Goal: Task Accomplishment & Management: Complete application form

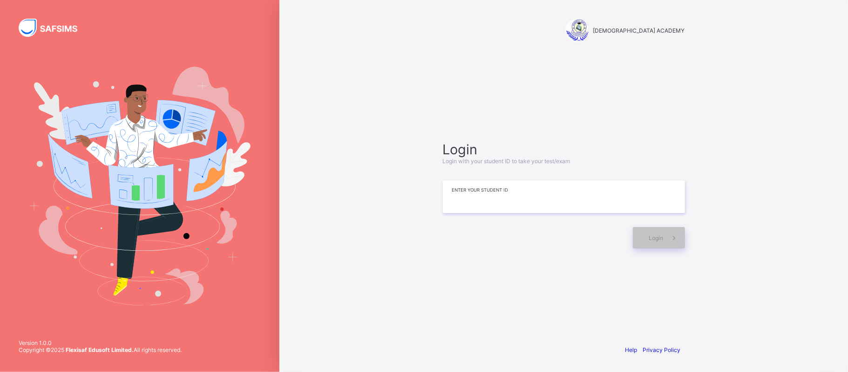
click at [526, 191] on input at bounding box center [564, 196] width 242 height 33
click at [513, 200] on input at bounding box center [564, 196] width 242 height 33
type input "*"
type input "**********"
click at [680, 239] on span at bounding box center [674, 237] width 21 height 21
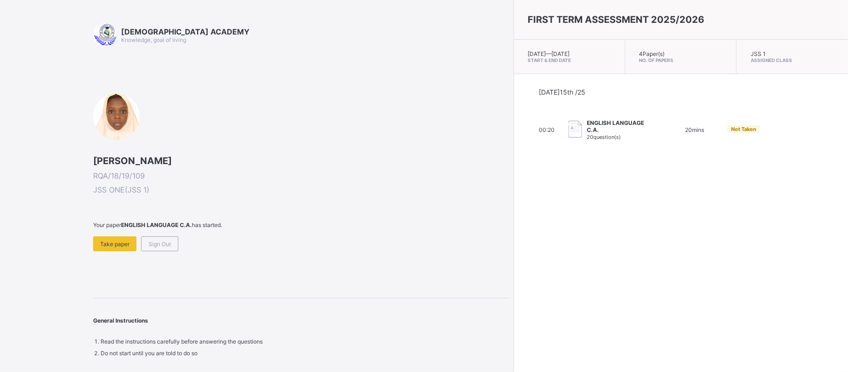
click at [115, 233] on span at bounding box center [301, 232] width 416 height 8
click at [114, 244] on span "Take paper" at bounding box center [114, 243] width 29 height 7
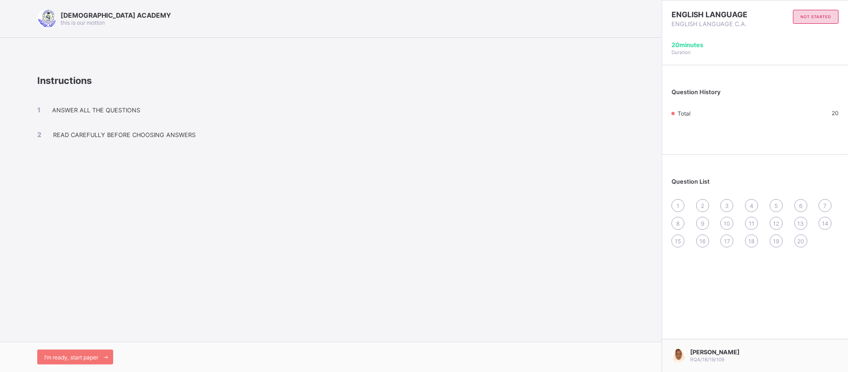
click at [52, 364] on div "I’m ready, start paper" at bounding box center [331, 356] width 662 height 30
click at [58, 352] on div "I’m ready, start paper" at bounding box center [75, 356] width 76 height 15
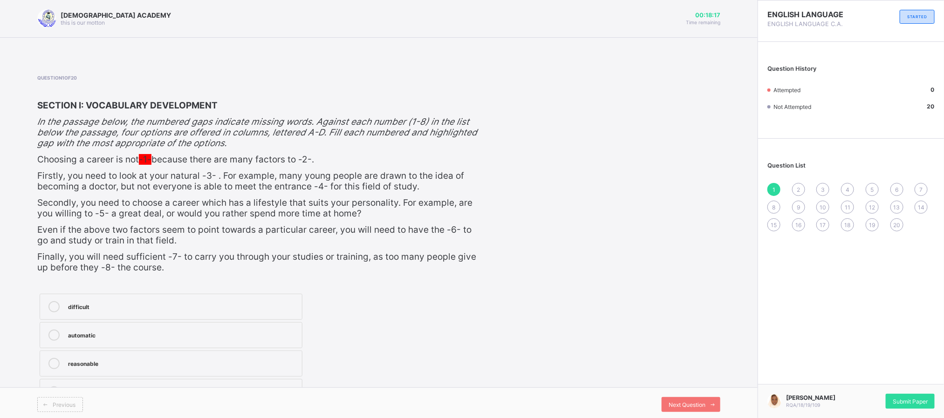
drag, startPoint x: 798, startPoint y: 0, endPoint x: 600, endPoint y: 284, distance: 346.9
click at [600, 284] on div "Question 1 of 20 SECTION I: VOCABULARY DEVELOPMENT In the passage below, the nu…" at bounding box center [378, 241] width 683 height 333
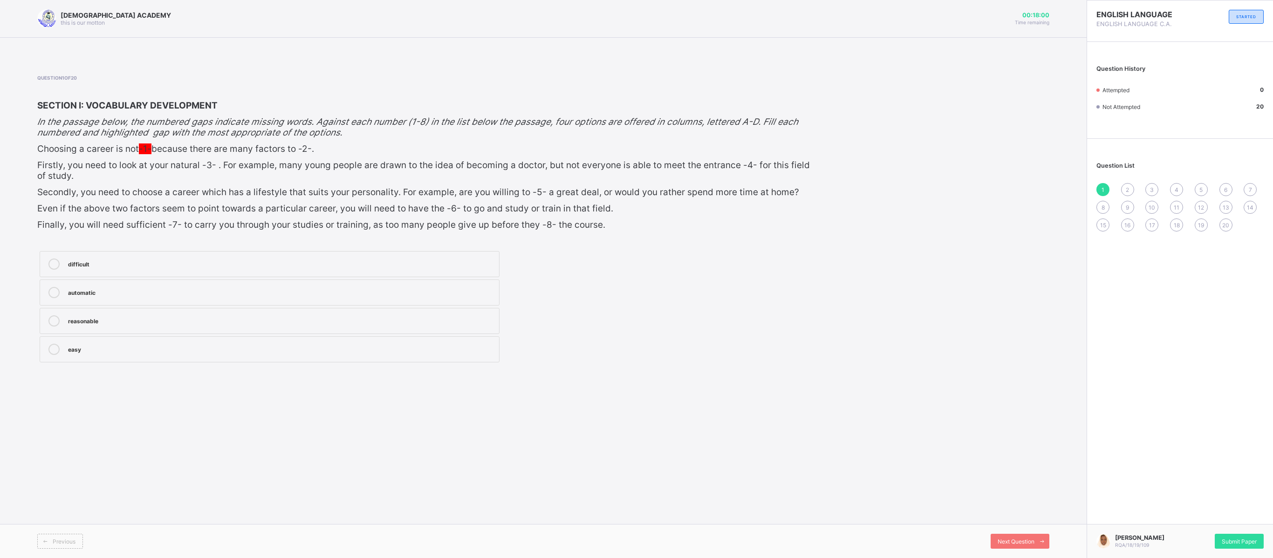
drag, startPoint x: 886, startPoint y: 5, endPoint x: 161, endPoint y: 348, distance: 801.9
click at [161, 348] on div "easy" at bounding box center [281, 348] width 426 height 9
click at [848, 371] on span "Next Question" at bounding box center [1015, 541] width 37 height 7
click at [56, 371] on div "Previous" at bounding box center [52, 541] width 31 height 7
click at [848, 371] on span "Next Question" at bounding box center [1015, 541] width 37 height 7
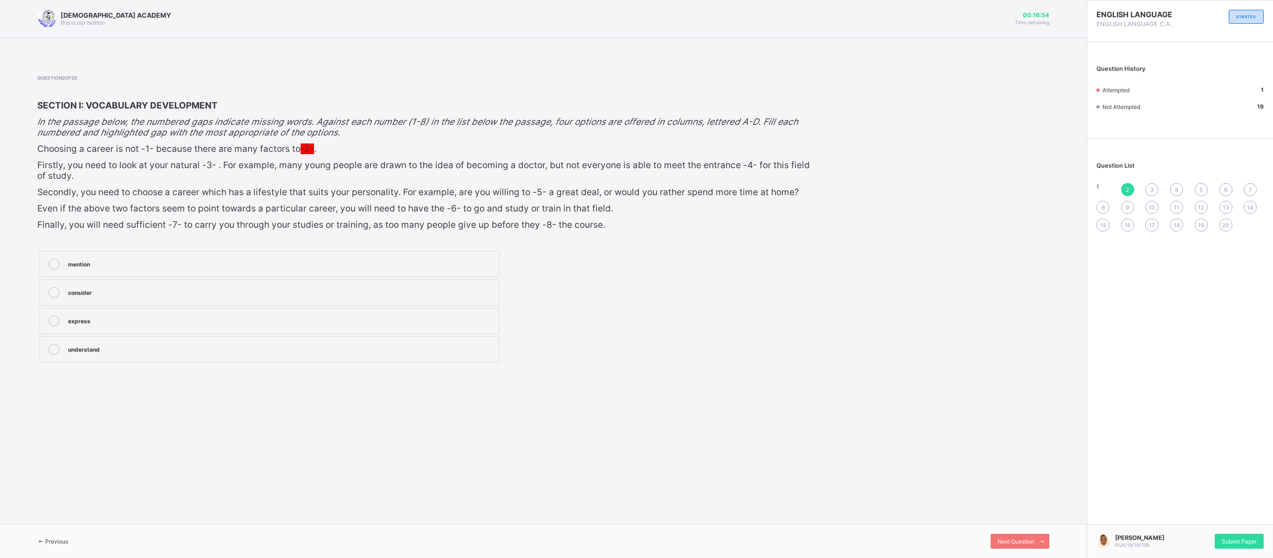
click at [102, 317] on div "express" at bounding box center [281, 319] width 426 height 9
click at [848, 371] on div "Next Question" at bounding box center [1019, 541] width 59 height 15
click at [79, 287] on div "skills" at bounding box center [281, 291] width 426 height 9
click at [848, 371] on div "Next Question" at bounding box center [1019, 541] width 59 height 15
click at [169, 251] on label "requirements" at bounding box center [270, 264] width 460 height 26
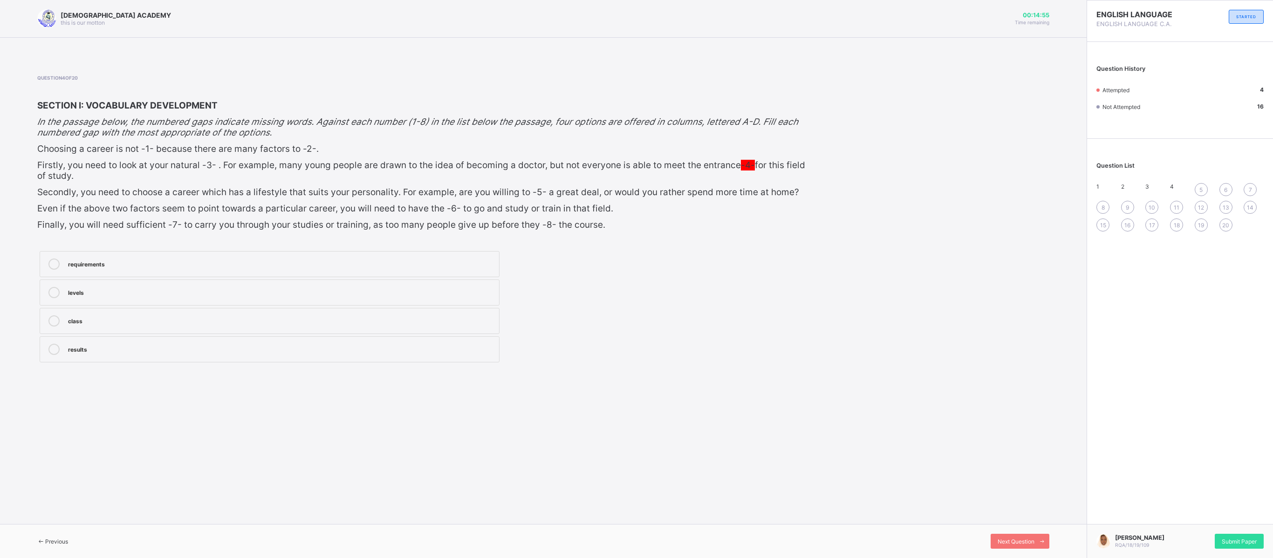
click at [416, 347] on div "results" at bounding box center [281, 348] width 426 height 9
click at [848, 371] on span at bounding box center [1041, 541] width 15 height 15
click at [153, 293] on div "study" at bounding box center [281, 292] width 426 height 11
click at [848, 371] on span "Next Question" at bounding box center [1015, 541] width 37 height 7
click at [366, 280] on label "understanding" at bounding box center [270, 293] width 460 height 26
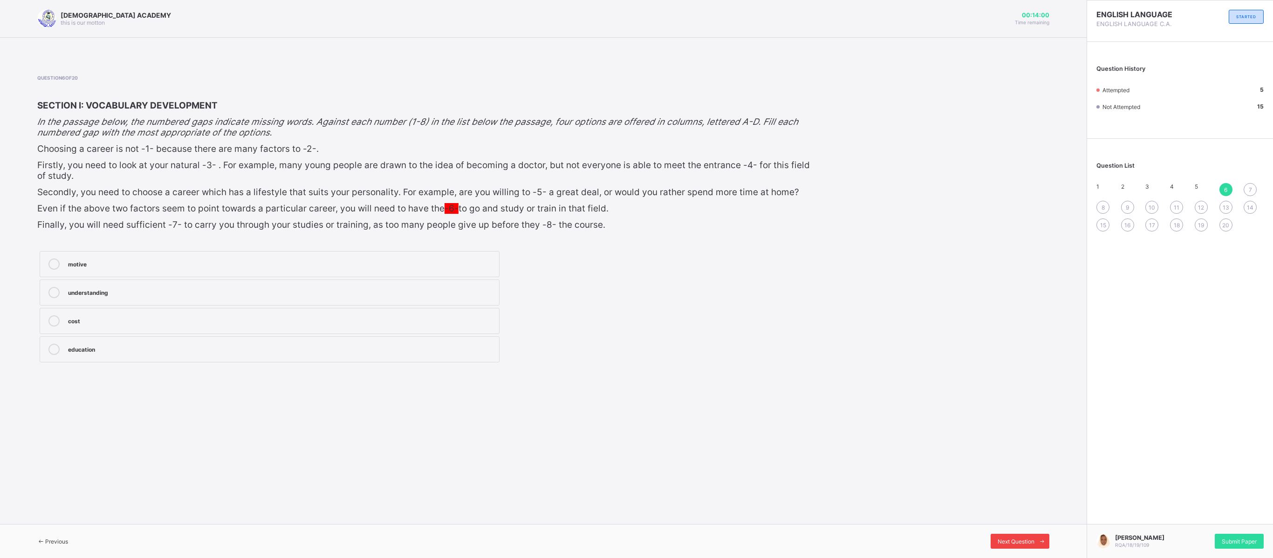
click at [848, 371] on span "Next Question" at bounding box center [1015, 541] width 37 height 7
click at [353, 344] on div "motivation" at bounding box center [281, 348] width 426 height 9
click at [848, 371] on span at bounding box center [1041, 541] width 15 height 15
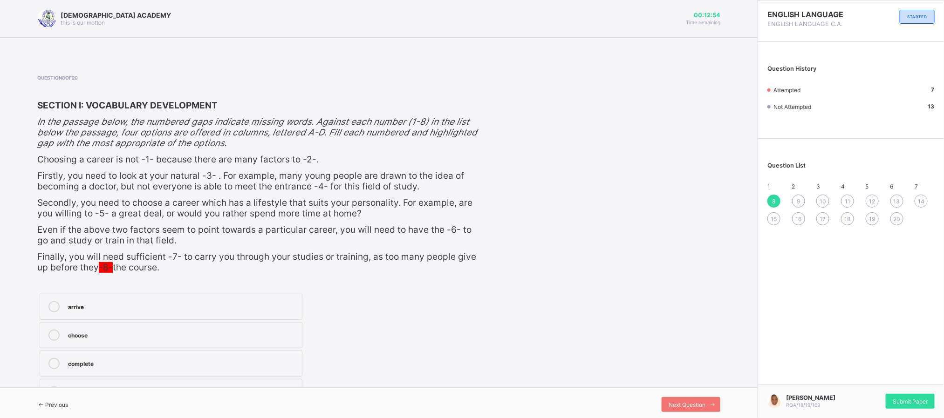
drag, startPoint x: 1259, startPoint y: 3, endPoint x: 632, endPoint y: 190, distance: 654.4
click at [632, 190] on div "Question 8 of 20 SECTION I: VOCABULARY DEVELOPMENT In the passage below, the nu…" at bounding box center [378, 241] width 683 height 333
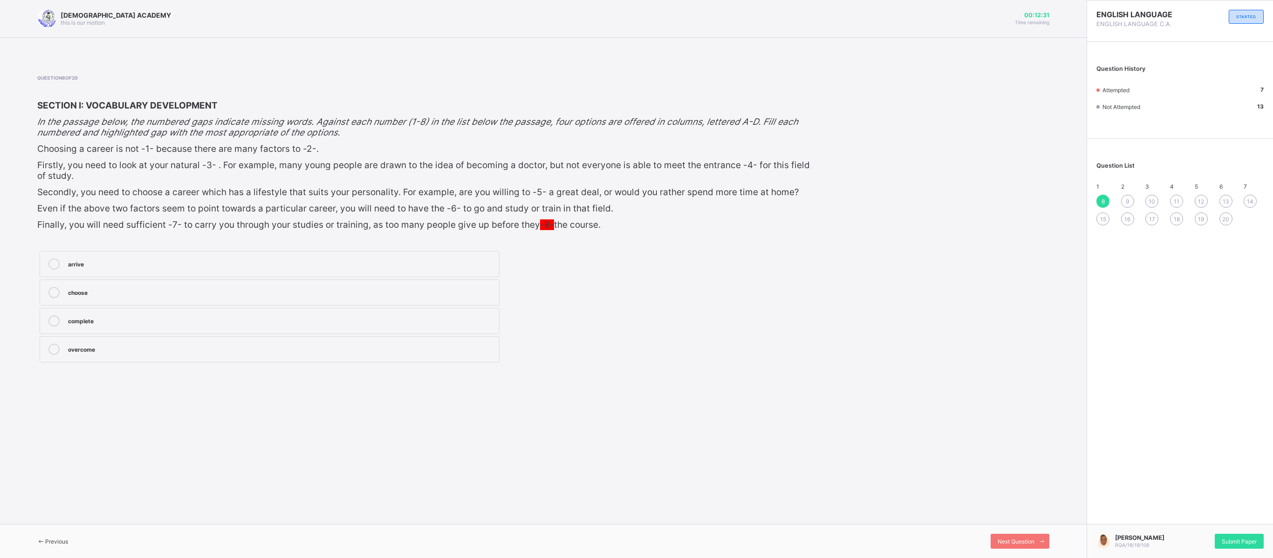
drag, startPoint x: 858, startPoint y: 13, endPoint x: 816, endPoint y: 388, distance: 377.4
click at [816, 371] on div "RAUDHATUL QUR'AN ACADEMY this is our [PERSON_NAME] 00:12:31 Time remaining Ques…" at bounding box center [543, 279] width 1086 height 558
click at [220, 287] on div "choose" at bounding box center [281, 291] width 426 height 9
click at [848, 371] on span "Next Question" at bounding box center [1015, 541] width 37 height 7
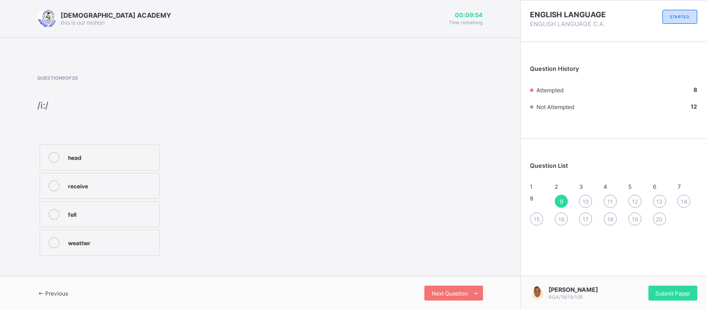
drag, startPoint x: 1179, startPoint y: 2, endPoint x: 460, endPoint y: 113, distance: 727.3
click at [460, 113] on div "Question 9 of 20 /i:/ head receive fell weather" at bounding box center [260, 166] width 446 height 183
click at [126, 252] on label "weather" at bounding box center [100, 243] width 120 height 26
click at [449, 294] on span "Next Question" at bounding box center [449, 293] width 37 height 7
click at [120, 150] on div "apple" at bounding box center [111, 144] width 87 height 11
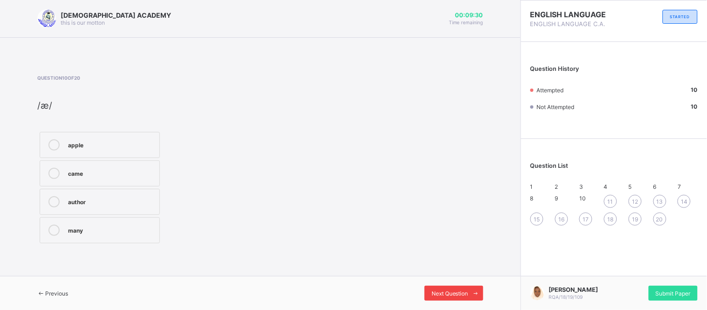
click at [464, 286] on div "Next Question" at bounding box center [453, 293] width 59 height 15
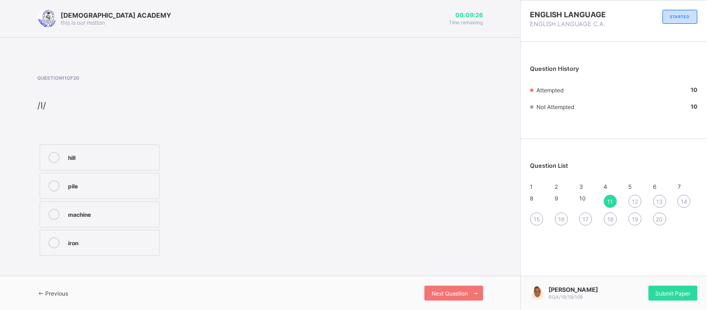
click at [96, 148] on label "hill" at bounding box center [100, 157] width 120 height 26
drag, startPoint x: 132, startPoint y: 188, endPoint x: 317, endPoint y: 274, distance: 204.5
click at [317, 274] on div "[DEMOGRAPHIC_DATA] ACADEMY this is our [PERSON_NAME] 00:09:23 Time remaining Qu…" at bounding box center [260, 155] width 520 height 310
click at [95, 193] on label "pile" at bounding box center [100, 186] width 120 height 26
click at [457, 287] on div "Next Question" at bounding box center [453, 293] width 59 height 15
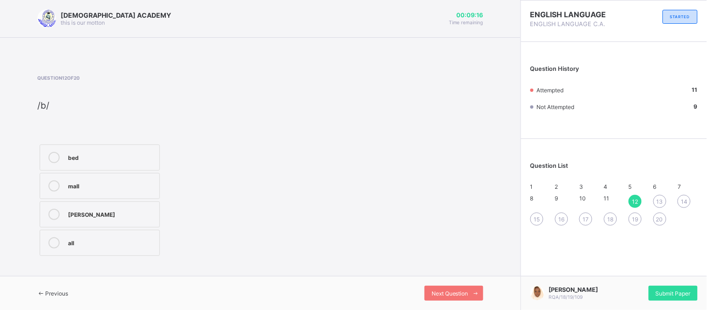
click at [136, 153] on div "bed" at bounding box center [111, 156] width 87 height 9
click at [453, 288] on div "Next Question" at bounding box center [453, 293] width 59 height 15
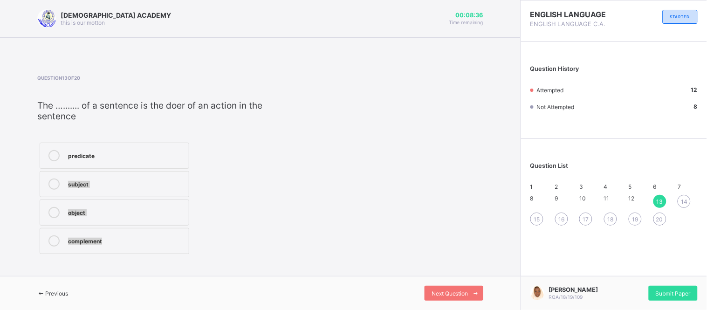
drag, startPoint x: 124, startPoint y: 162, endPoint x: 333, endPoint y: 282, distance: 241.2
click at [333, 282] on div "[DEMOGRAPHIC_DATA] ACADEMY this is our [PERSON_NAME] 00:08:36 Time remaining Qu…" at bounding box center [260, 155] width 520 height 310
click at [174, 145] on label "predicate" at bounding box center [115, 156] width 150 height 26
drag, startPoint x: 138, startPoint y: 186, endPoint x: 325, endPoint y: 273, distance: 205.9
click at [325, 273] on div "[DEMOGRAPHIC_DATA] ACADEMY this is our [PERSON_NAME] 00:08:26 Time remaining Qu…" at bounding box center [260, 155] width 520 height 310
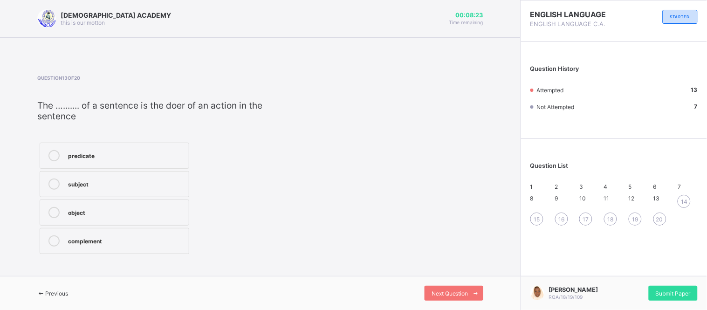
click at [219, 138] on div "Question 13 of 20 The …....... of a sentence is the doer of an action in the se…" at bounding box center [165, 165] width 257 height 181
click at [123, 190] on label "subject" at bounding box center [115, 184] width 150 height 26
click at [449, 289] on div "Next Question" at bounding box center [453, 293] width 59 height 15
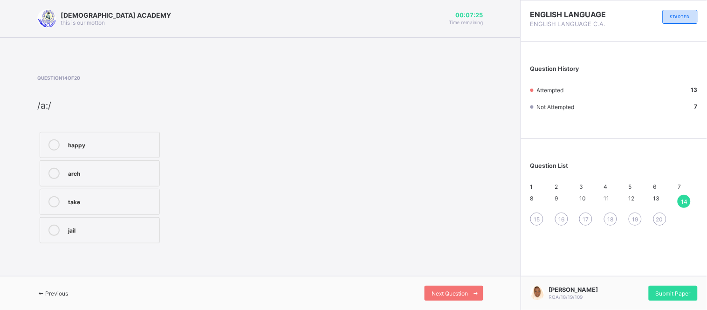
click at [152, 178] on div "arch" at bounding box center [111, 173] width 87 height 11
click at [441, 289] on div "Next Question" at bounding box center [453, 293] width 59 height 15
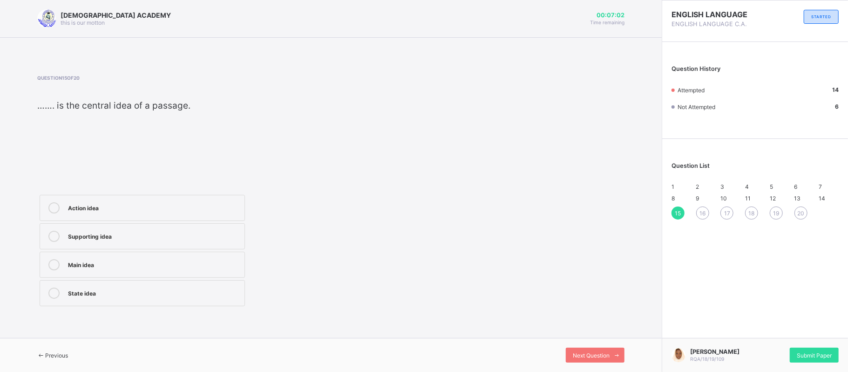
drag, startPoint x: 690, startPoint y: 0, endPoint x: 528, endPoint y: 181, distance: 242.8
click at [528, 181] on div "Question 15 of 20 ……. is the central idea of a passage. Action idea Supporting …" at bounding box center [330, 191] width 587 height 233
click at [125, 265] on div "Main idea" at bounding box center [154, 263] width 172 height 9
click at [601, 347] on div "Previous Next Question" at bounding box center [331, 355] width 662 height 34
click at [609, 354] on span "Next Question" at bounding box center [591, 355] width 37 height 7
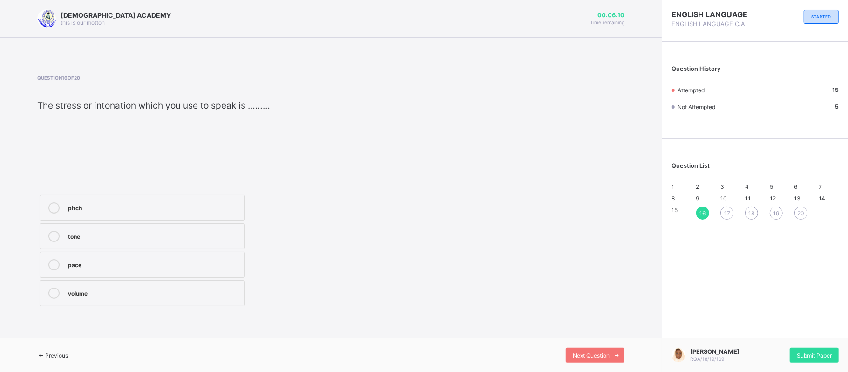
click at [177, 225] on label "tone" at bounding box center [142, 236] width 205 height 26
click at [605, 355] on span "Next Question" at bounding box center [591, 355] width 37 height 7
click at [191, 133] on label "word" at bounding box center [142, 145] width 205 height 26
click at [599, 349] on div "Next Question" at bounding box center [595, 355] width 59 height 15
click at [204, 168] on div "poetry" at bounding box center [154, 172] width 172 height 9
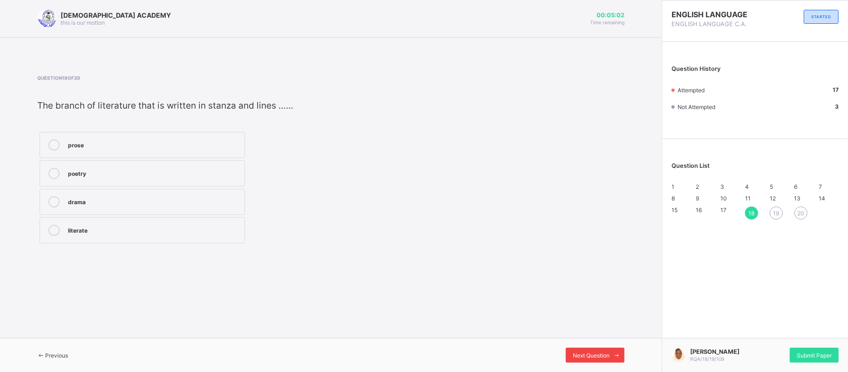
click at [591, 354] on span "Next Question" at bounding box center [591, 355] width 37 height 7
click at [196, 230] on div "uncountable" at bounding box center [154, 229] width 172 height 9
click at [581, 355] on span "Next Question" at bounding box center [591, 355] width 37 height 7
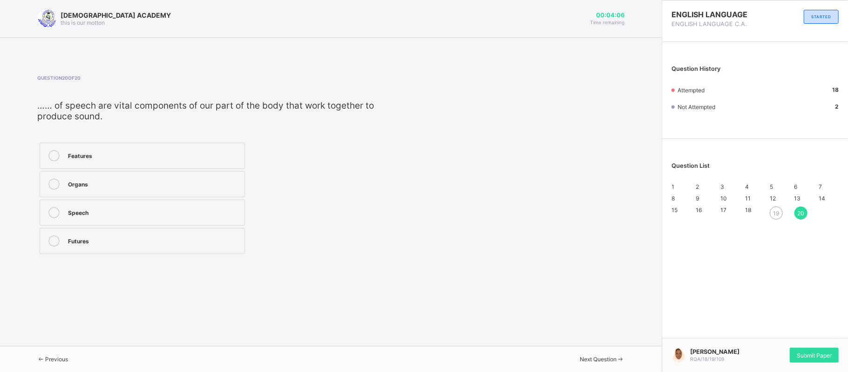
click at [55, 355] on div "Previous" at bounding box center [52, 358] width 31 height 7
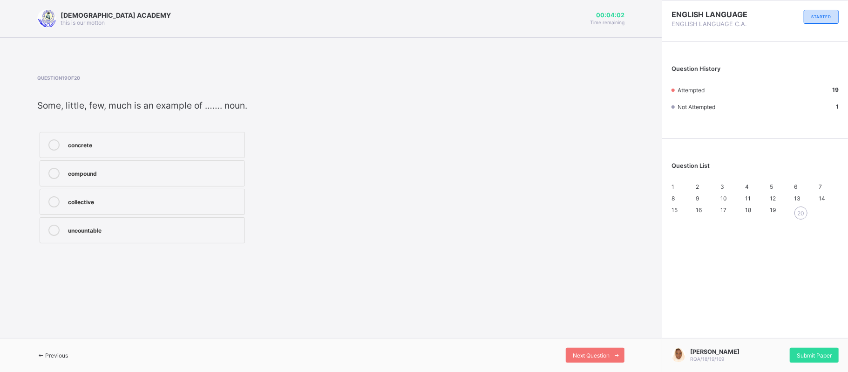
click at [155, 232] on div "uncountable" at bounding box center [154, 229] width 172 height 9
click at [599, 351] on div "Next Question" at bounding box center [595, 355] width 59 height 15
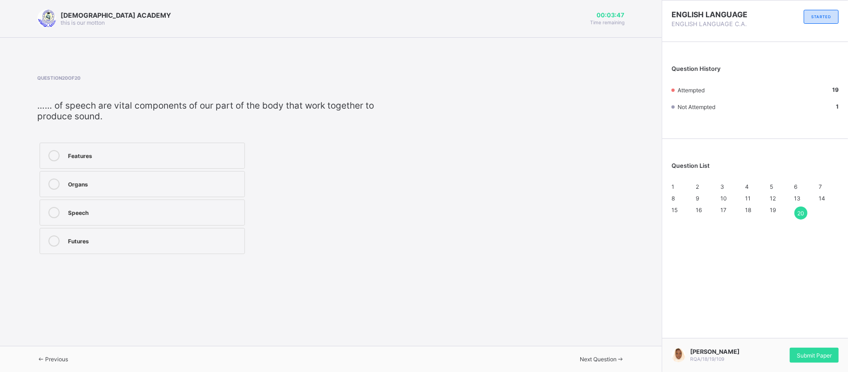
click at [224, 185] on div "Organs" at bounding box center [154, 182] width 172 height 9
click at [588, 355] on span "Next Question" at bounding box center [598, 358] width 37 height 7
click at [808, 352] on span "Submit Paper" at bounding box center [814, 355] width 35 height 7
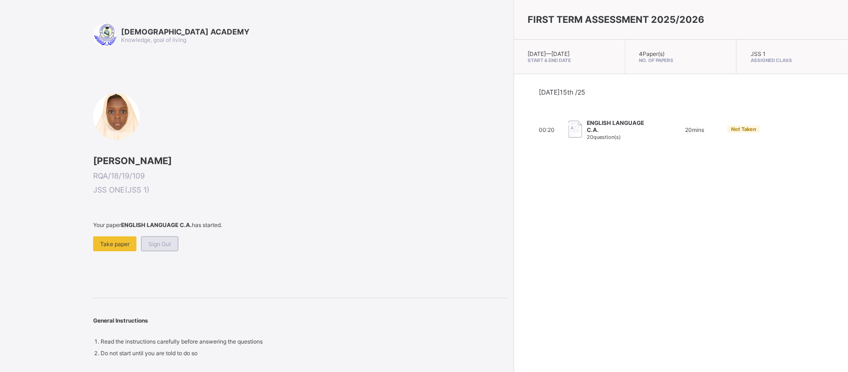
click at [167, 243] on span "Sign Out" at bounding box center [160, 243] width 22 height 7
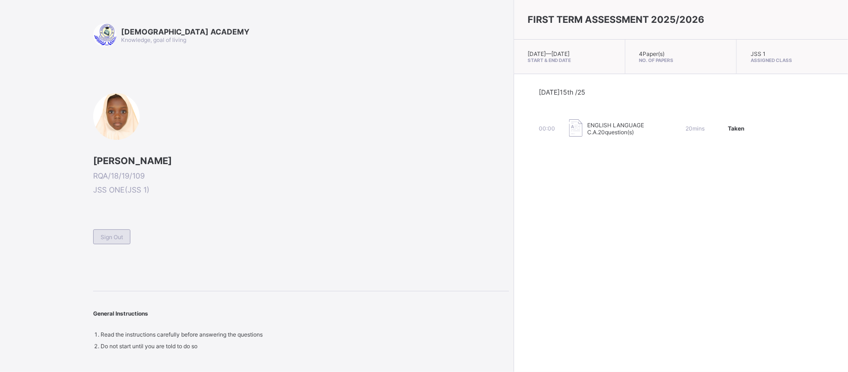
click at [120, 234] on span "Sign Out" at bounding box center [112, 236] width 22 height 7
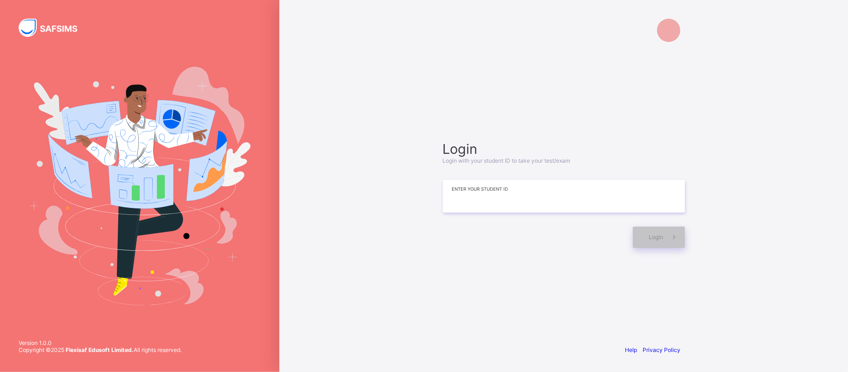
click at [491, 202] on input at bounding box center [564, 196] width 242 height 33
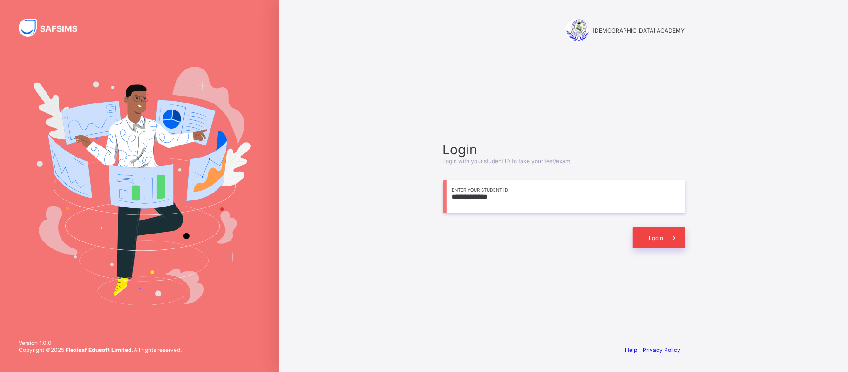
type input "**********"
click at [661, 236] on span "Login" at bounding box center [656, 237] width 14 height 7
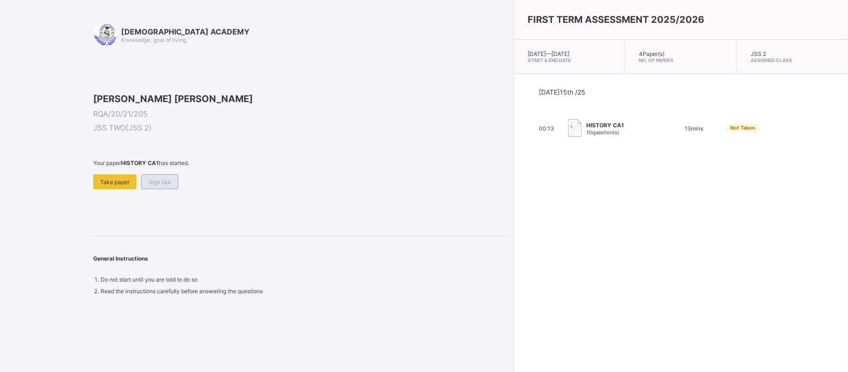
click at [157, 189] on div "Sign Out" at bounding box center [159, 181] width 37 height 15
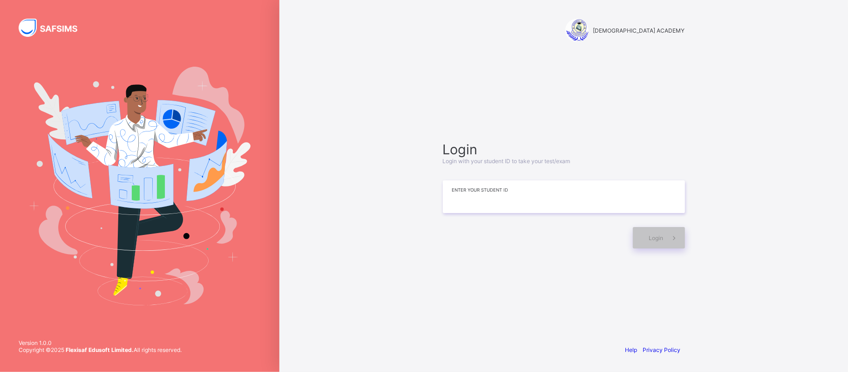
click at [480, 202] on input at bounding box center [564, 196] width 242 height 33
type input "**********"
click at [662, 234] on span "Login" at bounding box center [656, 237] width 14 height 7
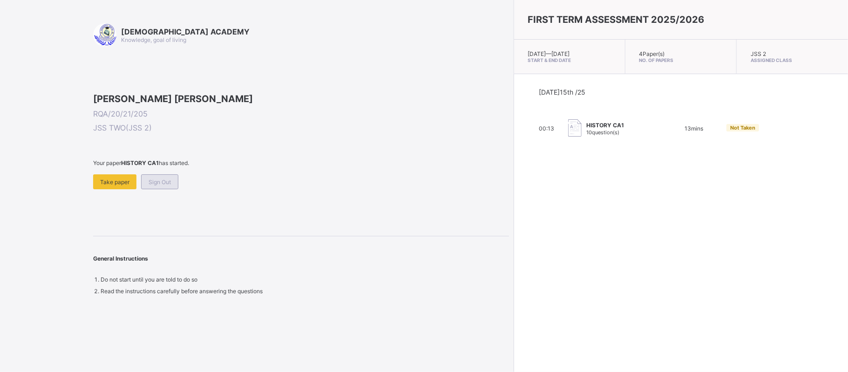
click at [155, 189] on div "Sign Out" at bounding box center [159, 181] width 37 height 15
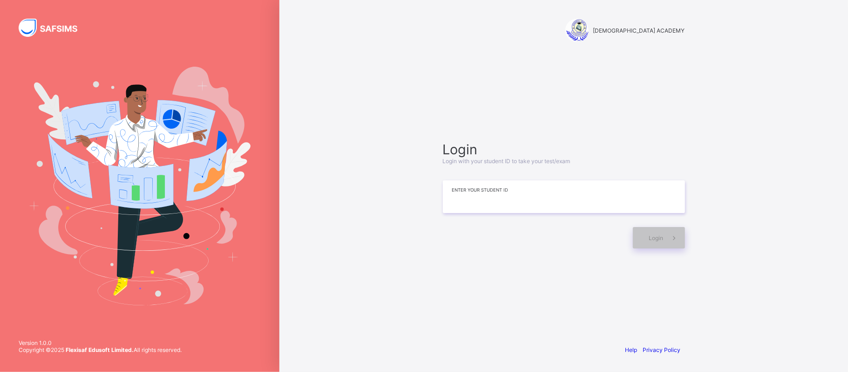
click at [550, 192] on input at bounding box center [564, 196] width 242 height 33
type input "**********"
click at [662, 239] on span "Login" at bounding box center [656, 237] width 14 height 7
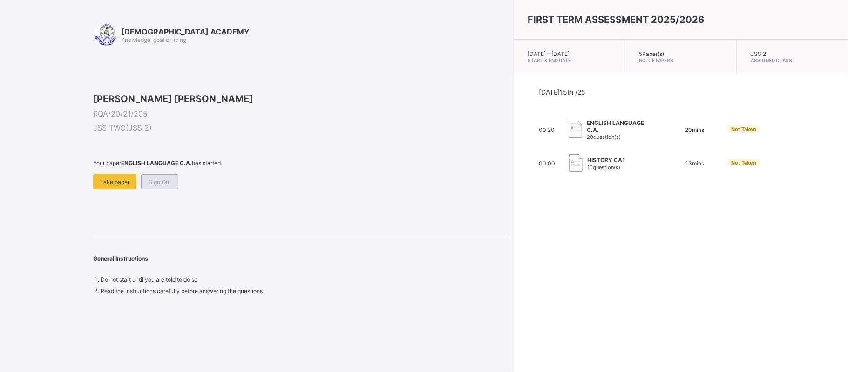
click at [153, 185] on span "Sign Out" at bounding box center [160, 181] width 22 height 7
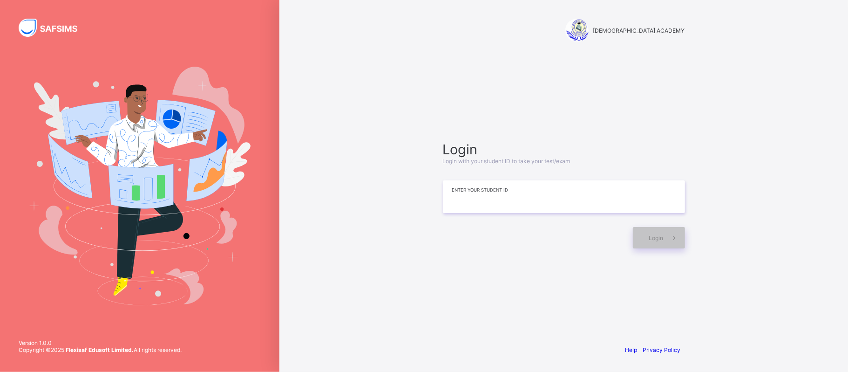
click at [497, 196] on input at bounding box center [564, 196] width 242 height 33
type input "**********"
click at [671, 236] on icon at bounding box center [674, 237] width 10 height 9
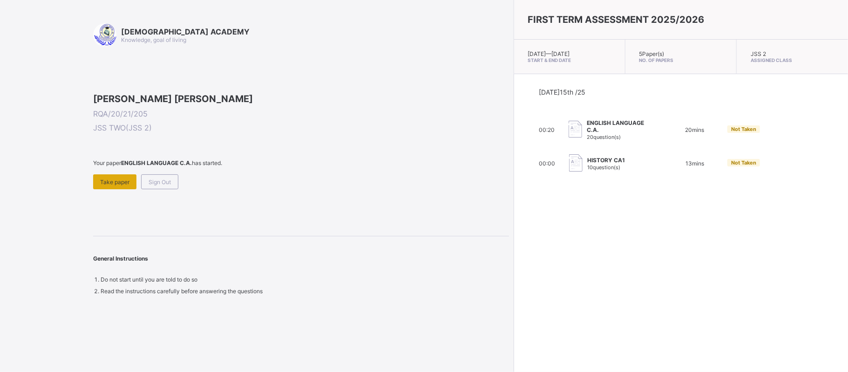
click at [111, 189] on div "Take paper" at bounding box center [114, 181] width 43 height 15
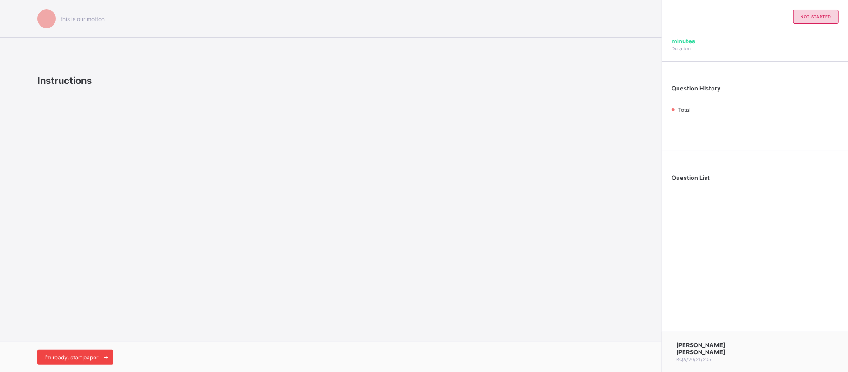
click at [74, 362] on div "I’m ready, start paper" at bounding box center [75, 356] width 76 height 15
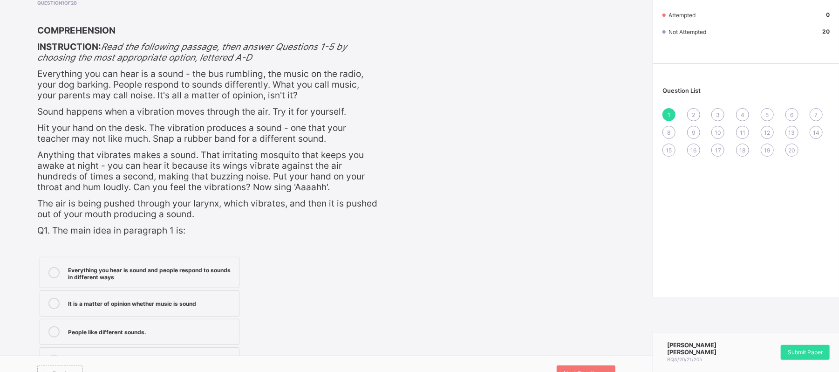
scroll to position [75, 0]
click at [284, 191] on div "COMPREHENSION INSTRUCTION: Read the following passage, then answer Questions 1-…" at bounding box center [207, 130] width 341 height 211
click at [700, 110] on div "2" at bounding box center [693, 114] width 13 height 13
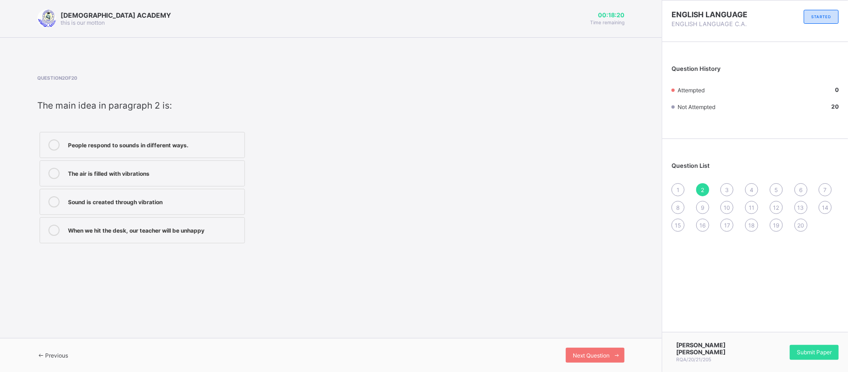
click at [673, 192] on div "1" at bounding box center [678, 189] width 13 height 13
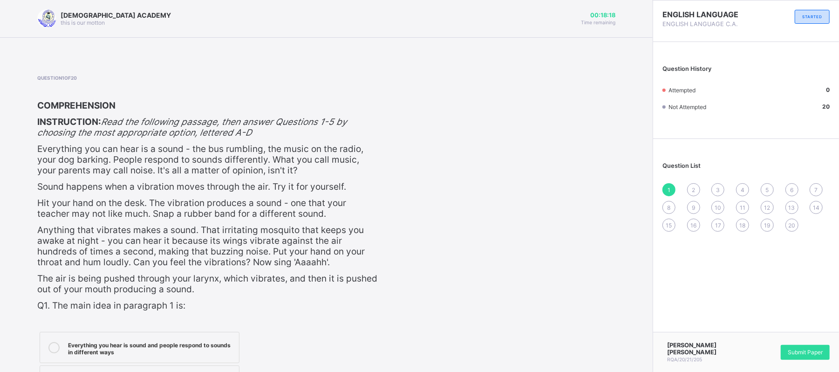
click at [114, 340] on div "Everything you hear is sound and people respond to sounds in different ways" at bounding box center [151, 347] width 166 height 16
click at [794, 354] on span "Submit Paper" at bounding box center [805, 351] width 35 height 7
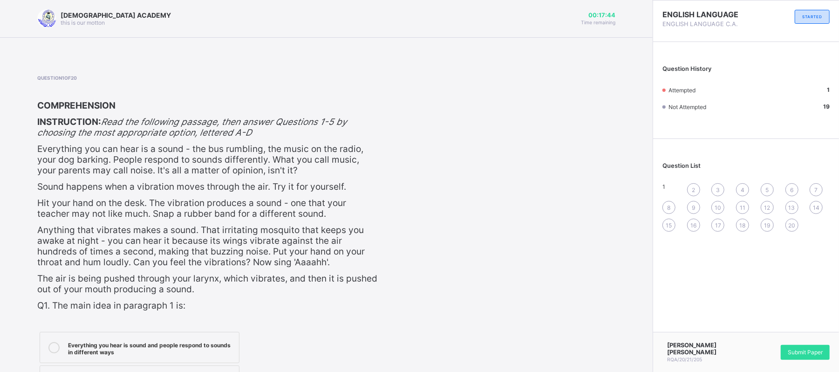
click at [700, 185] on div "2" at bounding box center [693, 189] width 13 height 13
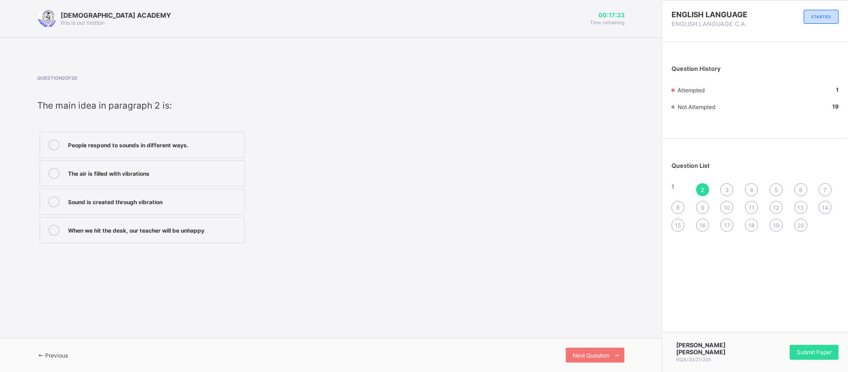
click at [142, 132] on label "People respond to sounds in different ways." at bounding box center [142, 145] width 205 height 26
click at [587, 353] on span "Next Question" at bounding box center [591, 355] width 37 height 7
click at [729, 190] on span "3" at bounding box center [727, 189] width 4 height 7
click at [125, 179] on div "Everything that vibrates creates sound" at bounding box center [154, 173] width 172 height 11
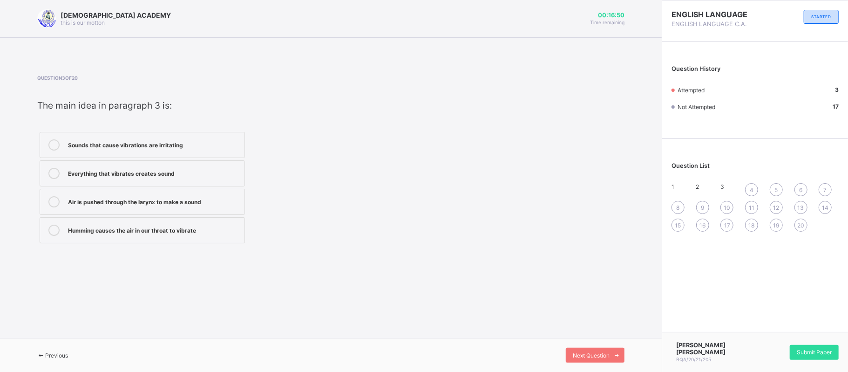
click at [101, 144] on div "Sounds that cause vibrations are irritating" at bounding box center [154, 143] width 172 height 9
click at [581, 348] on div "Next Question" at bounding box center [595, 355] width 59 height 15
click at [586, 360] on div "Next Question" at bounding box center [595, 355] width 59 height 15
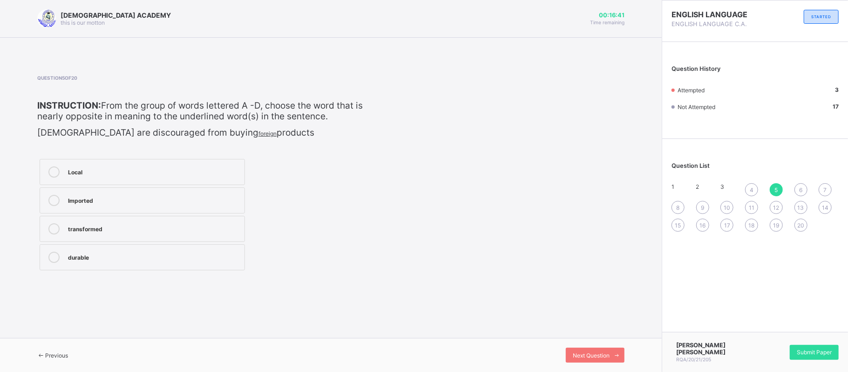
click at [750, 184] on div "4" at bounding box center [751, 189] width 13 height 13
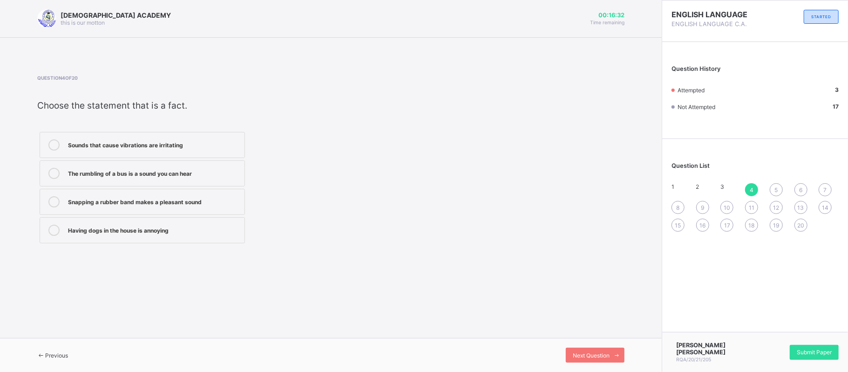
click at [150, 177] on div "The rumbling of a bus is a sound you can hear" at bounding box center [154, 172] width 172 height 9
click at [589, 354] on span "Next Question" at bounding box center [591, 355] width 37 height 7
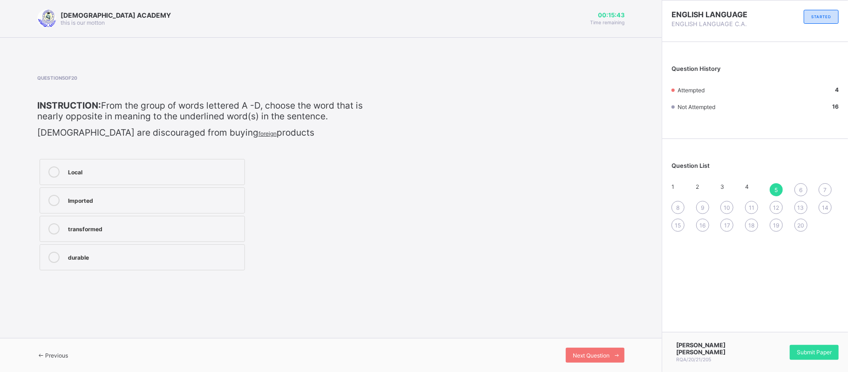
click at [702, 201] on div "9" at bounding box center [702, 207] width 13 height 13
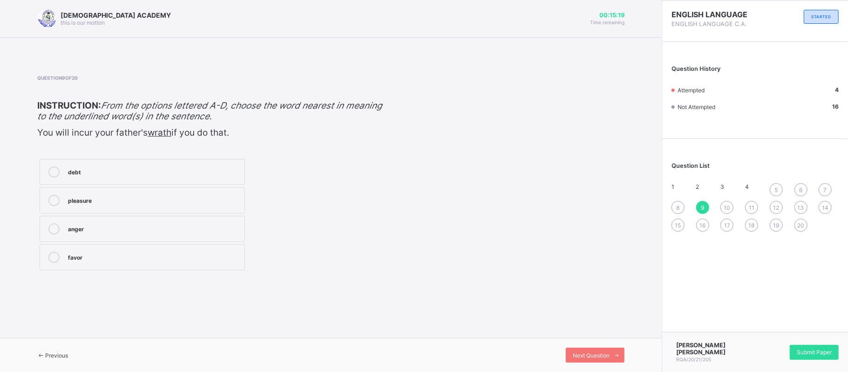
click at [171, 182] on label "debt" at bounding box center [142, 172] width 205 height 26
click at [94, 196] on div "pleasure" at bounding box center [154, 199] width 172 height 9
click at [776, 192] on span "5" at bounding box center [776, 189] width 3 height 7
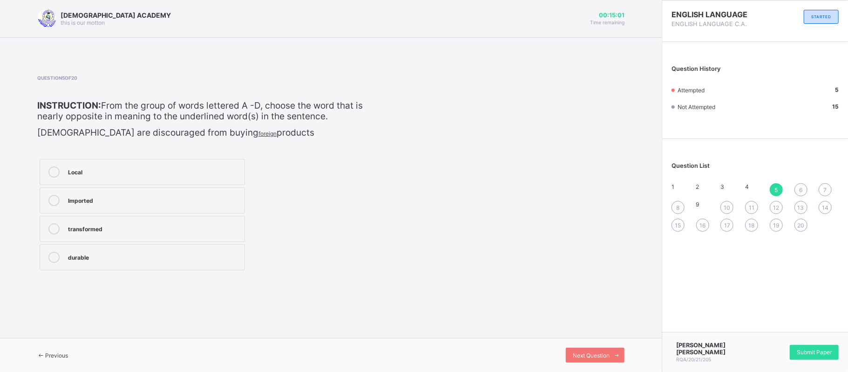
click at [99, 200] on div "Imported" at bounding box center [154, 199] width 172 height 9
click at [593, 355] on span "Next Question" at bounding box center [591, 355] width 37 height 7
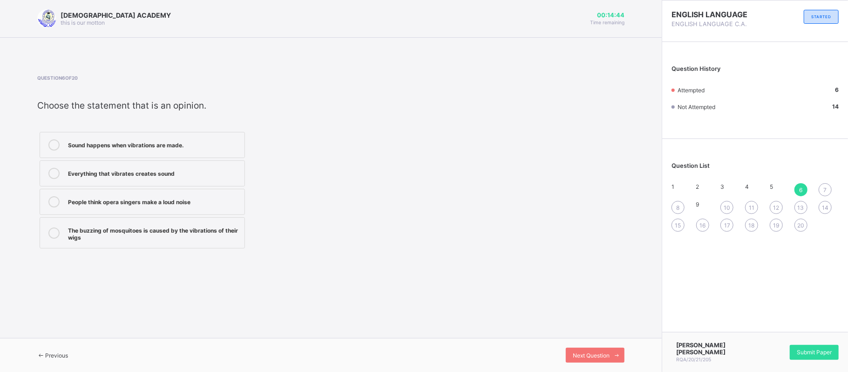
click at [172, 143] on div "Sound happens when vibrations are made." at bounding box center [154, 143] width 172 height 9
drag, startPoint x: 116, startPoint y: 178, endPoint x: 173, endPoint y: 174, distance: 57.5
click at [173, 174] on div "Everything that vibrates creates sound" at bounding box center [154, 173] width 172 height 11
click at [84, 176] on div "Everything that vibrates creates sound" at bounding box center [154, 172] width 172 height 9
click at [586, 355] on span "Next Question" at bounding box center [591, 355] width 37 height 7
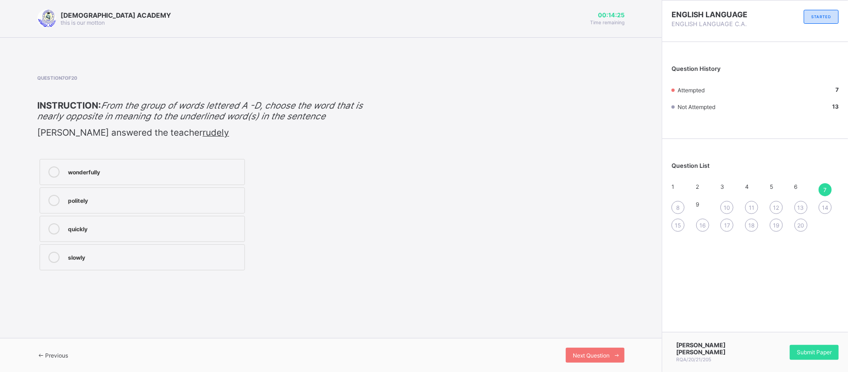
click at [113, 204] on div "politely" at bounding box center [154, 199] width 172 height 9
click at [599, 354] on span "Next Question" at bounding box center [591, 355] width 37 height 7
click at [106, 181] on label "abrasive" at bounding box center [142, 172] width 205 height 26
click at [179, 199] on div "unrepentant" at bounding box center [154, 199] width 172 height 9
click at [185, 231] on div "friendly" at bounding box center [154, 227] width 172 height 9
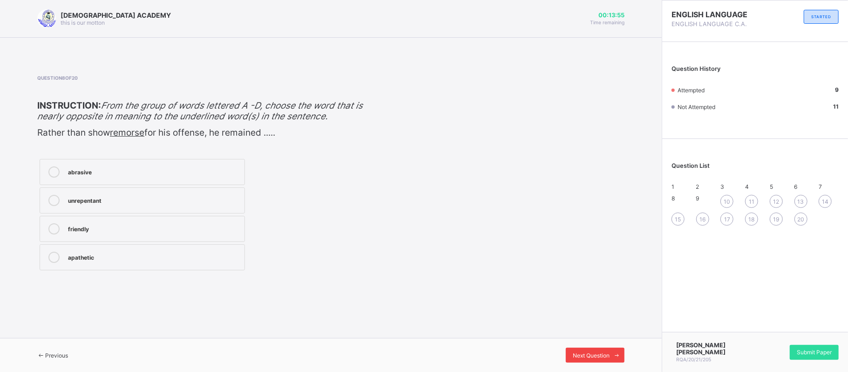
click at [600, 350] on div "Next Question" at bounding box center [595, 355] width 59 height 15
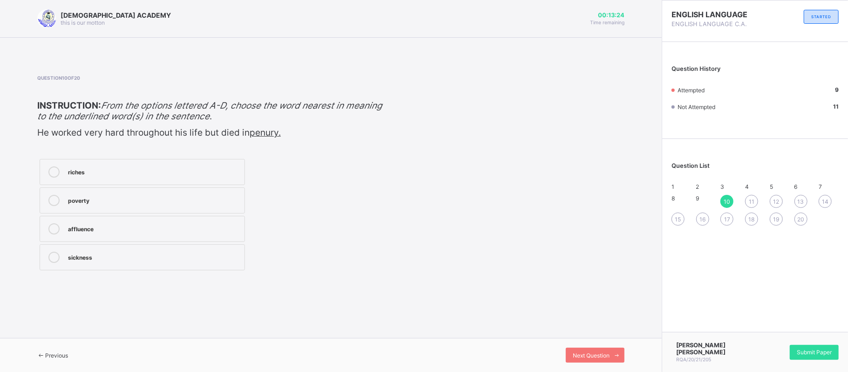
click at [679, 219] on div "15" at bounding box center [678, 218] width 13 height 13
click at [117, 168] on div "worthwhile" at bounding box center [154, 170] width 172 height 9
click at [729, 205] on span "10" at bounding box center [727, 201] width 7 height 7
click at [97, 172] on div "riches" at bounding box center [154, 170] width 172 height 9
click at [600, 355] on span "Next Question" at bounding box center [591, 355] width 37 height 7
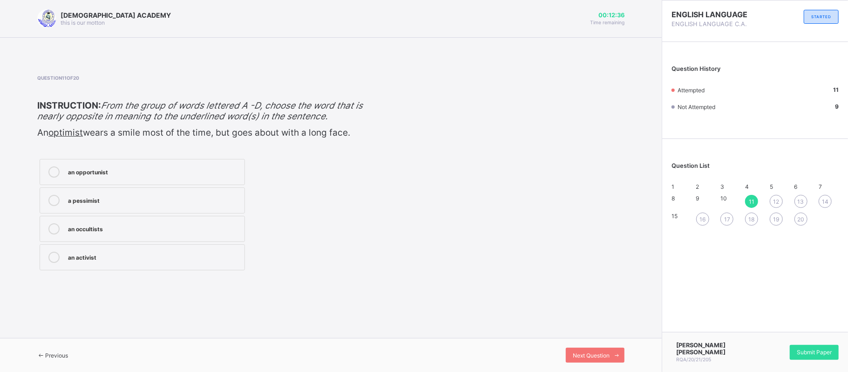
click at [118, 173] on div "an opportunist" at bounding box center [154, 170] width 172 height 9
click at [588, 351] on div "Next Question" at bounding box center [595, 355] width 59 height 15
click at [89, 197] on div "past" at bounding box center [154, 199] width 172 height 9
click at [127, 166] on div "recent" at bounding box center [154, 170] width 172 height 9
click at [597, 351] on div "Next Question" at bounding box center [595, 355] width 59 height 15
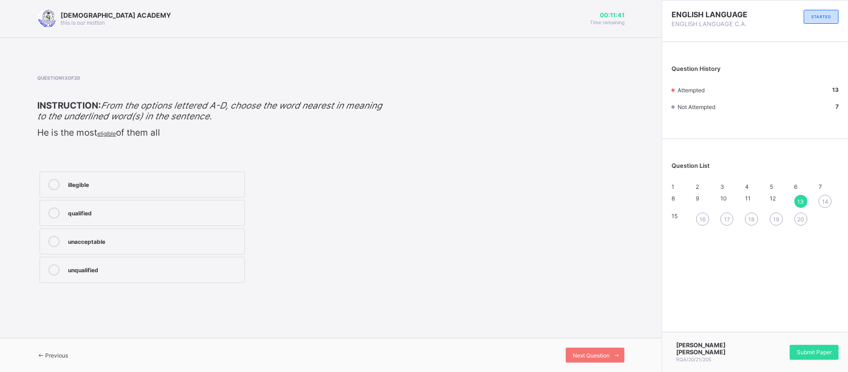
click at [99, 215] on div "qualified" at bounding box center [154, 211] width 172 height 9
click at [577, 349] on div "Next Question" at bounding box center [595, 355] width 59 height 15
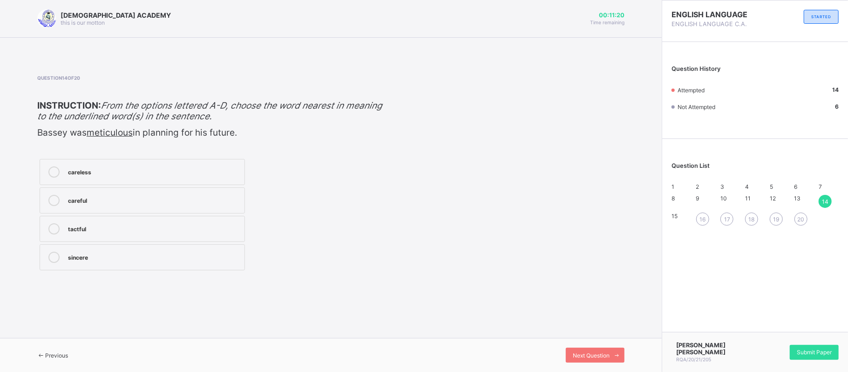
click at [107, 173] on div "careless" at bounding box center [154, 170] width 172 height 9
click at [98, 205] on div "careful" at bounding box center [154, 200] width 172 height 11
click at [600, 348] on div "Next Question" at bounding box center [595, 355] width 59 height 15
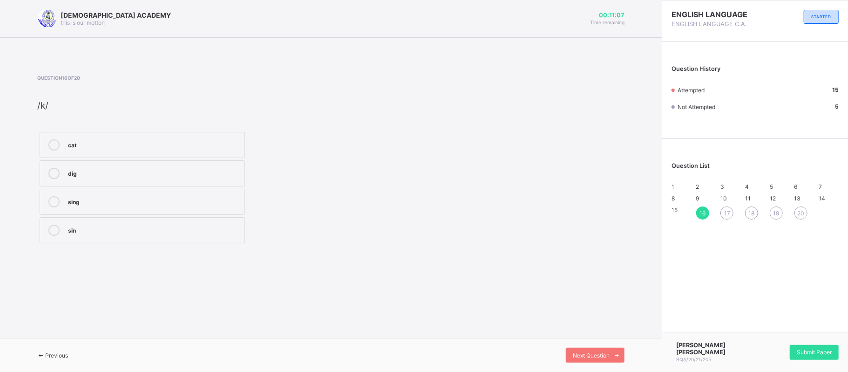
click at [104, 142] on div "cat" at bounding box center [154, 143] width 172 height 9
click at [593, 348] on div "Next Question" at bounding box center [595, 355] width 59 height 15
click at [90, 180] on label "car" at bounding box center [142, 173] width 205 height 26
click at [603, 356] on span "Next Question" at bounding box center [591, 355] width 37 height 7
click at [102, 184] on label "floor" at bounding box center [142, 173] width 205 height 26
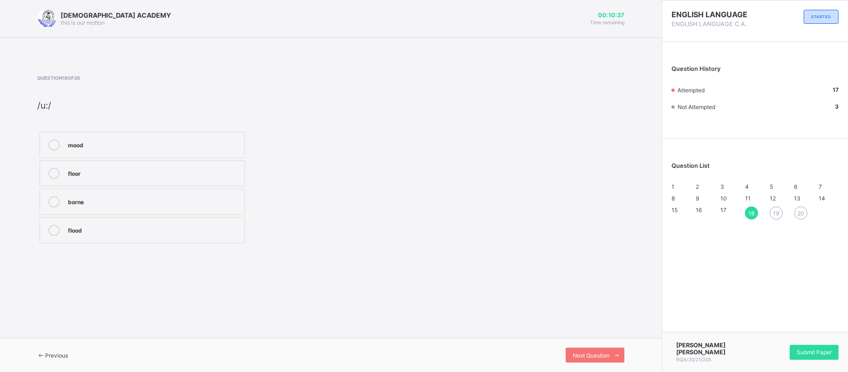
click at [102, 184] on label "floor" at bounding box center [142, 173] width 205 height 26
click at [604, 355] on span "Next Question" at bounding box center [591, 355] width 37 height 7
click at [114, 152] on label "dress" at bounding box center [142, 145] width 205 height 26
click at [581, 356] on span "Next Question" at bounding box center [591, 355] width 37 height 7
click at [93, 207] on div "each" at bounding box center [154, 201] width 172 height 11
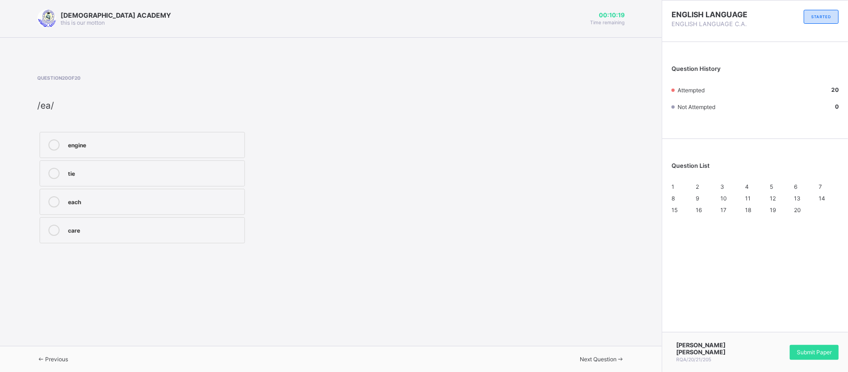
click at [112, 230] on div "care" at bounding box center [154, 229] width 172 height 9
click at [753, 185] on div "4" at bounding box center [755, 186] width 20 height 7
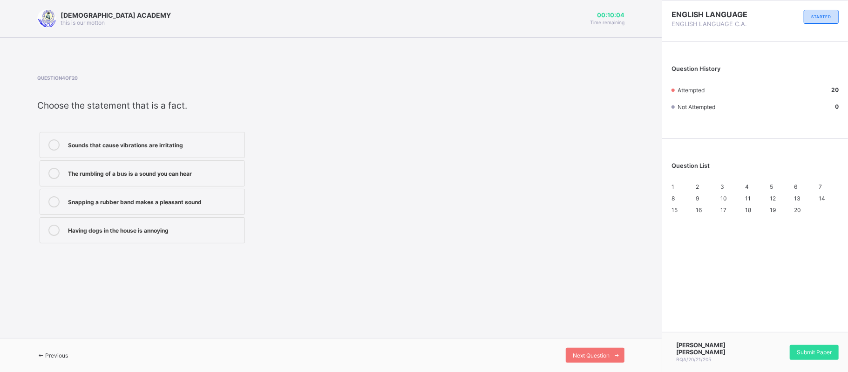
click at [773, 190] on span "5" at bounding box center [771, 186] width 3 height 7
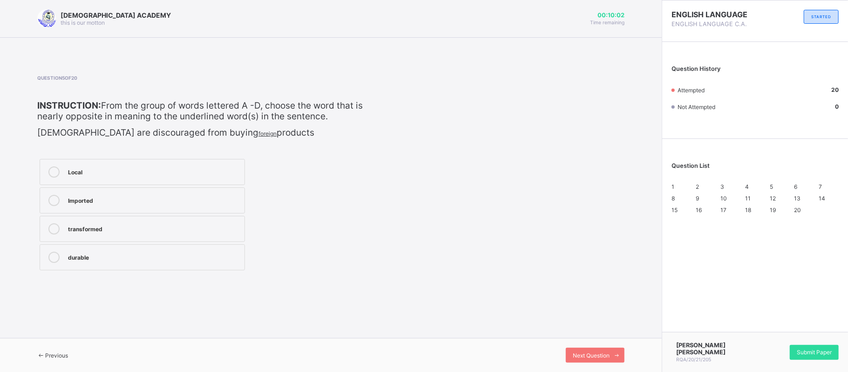
click at [180, 252] on div "durable" at bounding box center [154, 256] width 172 height 9
click at [798, 187] on span "6" at bounding box center [796, 186] width 3 height 7
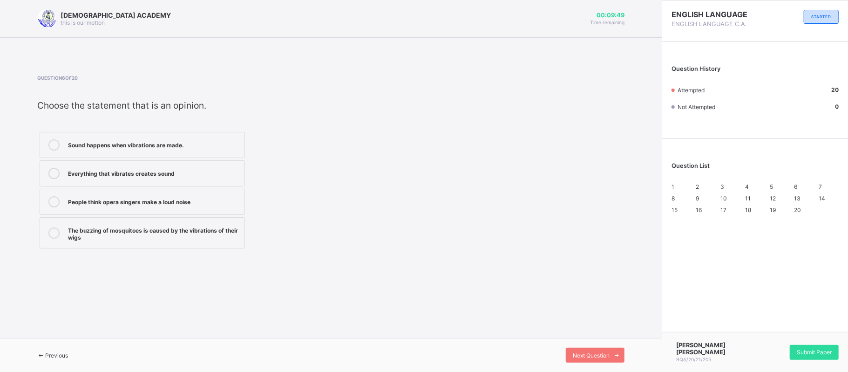
click at [800, 213] on span "20" at bounding box center [798, 209] width 7 height 7
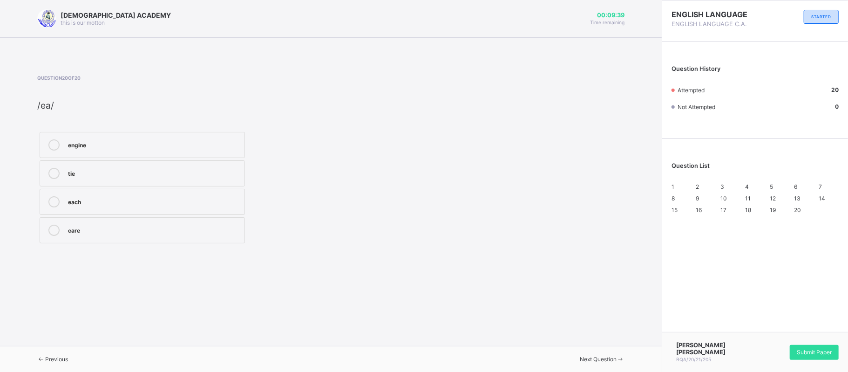
click at [209, 178] on div "tie" at bounding box center [154, 173] width 172 height 11
click at [681, 185] on div "1" at bounding box center [682, 186] width 20 height 7
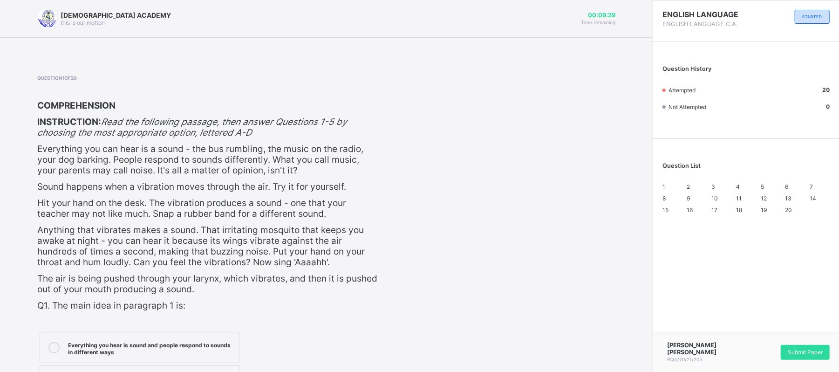
drag, startPoint x: 681, startPoint y: 185, endPoint x: 701, endPoint y: 190, distance: 20.1
click at [701, 190] on div "1 2 3 4 5 6 7 8 9 10 11 12 13 14 15 16 17 18 19 20" at bounding box center [745, 198] width 167 height 30
click at [701, 190] on div "2" at bounding box center [697, 186] width 20 height 7
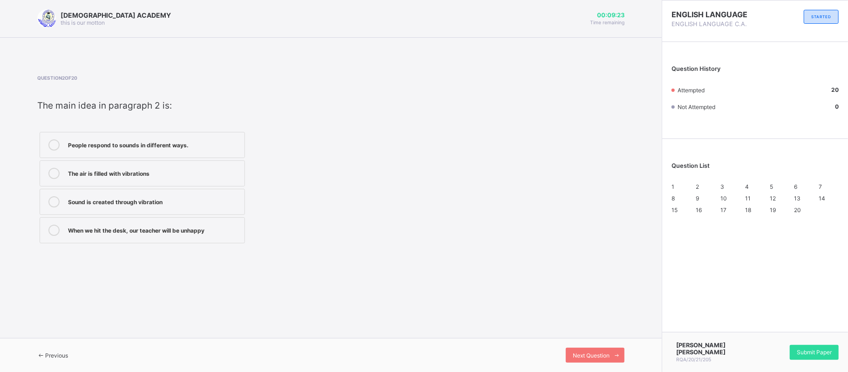
click at [675, 190] on div "1" at bounding box center [682, 186] width 20 height 7
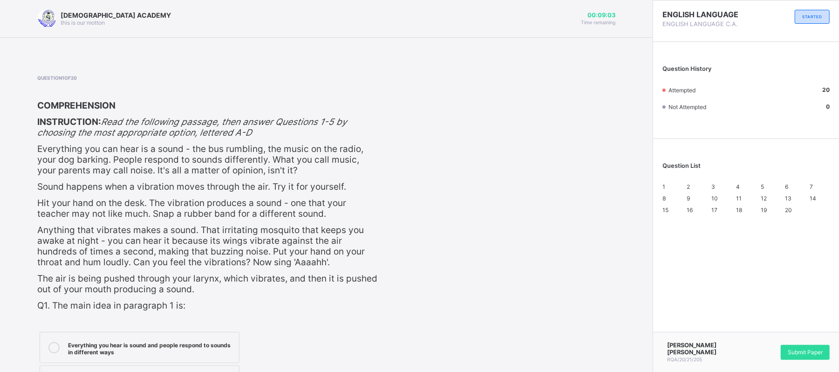
click at [699, 190] on div "2" at bounding box center [697, 186] width 20 height 7
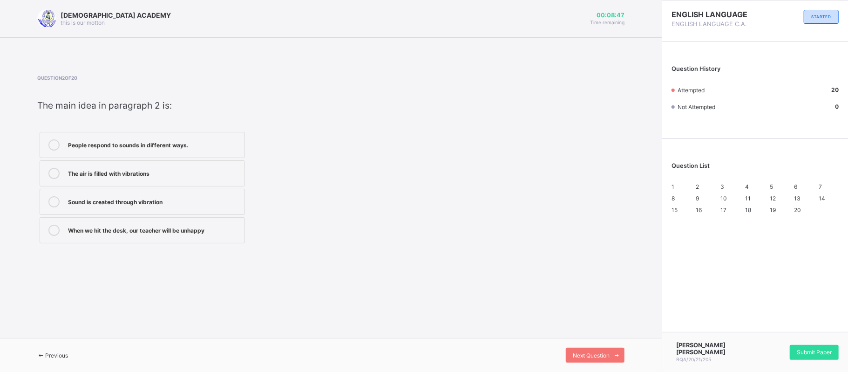
click at [681, 189] on div "1" at bounding box center [682, 186] width 20 height 7
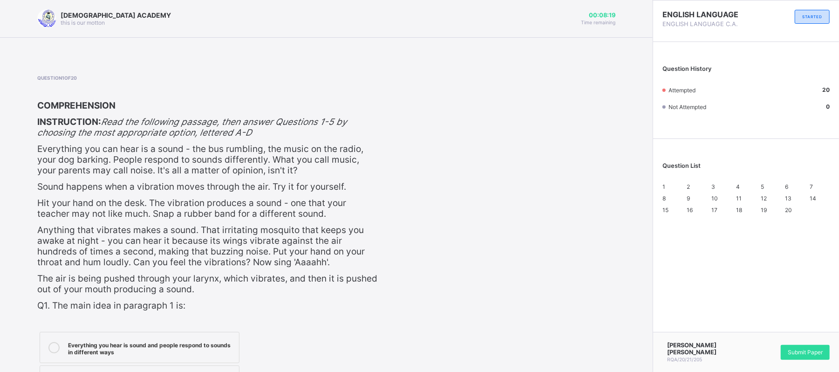
click at [701, 184] on div "2" at bounding box center [697, 186] width 20 height 7
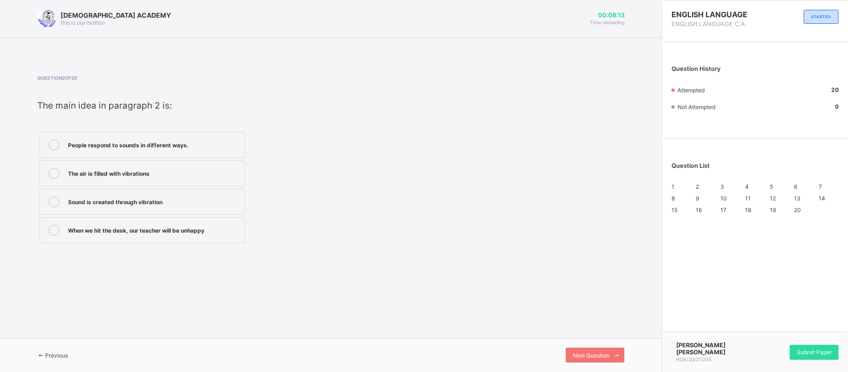
click at [135, 177] on div "The air is filled with vibrations" at bounding box center [154, 173] width 172 height 11
click at [723, 190] on div "3" at bounding box center [731, 186] width 20 height 7
click at [675, 190] on div "1" at bounding box center [682, 186] width 20 height 7
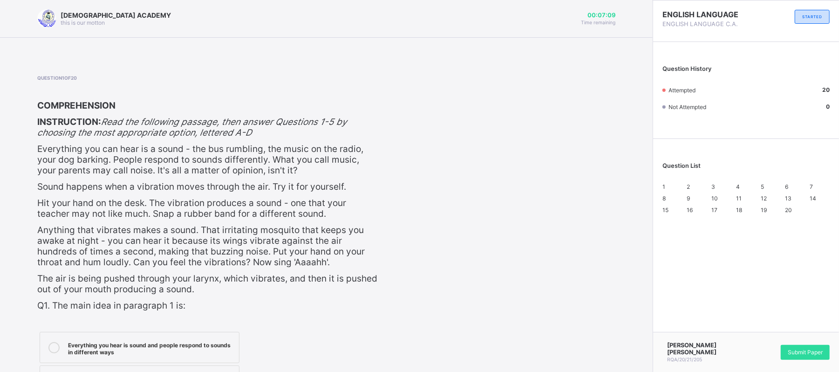
click at [755, 182] on div "Question List 1 2 3 4 5 6 7 8 9 10 11 12 13 14 15 16 17 18 19 20" at bounding box center [746, 182] width 186 height 79
click at [723, 185] on div "3" at bounding box center [721, 186] width 20 height 7
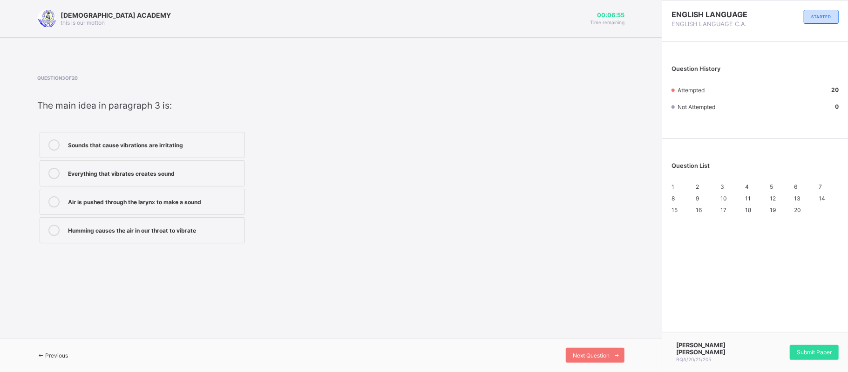
click at [758, 190] on div "4" at bounding box center [755, 186] width 20 height 7
click at [675, 190] on div "1" at bounding box center [682, 186] width 20 height 7
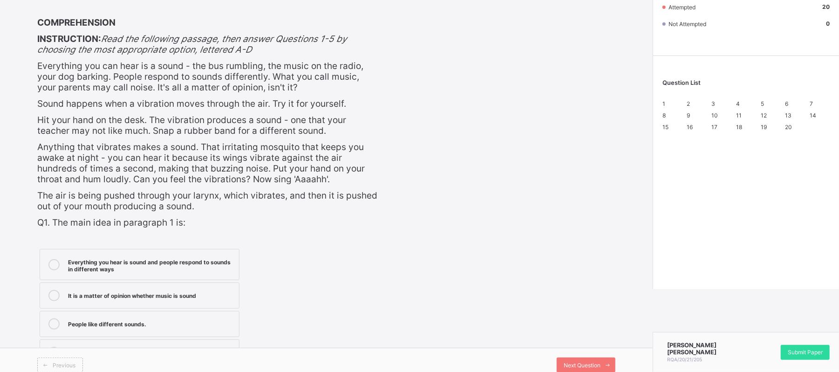
scroll to position [91, 0]
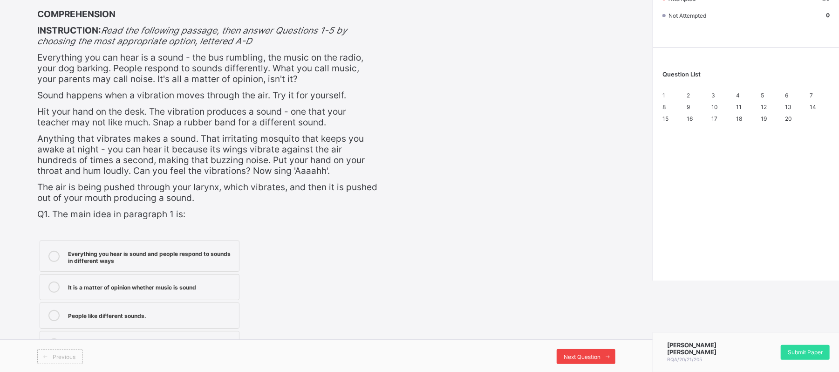
click at [597, 351] on div "Next Question" at bounding box center [586, 356] width 59 height 15
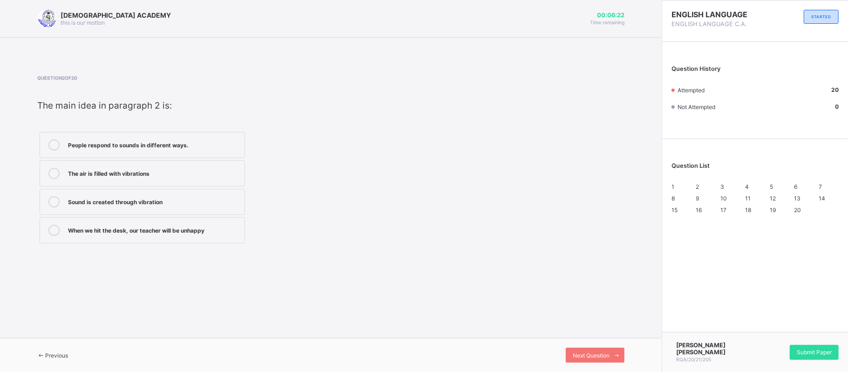
click at [140, 235] on div "When we hit the desk, our teacher will be unhappy" at bounding box center [154, 230] width 172 height 11
click at [140, 203] on div "Sound is created through vibration" at bounding box center [154, 200] width 172 height 9
click at [577, 349] on div "Next Question" at bounding box center [595, 355] width 59 height 15
click at [167, 172] on div "Everything that vibrates creates sound" at bounding box center [154, 172] width 172 height 9
click at [601, 350] on div "Next Question" at bounding box center [595, 355] width 59 height 15
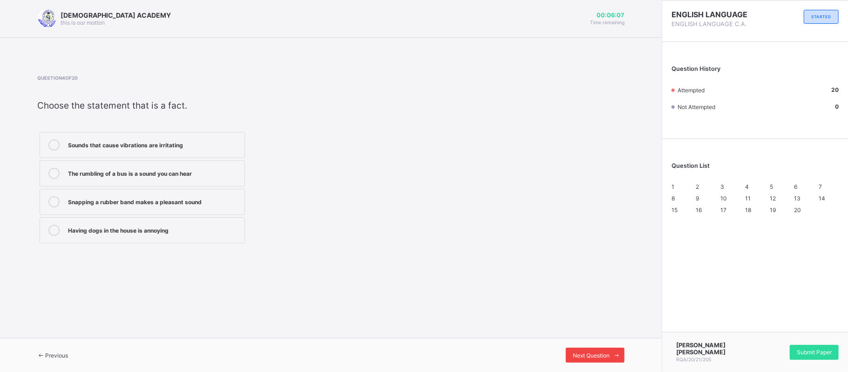
click at [601, 350] on div "Next Question" at bounding box center [595, 355] width 59 height 15
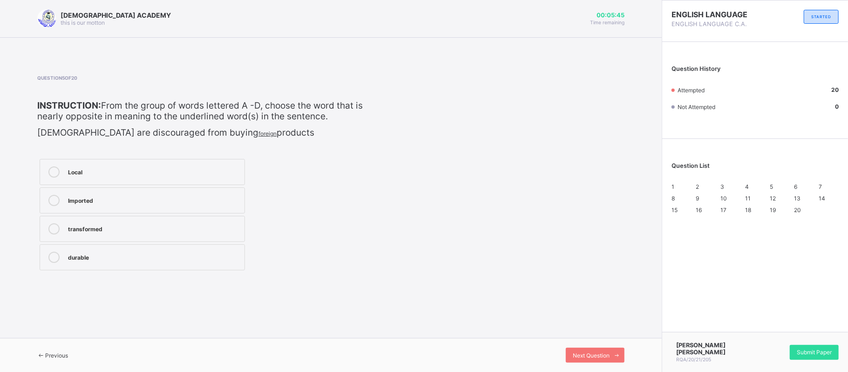
click at [121, 168] on div "Local" at bounding box center [154, 170] width 172 height 9
click at [587, 357] on span "Next Question" at bounding box center [591, 355] width 37 height 7
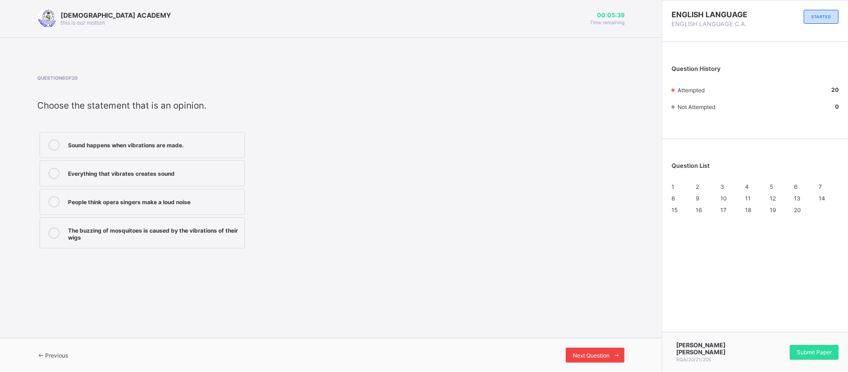
click at [585, 353] on span "Next Question" at bounding box center [591, 355] width 37 height 7
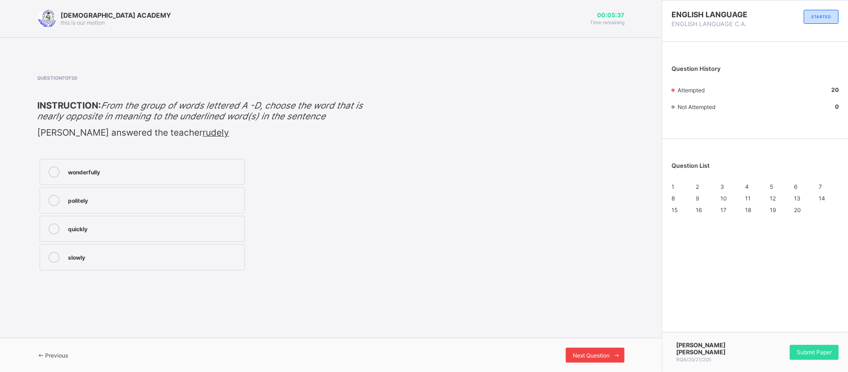
click at [585, 353] on span "Next Question" at bounding box center [591, 355] width 37 height 7
click at [133, 207] on label "unrepentant" at bounding box center [142, 200] width 205 height 26
click at [592, 349] on div "Next Question" at bounding box center [595, 355] width 59 height 15
click at [152, 228] on div "anger" at bounding box center [154, 227] width 172 height 9
click at [595, 358] on span "Next Question" at bounding box center [591, 355] width 37 height 7
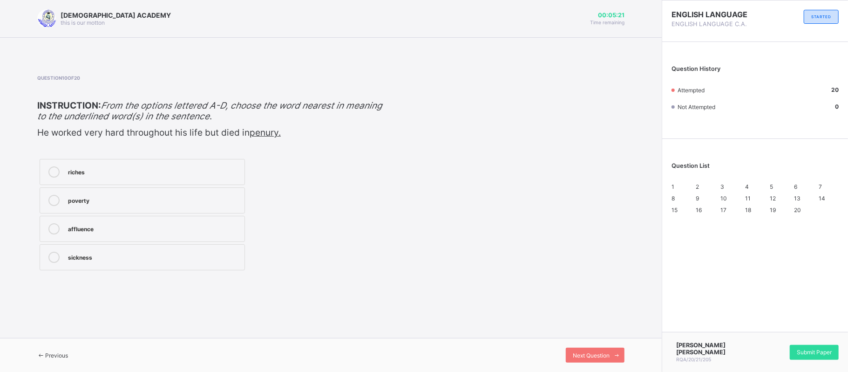
click at [137, 209] on label "poverty" at bounding box center [142, 200] width 205 height 26
click at [602, 347] on div "Previous Next Question" at bounding box center [331, 355] width 662 height 34
click at [599, 354] on span "Next Question" at bounding box center [591, 355] width 37 height 7
click at [144, 198] on div "a pessimist" at bounding box center [154, 199] width 172 height 9
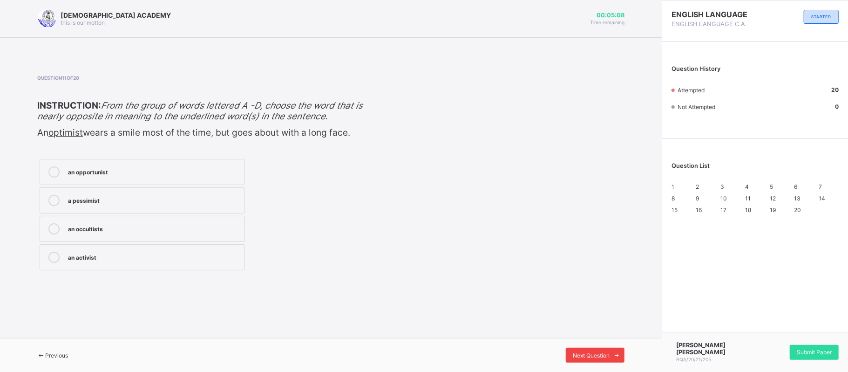
click at [598, 356] on span "Next Question" at bounding box center [591, 355] width 37 height 7
click at [138, 254] on div "modern" at bounding box center [154, 256] width 172 height 9
click at [577, 353] on span "Next Question" at bounding box center [591, 355] width 37 height 7
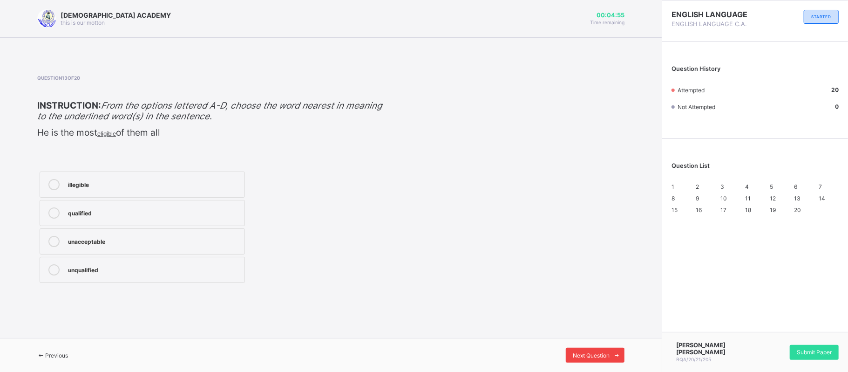
click at [577, 353] on span "Next Question" at bounding box center [591, 355] width 37 height 7
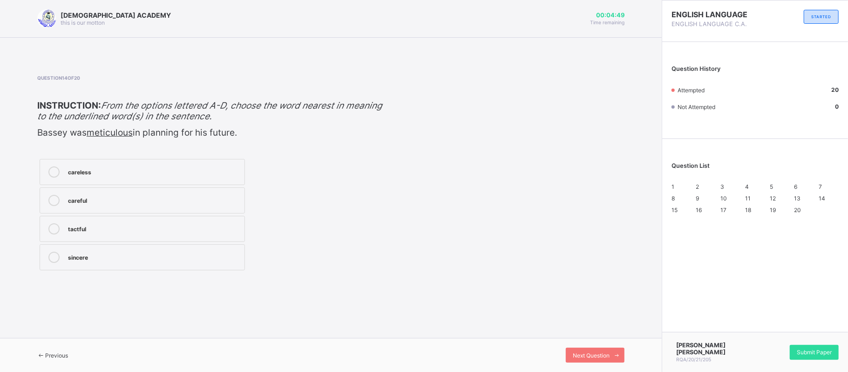
click at [153, 174] on div "careless" at bounding box center [154, 170] width 172 height 9
click at [576, 352] on span "Next Question" at bounding box center [591, 355] width 37 height 7
click at [696, 213] on div "1 2 3 4 5 6 7 8 9 10 11 12 13 14 15 16 17 18 19 20" at bounding box center [755, 198] width 167 height 30
click at [701, 213] on span "16" at bounding box center [699, 209] width 6 height 7
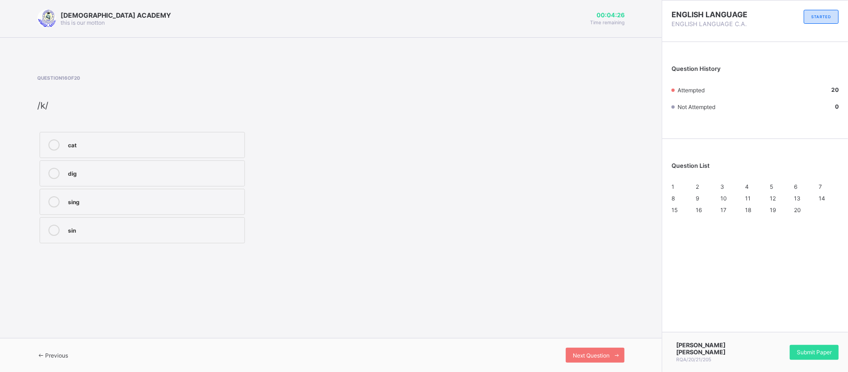
click at [678, 213] on span "15" at bounding box center [675, 209] width 6 height 7
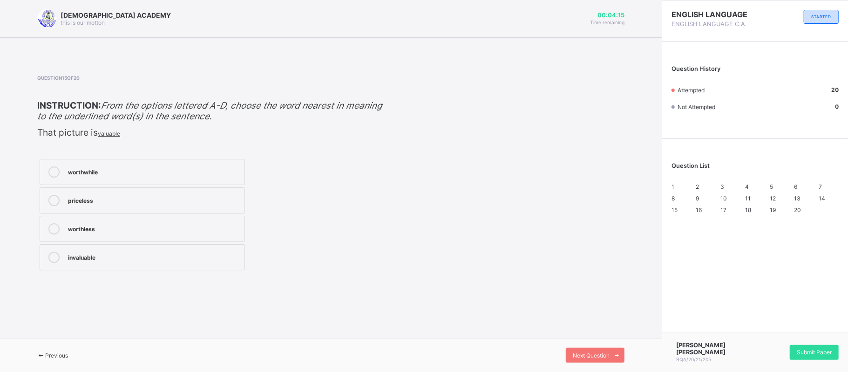
click at [702, 213] on div "16" at bounding box center [706, 209] width 20 height 7
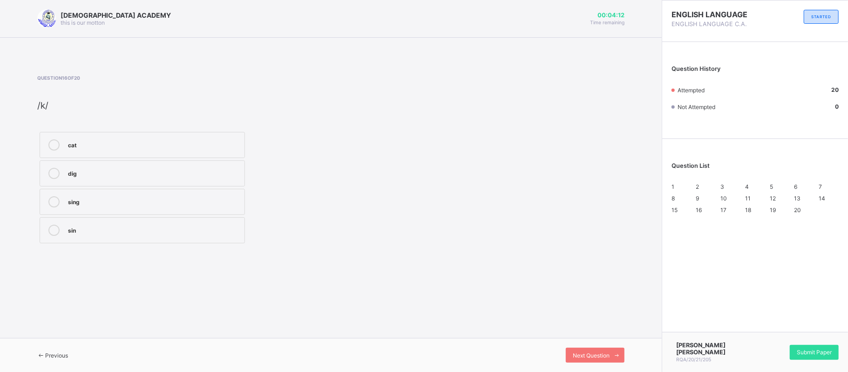
click at [727, 213] on span "17" at bounding box center [724, 209] width 6 height 7
click at [750, 213] on span "18" at bounding box center [748, 209] width 6 height 7
click at [783, 213] on div "1 2 3 4 5 6 7 8 9 10 11 12 13 14 15 16 17 18 19 20" at bounding box center [755, 198] width 167 height 30
click at [776, 213] on span "19" at bounding box center [773, 209] width 6 height 7
click at [802, 213] on div "20" at bounding box center [805, 209] width 20 height 7
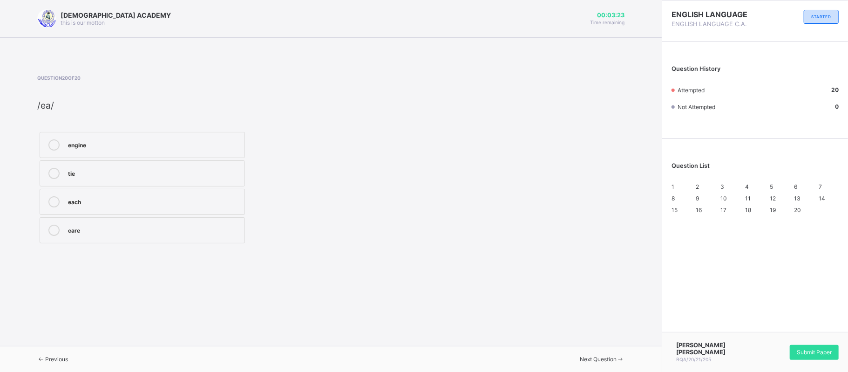
click at [678, 213] on span "15" at bounding box center [675, 209] width 6 height 7
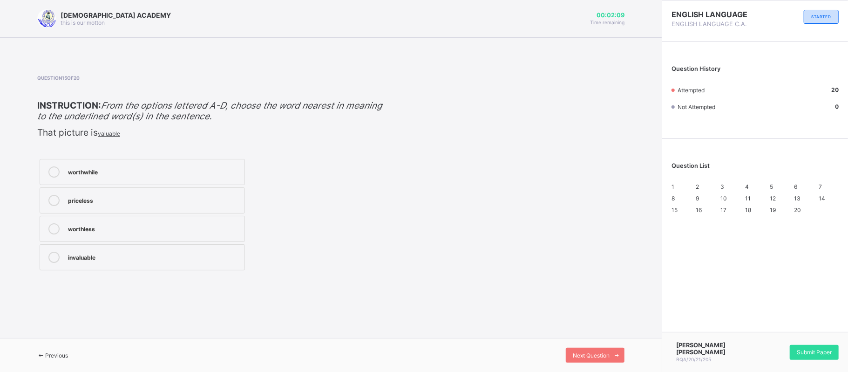
click at [797, 314] on div "ENGLISH LANGUAGE ENGLISH LANGUAGE C.A. STARTED Question History Attempted 20 No…" at bounding box center [755, 186] width 186 height 372
click at [803, 355] on span "Submit Paper" at bounding box center [814, 351] width 35 height 7
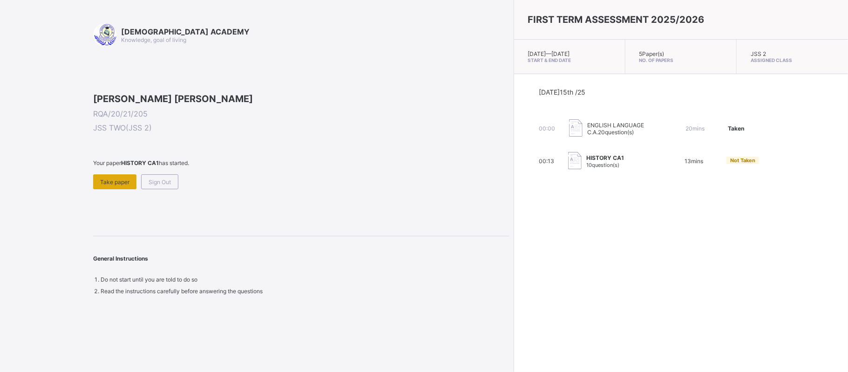
click at [114, 185] on span "Take paper" at bounding box center [114, 181] width 29 height 7
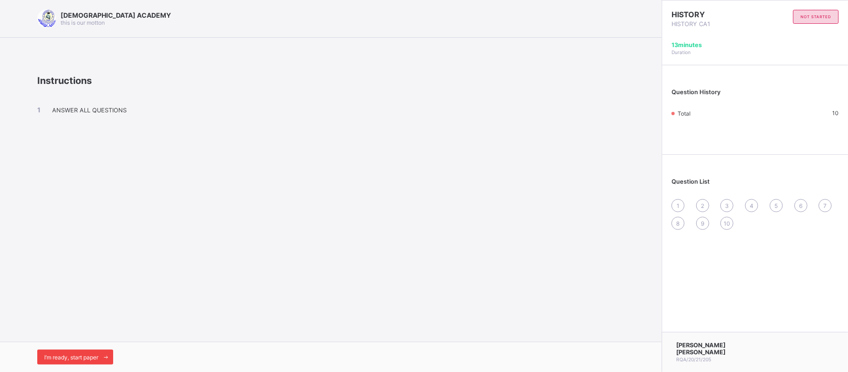
click at [82, 356] on span "I’m ready, start paper" at bounding box center [71, 357] width 54 height 7
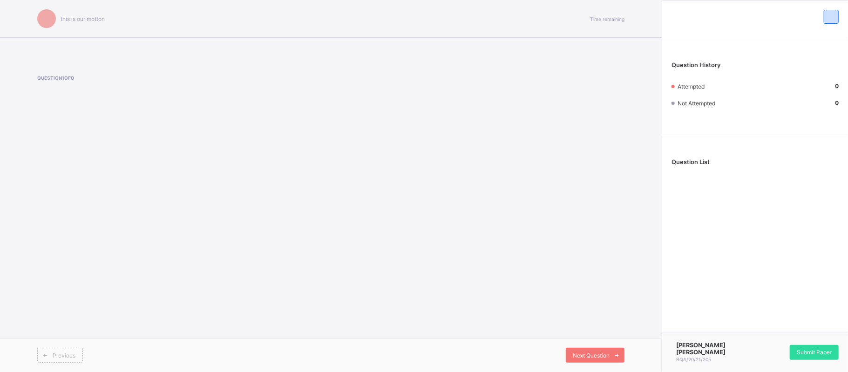
click at [82, 356] on div "Previous" at bounding box center [60, 355] width 46 height 15
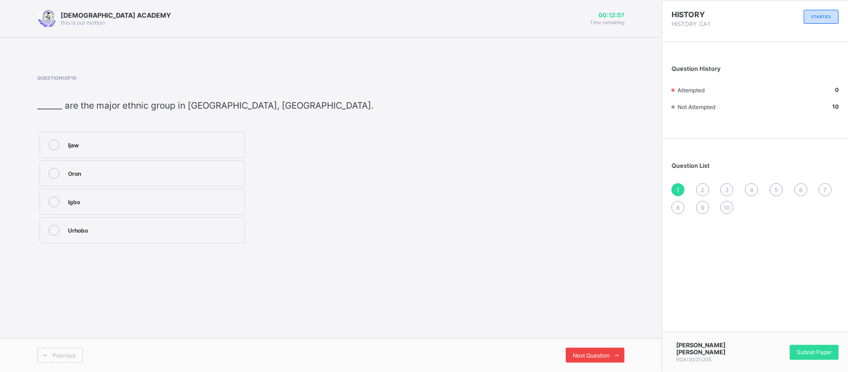
click at [580, 353] on span "Next Question" at bounding box center [591, 355] width 37 height 7
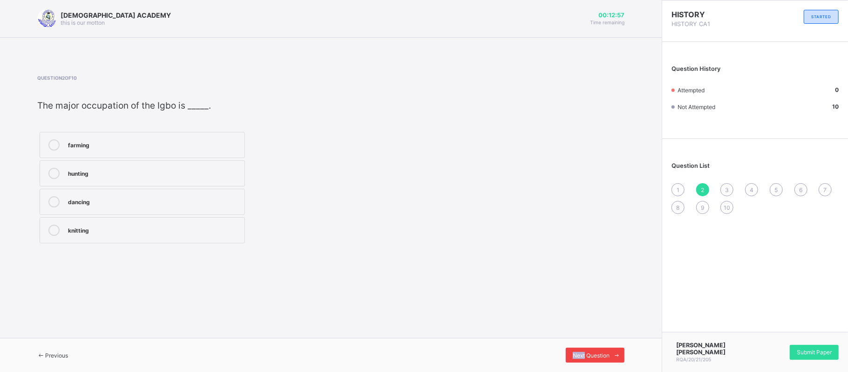
click at [580, 353] on span "Next Question" at bounding box center [591, 355] width 37 height 7
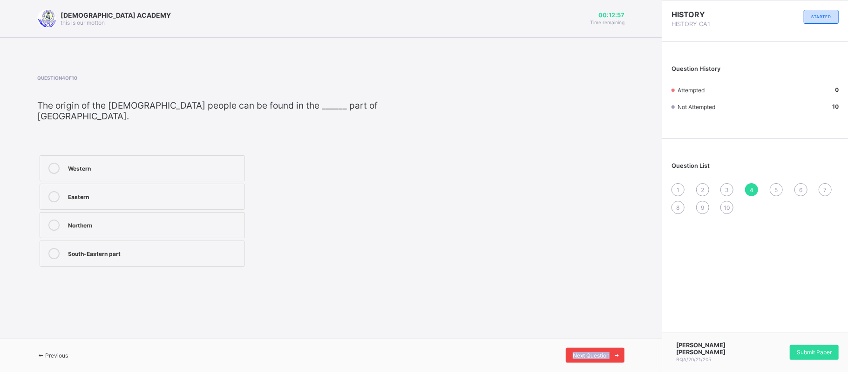
click at [580, 353] on span "Next Question" at bounding box center [591, 355] width 37 height 7
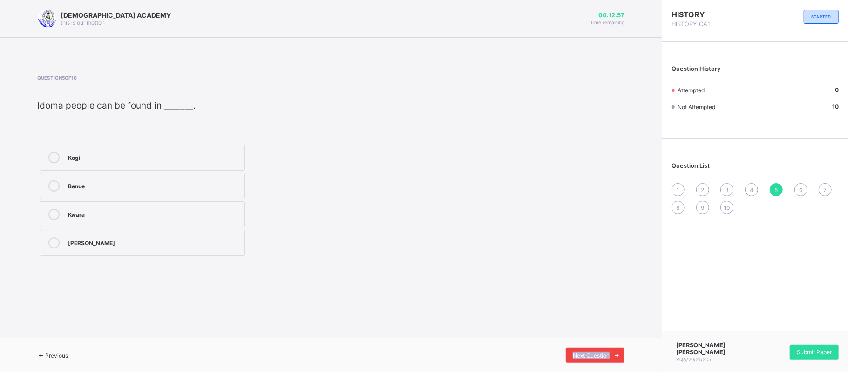
click at [580, 353] on span "Next Question" at bounding box center [591, 355] width 37 height 7
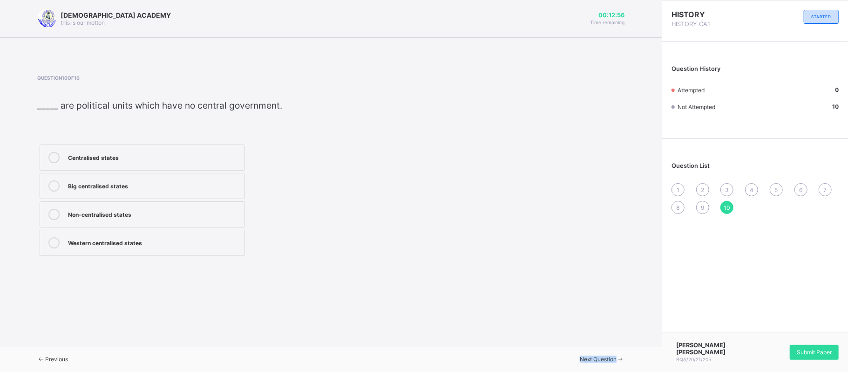
click at [580, 355] on span "Next Question" at bounding box center [598, 358] width 37 height 7
click at [801, 353] on span "Submit Paper" at bounding box center [814, 351] width 35 height 7
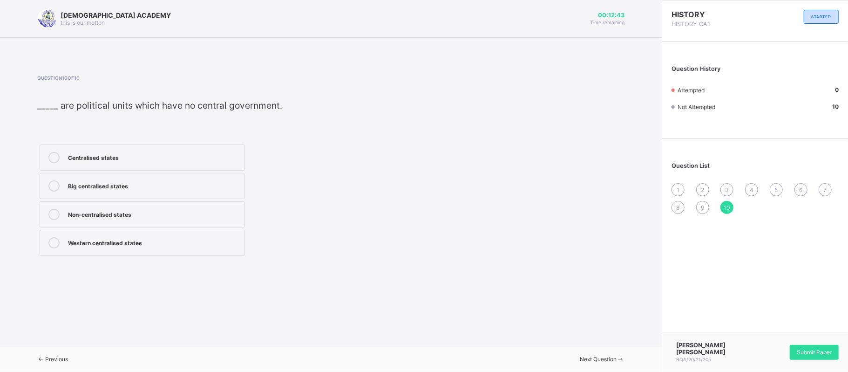
click at [804, 355] on span "Submit Paper" at bounding box center [814, 351] width 35 height 7
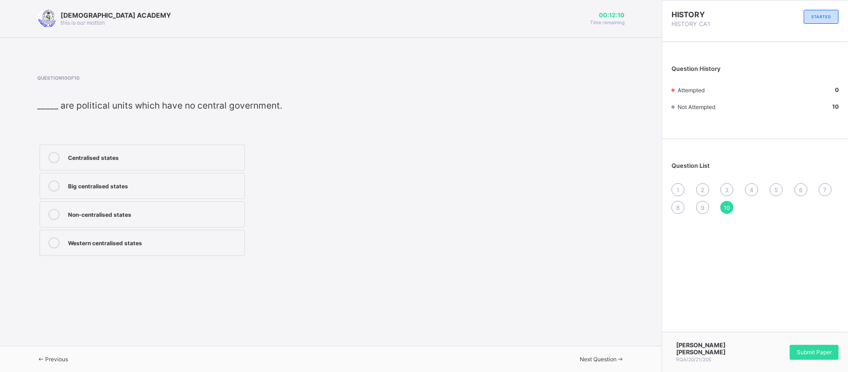
click at [377, 262] on div "Question 10 of 10 _____ are political units which have no central government. C…" at bounding box center [330, 166] width 587 height 211
click at [814, 14] on span "STARTED" at bounding box center [822, 16] width 20 height 5
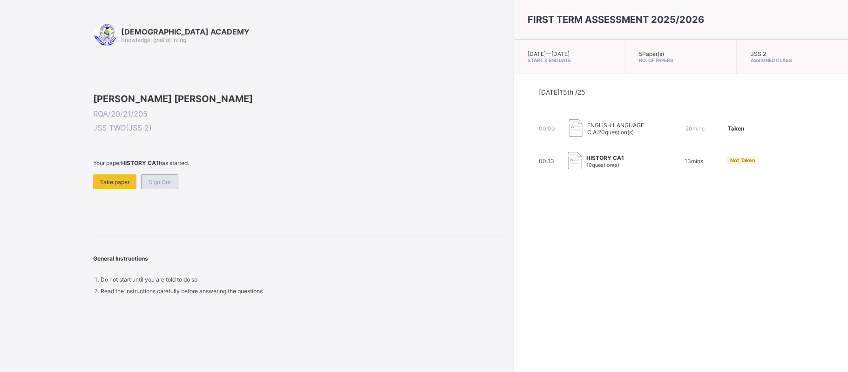
click at [160, 189] on div "Sign Out" at bounding box center [159, 181] width 37 height 15
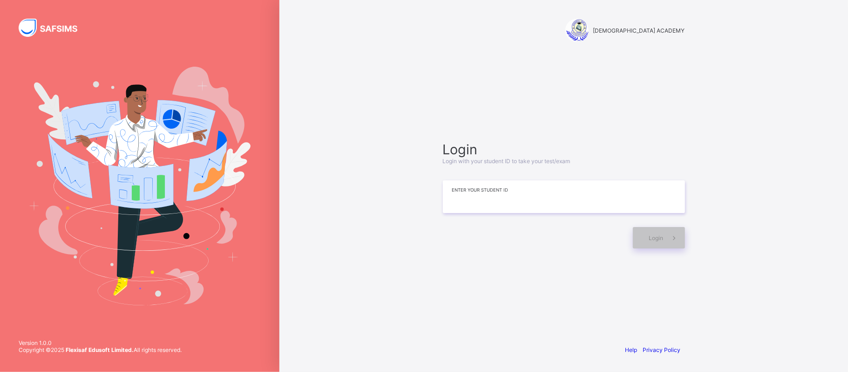
click at [502, 196] on input at bounding box center [564, 196] width 242 height 33
type input "**********"
click at [669, 233] on icon at bounding box center [674, 237] width 10 height 9
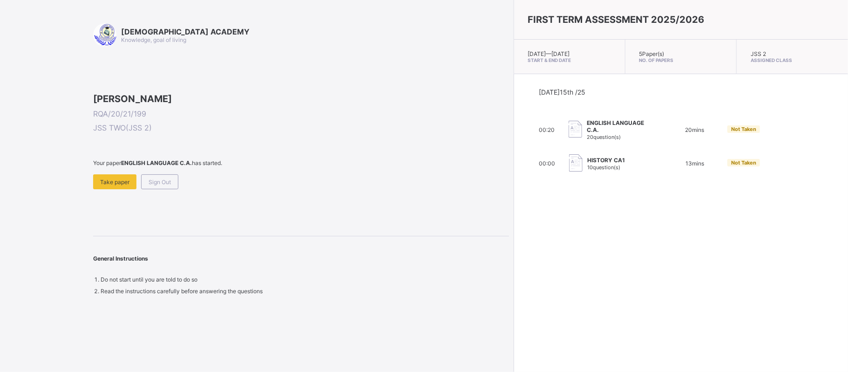
click at [544, 212] on div "FIRST TERM ASSESSMENT 2025/2026 [DATE] — [DATE] Start & End Date 5 Paper(s) No.…" at bounding box center [681, 186] width 334 height 372
click at [109, 185] on span "Take paper" at bounding box center [114, 181] width 29 height 7
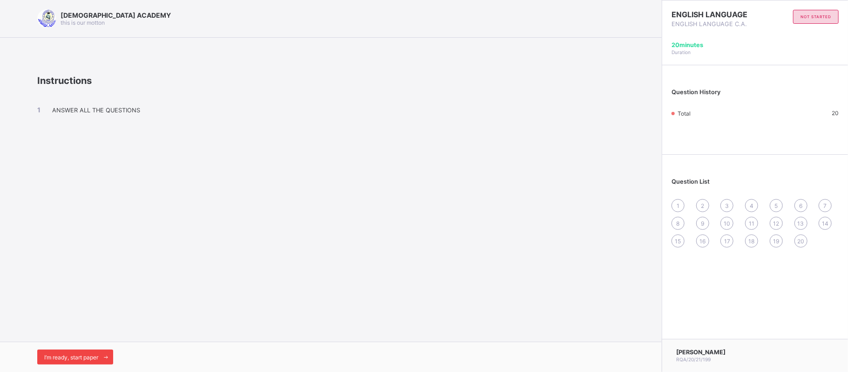
click at [98, 355] on span "I’m ready, start paper" at bounding box center [71, 357] width 54 height 7
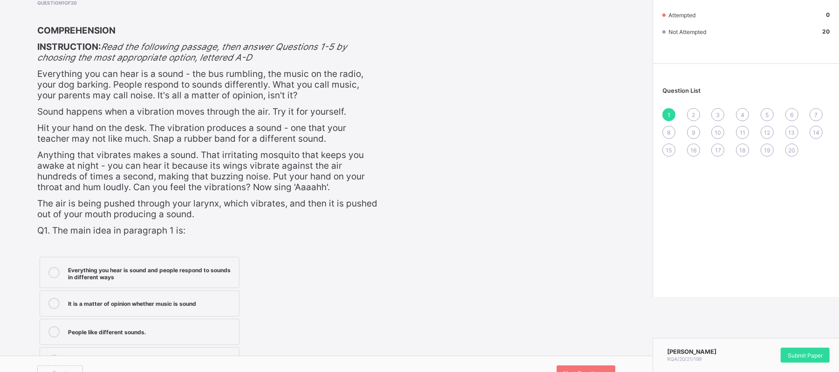
scroll to position [91, 0]
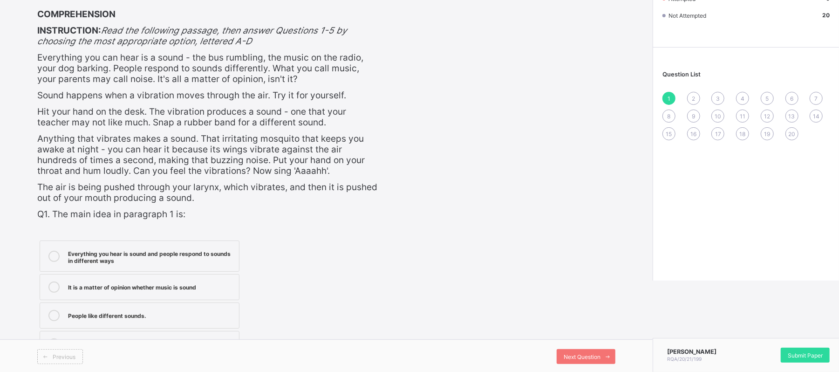
click at [218, 257] on div "Everything you hear is sound and people respond to sounds in different ways" at bounding box center [151, 256] width 166 height 16
click at [580, 353] on span "Next Question" at bounding box center [582, 356] width 37 height 7
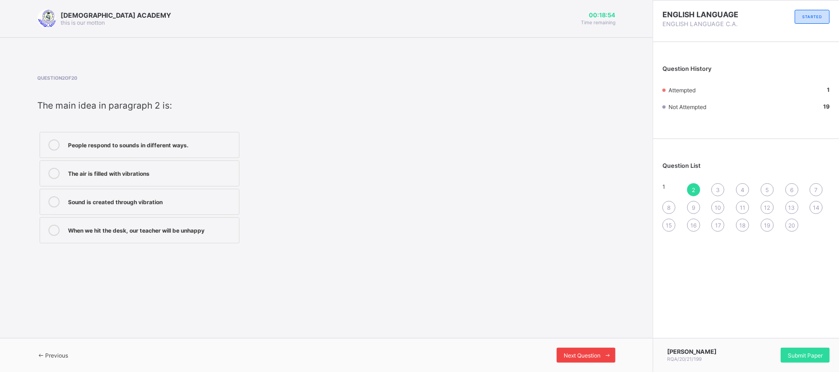
scroll to position [0, 0]
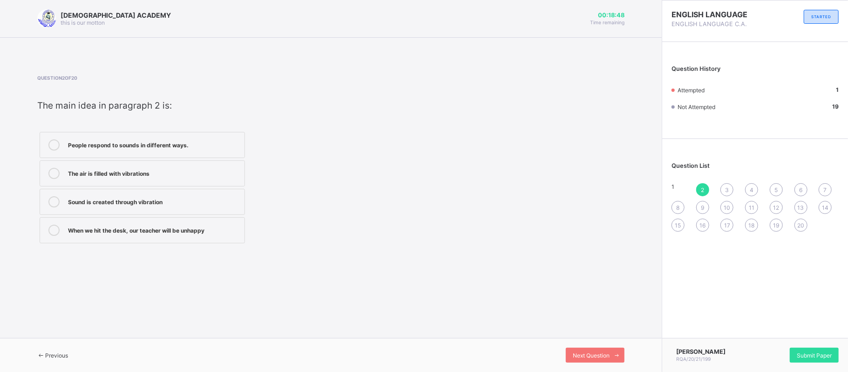
click at [45, 353] on span at bounding box center [41, 355] width 8 height 7
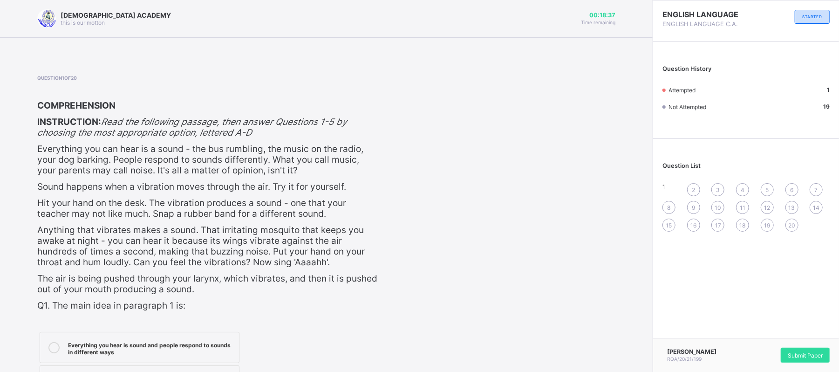
scroll to position [91, 0]
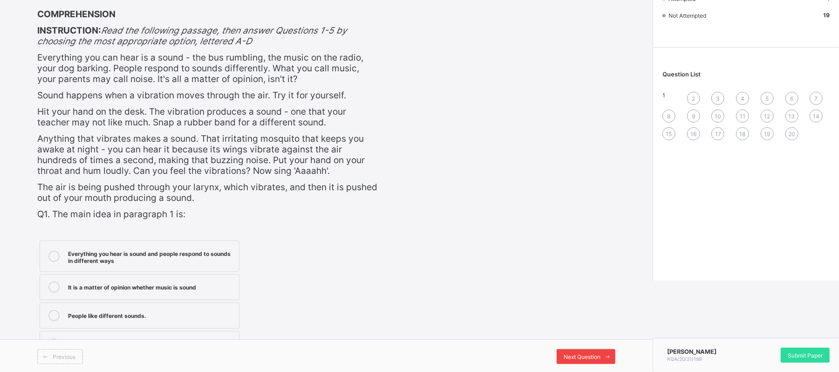
click at [595, 355] on span "Next Question" at bounding box center [582, 356] width 37 height 7
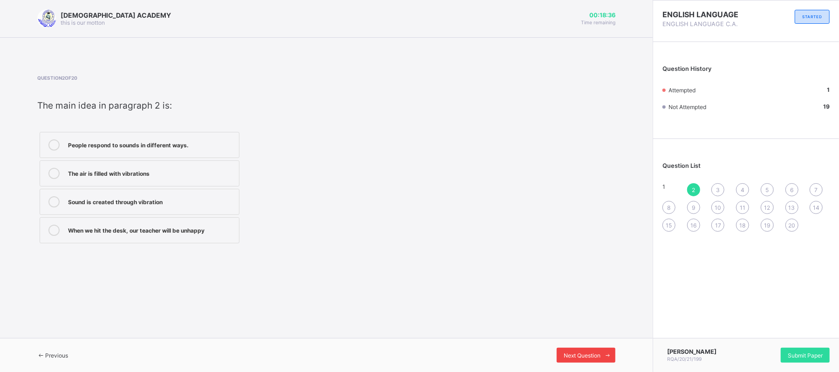
scroll to position [0, 0]
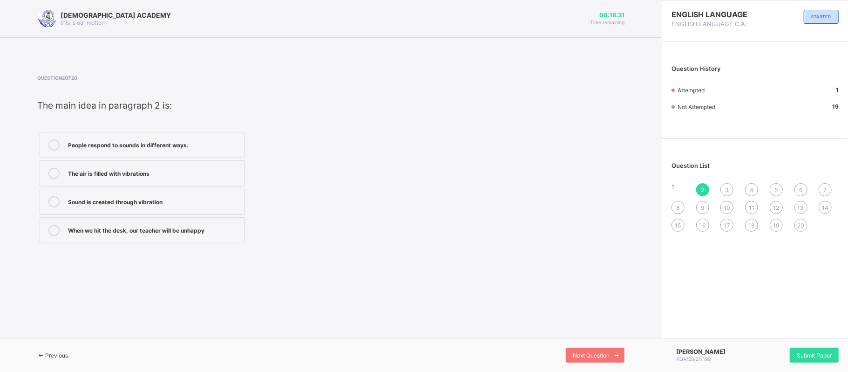
click at [140, 148] on div "People respond to sounds in different ways." at bounding box center [154, 143] width 172 height 9
click at [176, 228] on div "When we hit the desk, our teacher will be unhappy" at bounding box center [154, 229] width 172 height 9
click at [588, 347] on div "Previous Next Question" at bounding box center [331, 355] width 662 height 34
click at [587, 355] on span "Next Question" at bounding box center [591, 355] width 37 height 7
click at [675, 189] on div "1" at bounding box center [682, 189] width 20 height 13
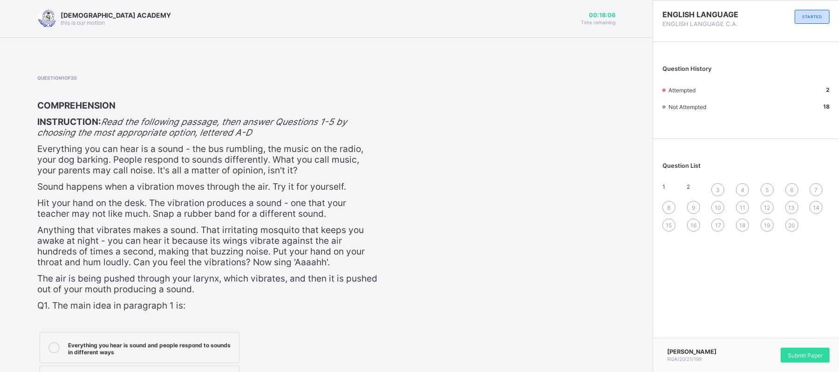
click at [723, 191] on div "3" at bounding box center [717, 189] width 13 height 13
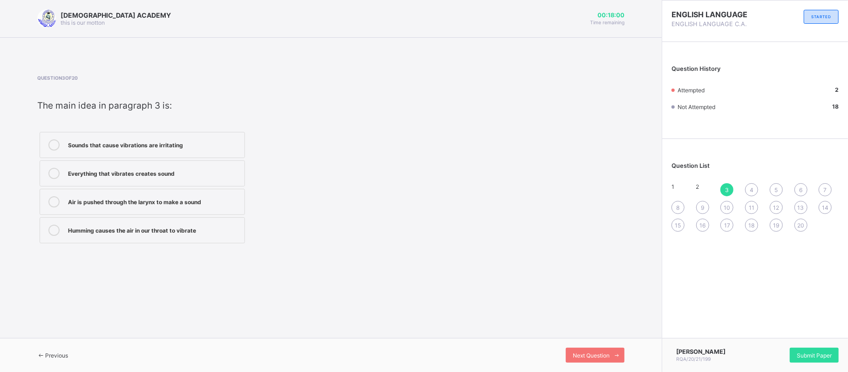
click at [171, 149] on div "Sounds that cause vibrations are irritating" at bounding box center [154, 144] width 172 height 11
click at [584, 354] on span "Next Question" at bounding box center [591, 355] width 37 height 7
click at [177, 166] on label "The rumbling of a bus is a sound you can hear" at bounding box center [142, 173] width 205 height 26
click at [573, 349] on div "Next Question" at bounding box center [595, 355] width 59 height 15
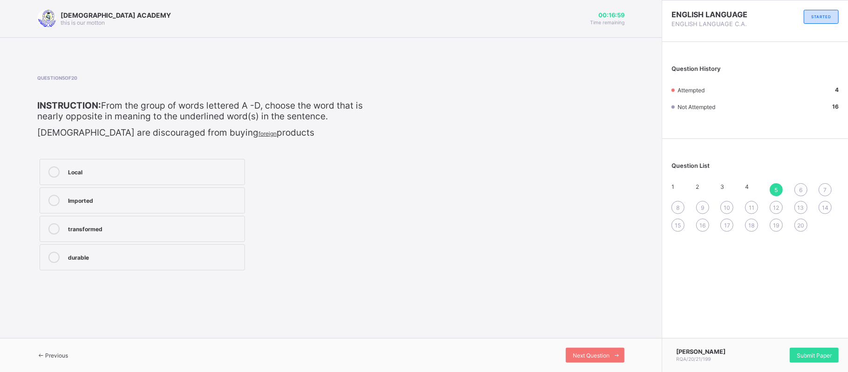
click at [95, 168] on div "Local" at bounding box center [154, 170] width 172 height 9
click at [582, 349] on div "Next Question" at bounding box center [595, 355] width 59 height 15
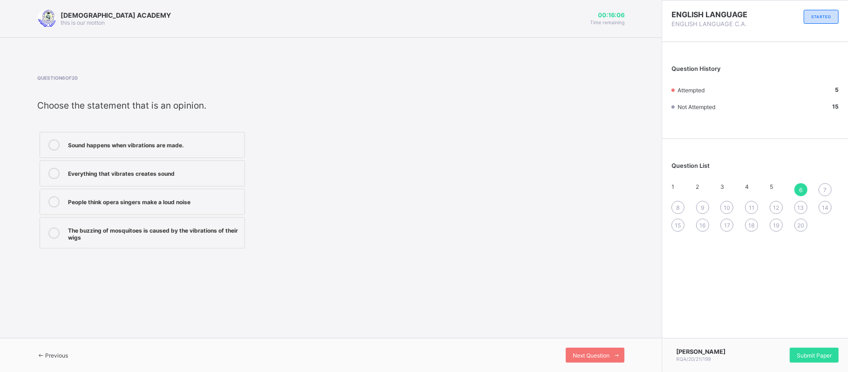
click at [189, 176] on div "Everything that vibrates creates sound" at bounding box center [154, 172] width 172 height 9
click at [586, 349] on div "Next Question" at bounding box center [595, 355] width 59 height 15
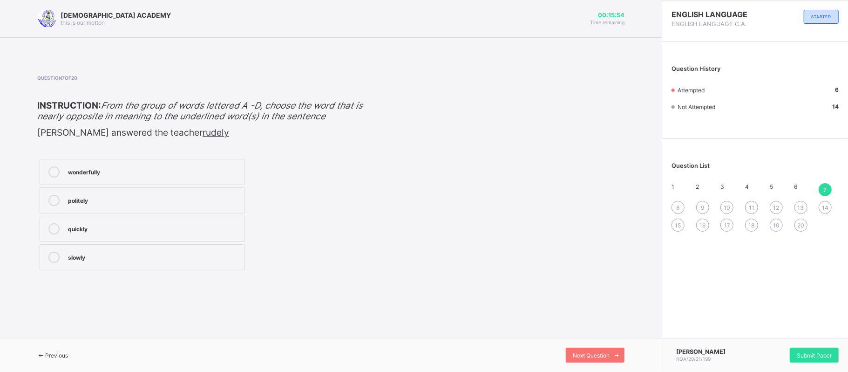
click at [116, 196] on div "politely" at bounding box center [154, 199] width 172 height 9
click at [574, 355] on span "Next Question" at bounding box center [591, 355] width 37 height 7
click at [106, 233] on div "friendly" at bounding box center [154, 228] width 172 height 11
click at [600, 355] on span "Next Question" at bounding box center [591, 355] width 37 height 7
click at [108, 228] on div "anger" at bounding box center [154, 227] width 172 height 9
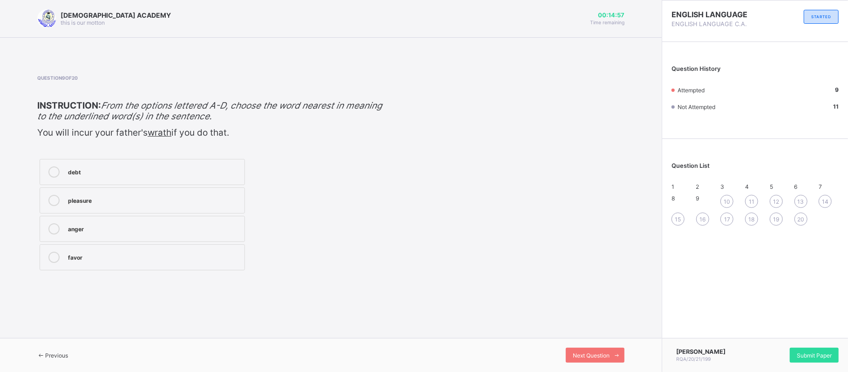
click at [148, 172] on div "debt" at bounding box center [154, 170] width 172 height 9
click at [588, 356] on span "Next Question" at bounding box center [591, 355] width 37 height 7
click at [127, 198] on div "poverty" at bounding box center [154, 199] width 172 height 9
click at [579, 351] on div "Next Question" at bounding box center [595, 355] width 59 height 15
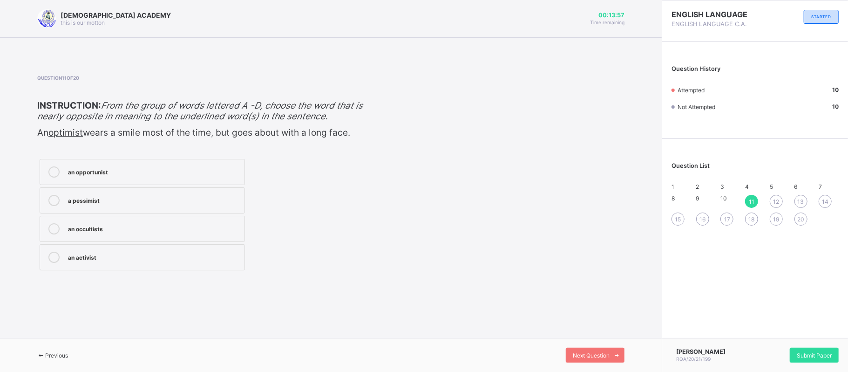
click at [139, 204] on div "a pessimist" at bounding box center [154, 200] width 172 height 11
click at [574, 353] on span "Next Question" at bounding box center [591, 355] width 37 height 7
click at [97, 263] on div "modern" at bounding box center [154, 257] width 172 height 11
click at [584, 358] on span "Next Question" at bounding box center [591, 355] width 37 height 7
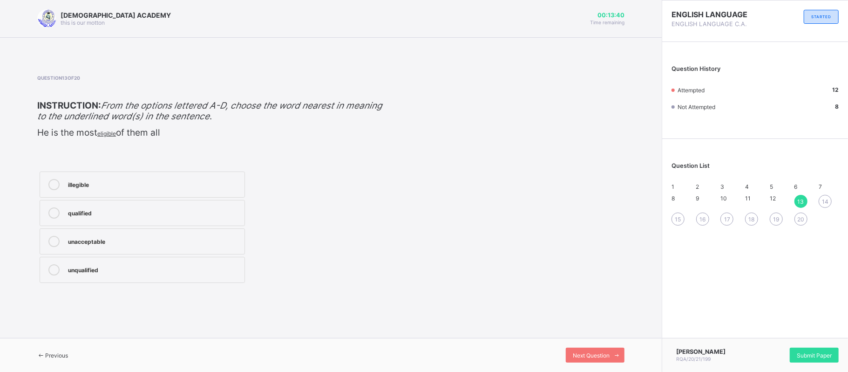
click at [106, 211] on div "qualified" at bounding box center [154, 211] width 172 height 9
click at [573, 353] on span "Next Question" at bounding box center [591, 355] width 37 height 7
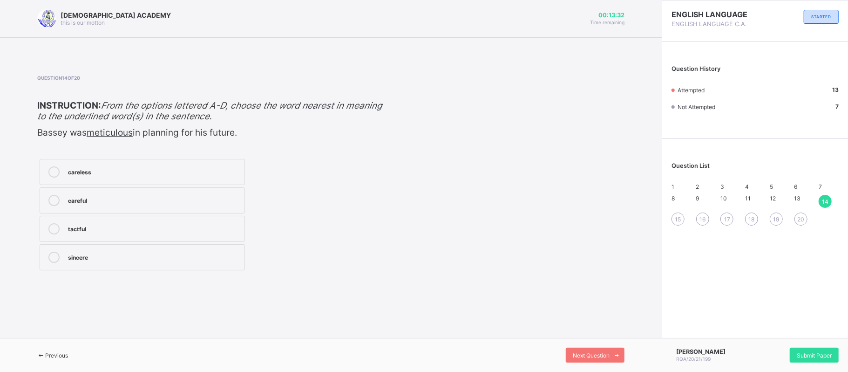
click at [114, 167] on div "careless" at bounding box center [154, 170] width 172 height 9
click at [604, 352] on span "Next Question" at bounding box center [591, 355] width 37 height 7
click at [118, 257] on div "invaluable" at bounding box center [154, 256] width 172 height 9
click at [135, 228] on div "worthless" at bounding box center [154, 227] width 172 height 9
click at [145, 170] on div "worthwhile" at bounding box center [154, 170] width 172 height 9
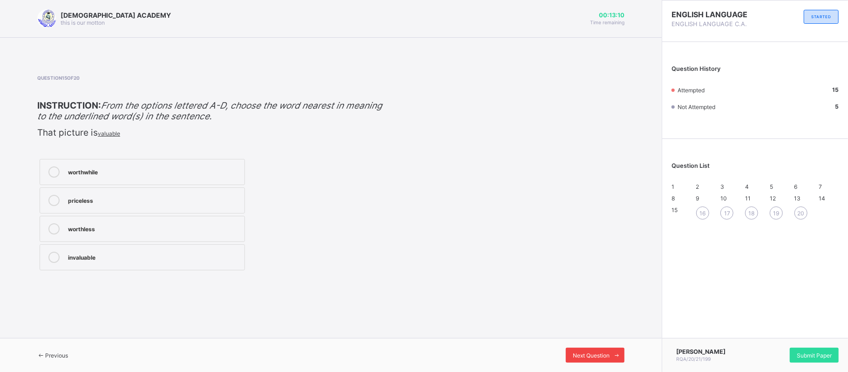
click at [593, 358] on span "Next Question" at bounding box center [591, 355] width 37 height 7
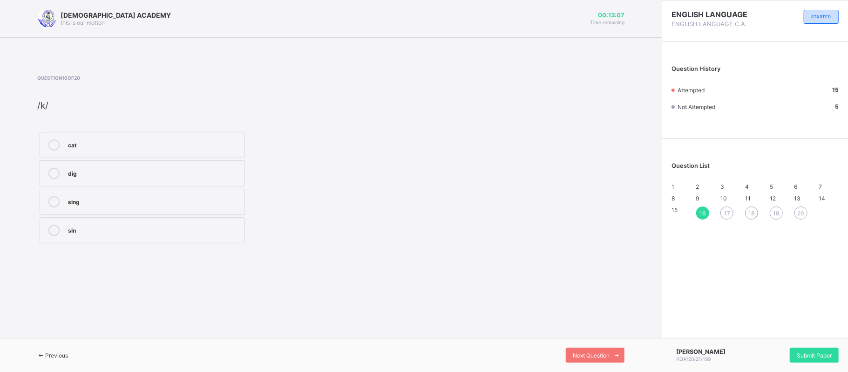
click at [90, 138] on label "cat" at bounding box center [142, 145] width 205 height 26
click at [587, 358] on span "Next Question" at bounding box center [591, 355] width 37 height 7
click at [102, 175] on div "car" at bounding box center [154, 172] width 172 height 9
click at [593, 353] on span "Next Question" at bounding box center [591, 355] width 37 height 7
click at [122, 143] on div "mood" at bounding box center [154, 143] width 172 height 9
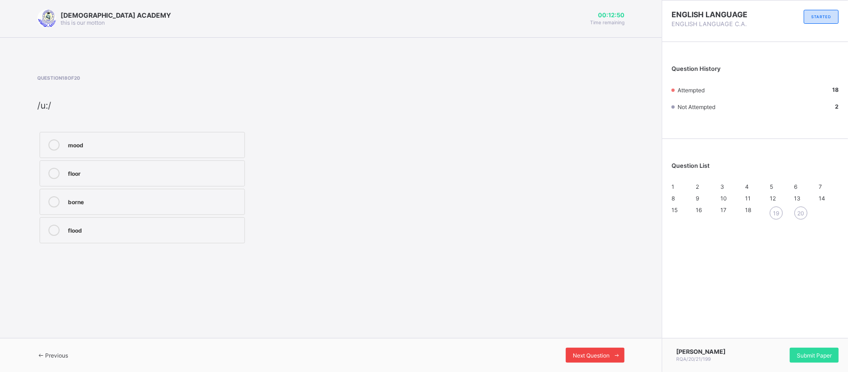
click at [606, 357] on span "Next Question" at bounding box center [591, 355] width 37 height 7
click at [97, 174] on div "nose" at bounding box center [154, 172] width 172 height 9
click at [604, 353] on span "Next Question" at bounding box center [591, 355] width 37 height 7
click at [158, 232] on div "care" at bounding box center [154, 229] width 172 height 9
click at [672, 187] on div "1" at bounding box center [682, 186] width 20 height 7
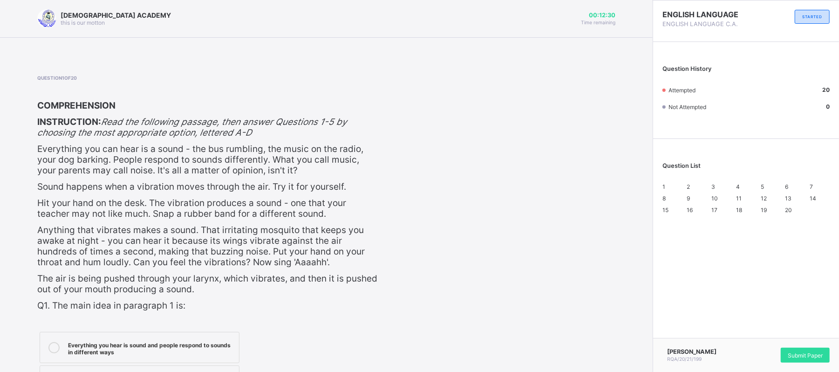
scroll to position [91, 0]
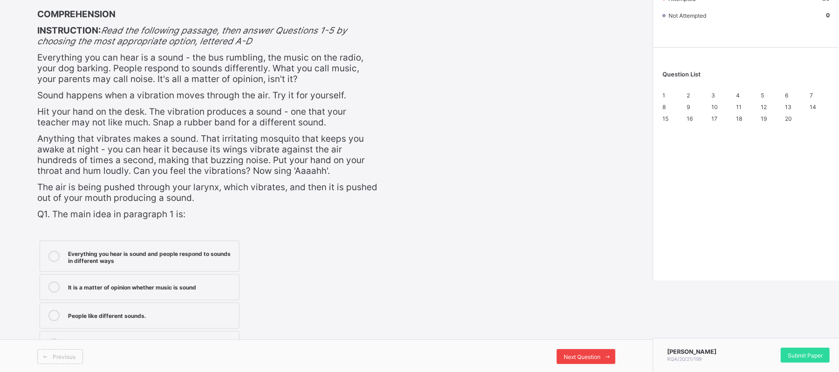
click at [600, 357] on span "Next Question" at bounding box center [582, 356] width 37 height 7
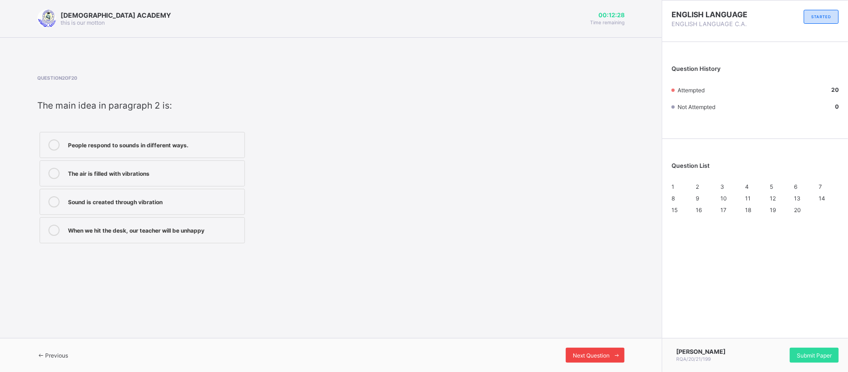
click at [606, 357] on span "Next Question" at bounding box center [591, 355] width 37 height 7
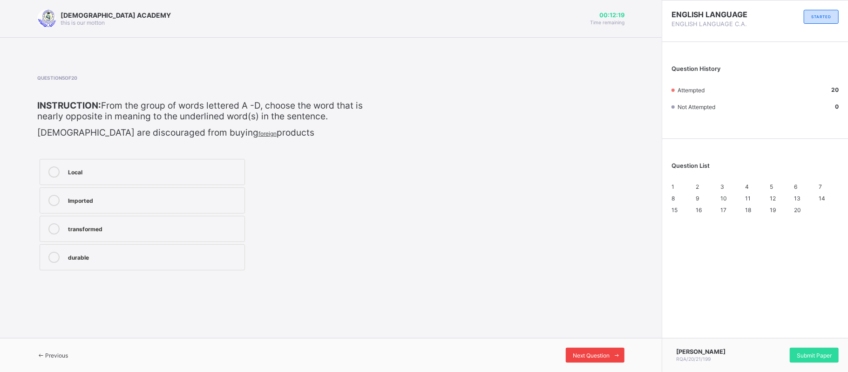
click at [606, 357] on span "Next Question" at bounding box center [591, 355] width 37 height 7
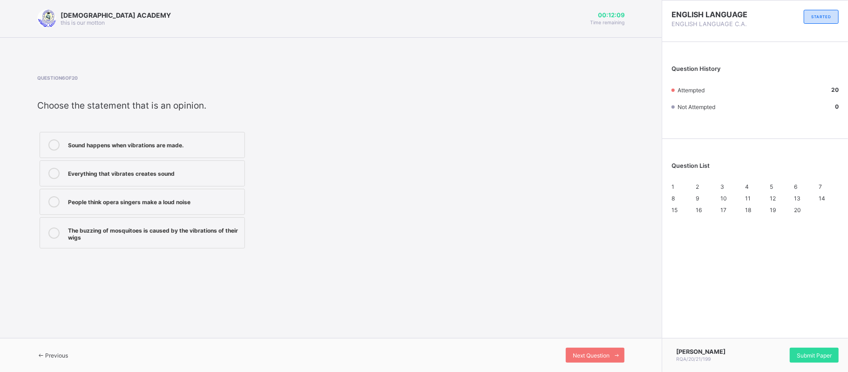
click at [66, 356] on span "Previous" at bounding box center [56, 355] width 23 height 7
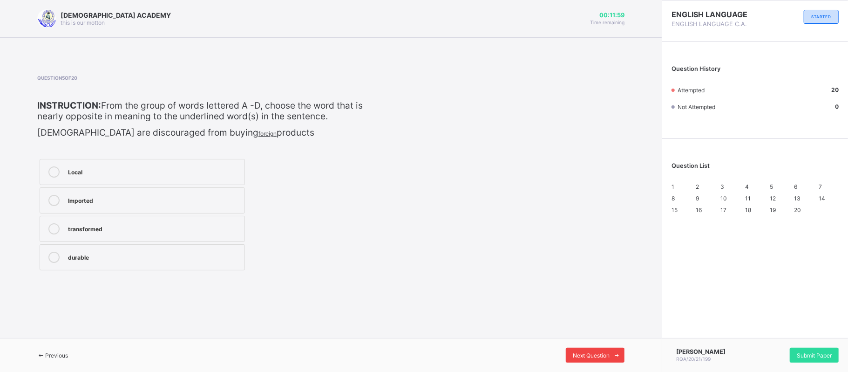
click at [583, 362] on div "Next Question" at bounding box center [595, 355] width 59 height 15
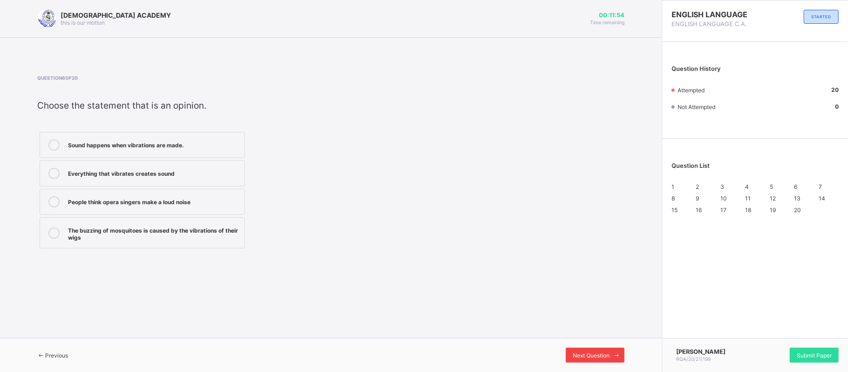
click at [587, 349] on div "Next Question" at bounding box center [595, 355] width 59 height 15
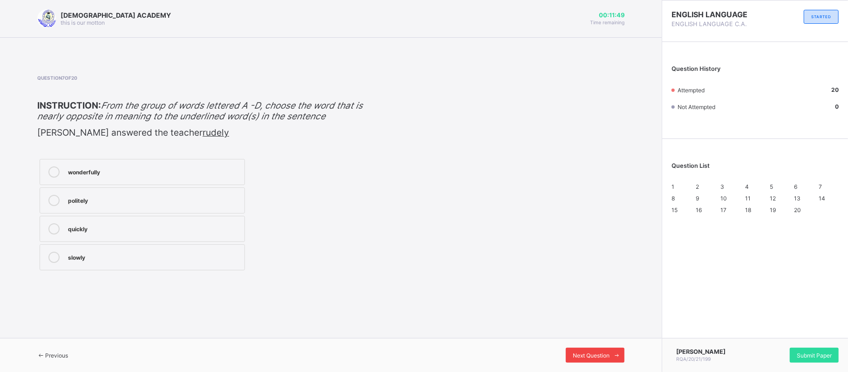
click at [590, 348] on div "Next Question" at bounding box center [595, 355] width 59 height 15
drag, startPoint x: 71, startPoint y: 359, endPoint x: 351, endPoint y: 242, distance: 302.8
click at [351, 242] on div "abrasive unrepentant friendly apathetic" at bounding box center [212, 215] width 350 height 116
click at [64, 355] on span "Previous" at bounding box center [56, 355] width 23 height 7
click at [611, 358] on span at bounding box center [617, 355] width 15 height 15
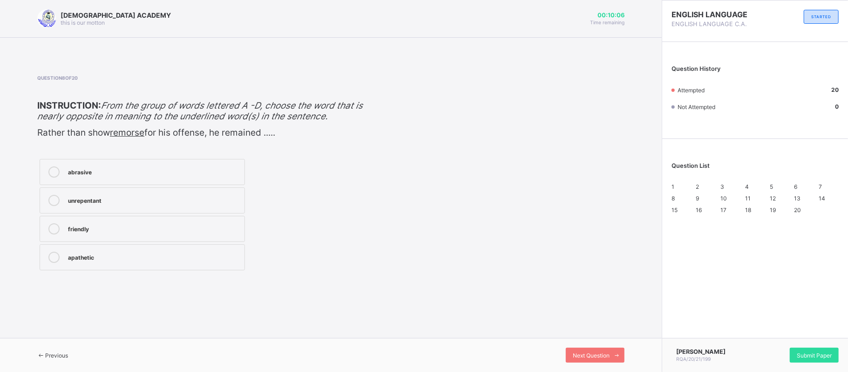
click at [158, 194] on label "unrepentant" at bounding box center [142, 200] width 205 height 26
click at [161, 226] on div "friendly" at bounding box center [154, 227] width 172 height 9
click at [603, 355] on span "Next Question" at bounding box center [591, 355] width 37 height 7
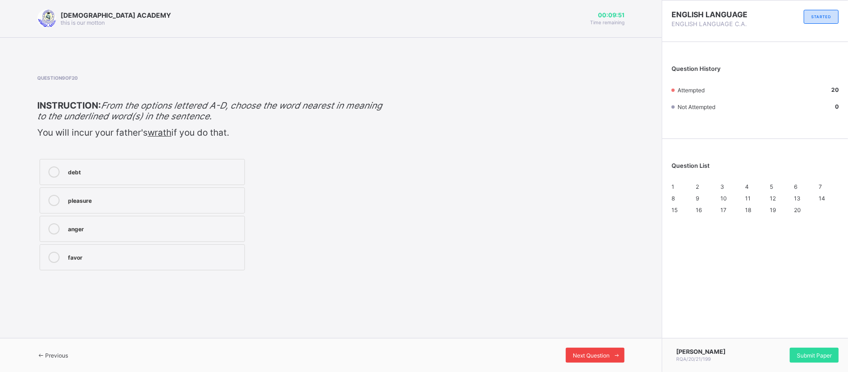
click at [588, 352] on span "Next Question" at bounding box center [591, 355] width 37 height 7
click at [67, 352] on span "Previous" at bounding box center [56, 355] width 23 height 7
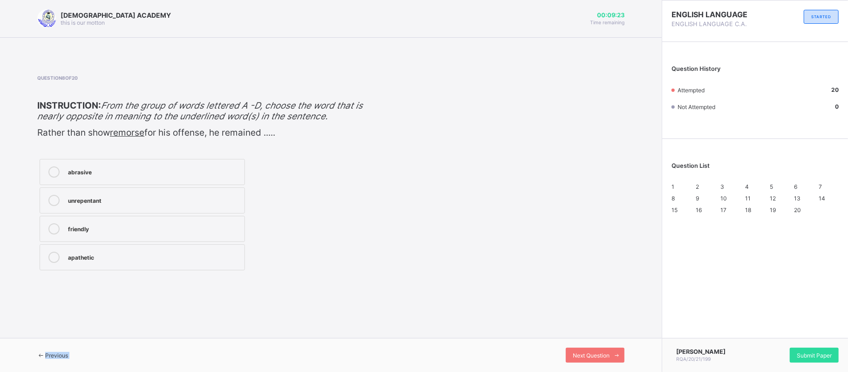
click at [67, 352] on span "Previous" at bounding box center [56, 355] width 23 height 7
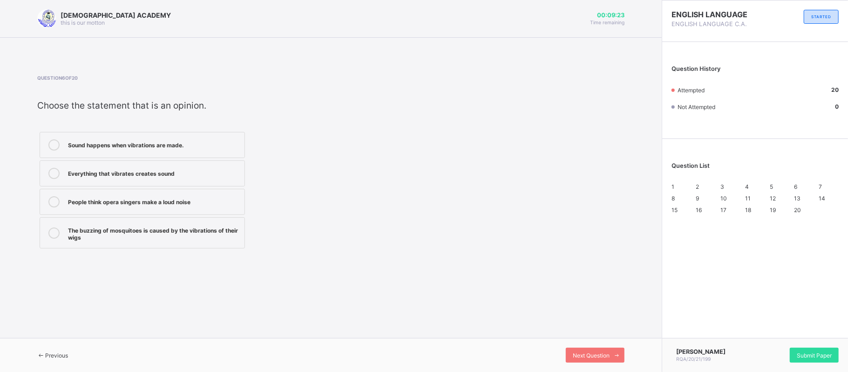
click at [67, 352] on span "Previous" at bounding box center [56, 355] width 23 height 7
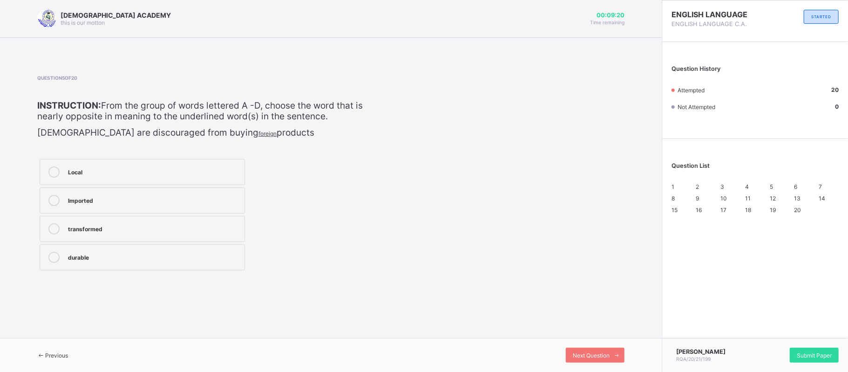
click at [353, 273] on div "Local Imported transformed durable" at bounding box center [212, 215] width 350 height 116
click at [56, 358] on span "Previous" at bounding box center [56, 355] width 23 height 7
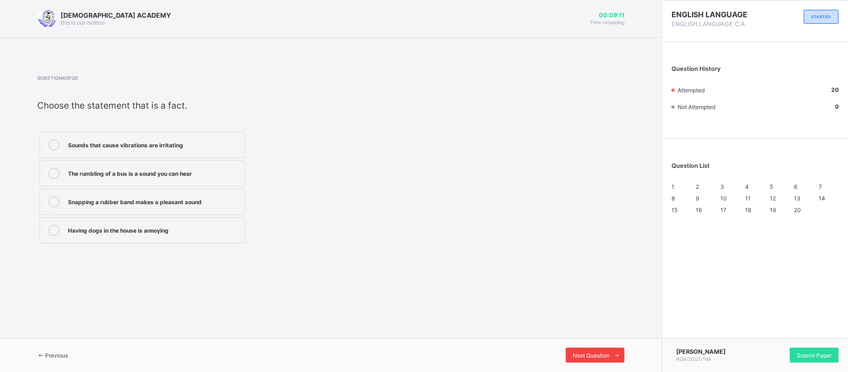
click at [591, 352] on span "Next Question" at bounding box center [591, 355] width 37 height 7
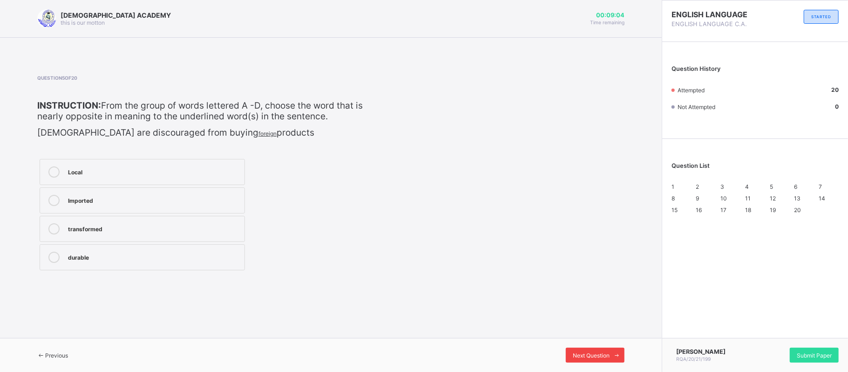
click at [591, 352] on span "Next Question" at bounding box center [591, 355] width 37 height 7
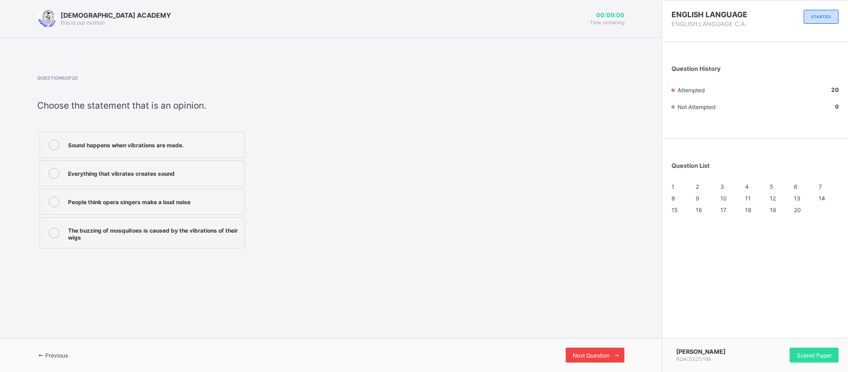
click at [579, 356] on span "Next Question" at bounding box center [591, 355] width 37 height 7
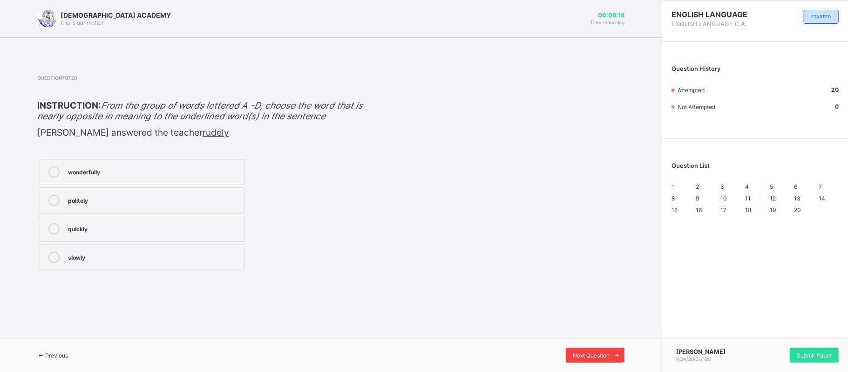
click at [579, 356] on span "Next Question" at bounding box center [591, 355] width 37 height 7
click at [44, 352] on span at bounding box center [41, 355] width 8 height 7
click at [595, 350] on div "Next Question" at bounding box center [595, 355] width 59 height 15
click at [165, 196] on div "unrepentant" at bounding box center [154, 199] width 172 height 9
click at [604, 356] on span "Next Question" at bounding box center [591, 355] width 37 height 7
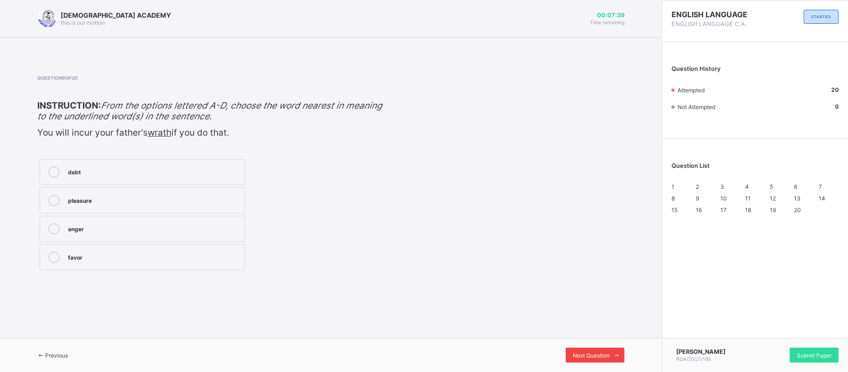
click at [604, 356] on span "Next Question" at bounding box center [591, 355] width 37 height 7
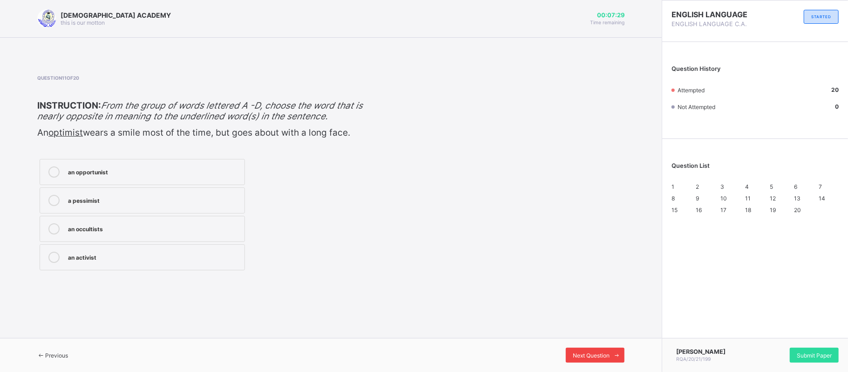
click at [604, 356] on span "Next Question" at bounding box center [591, 355] width 37 height 7
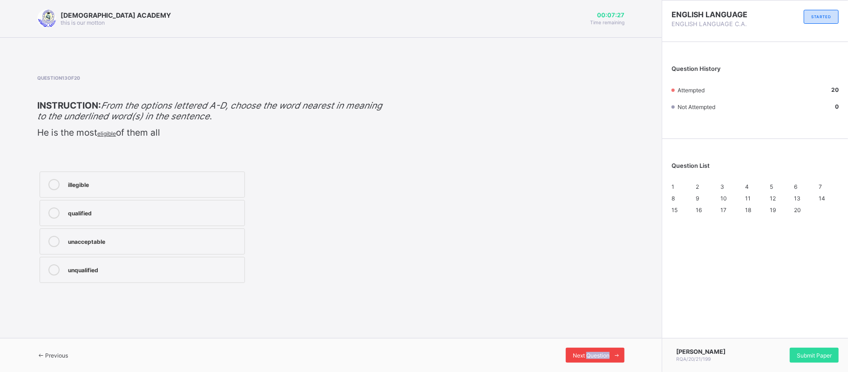
click at [604, 356] on span "Next Question" at bounding box center [591, 355] width 37 height 7
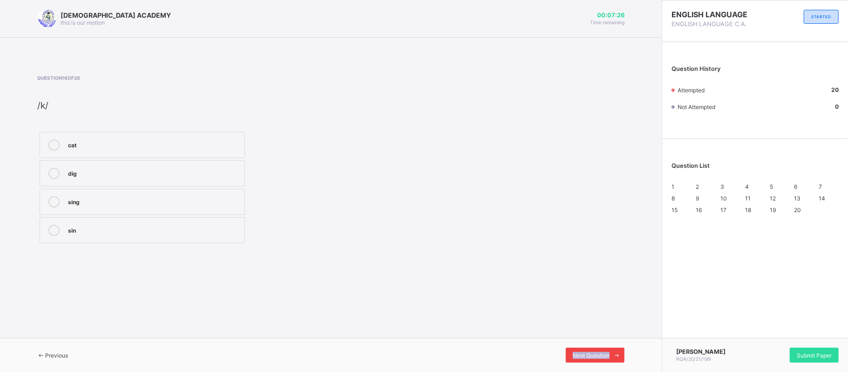
click at [604, 356] on span "Next Question" at bounding box center [591, 355] width 37 height 7
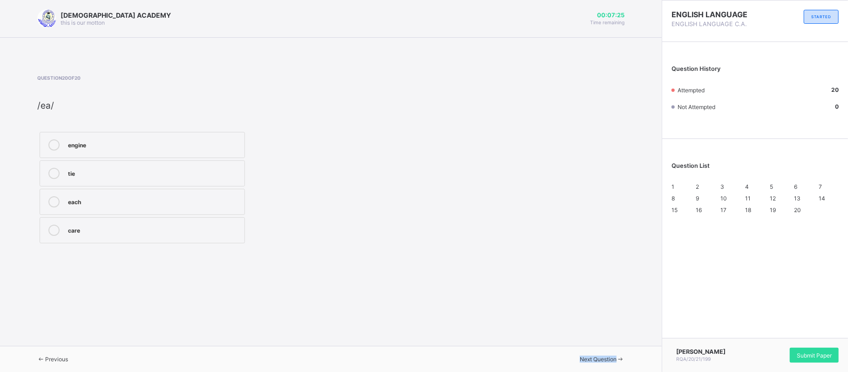
click at [604, 356] on span "Next Question" at bounding box center [598, 358] width 37 height 7
click at [813, 352] on span "Submit Paper" at bounding box center [814, 355] width 35 height 7
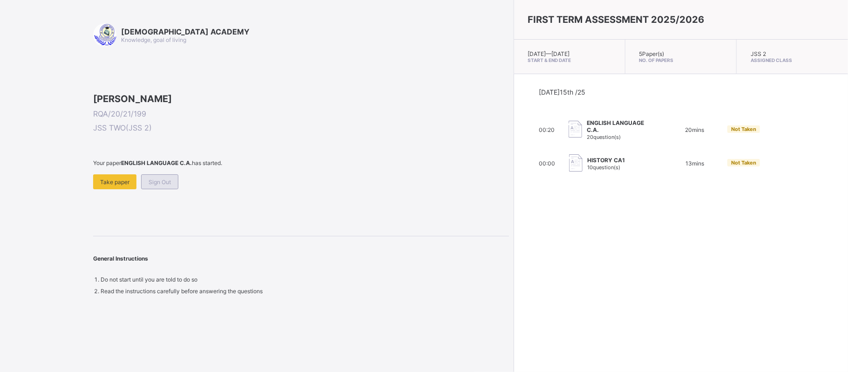
click at [152, 185] on span "Sign Out" at bounding box center [160, 181] width 22 height 7
click at [168, 185] on span "Sign Out" at bounding box center [160, 181] width 22 height 7
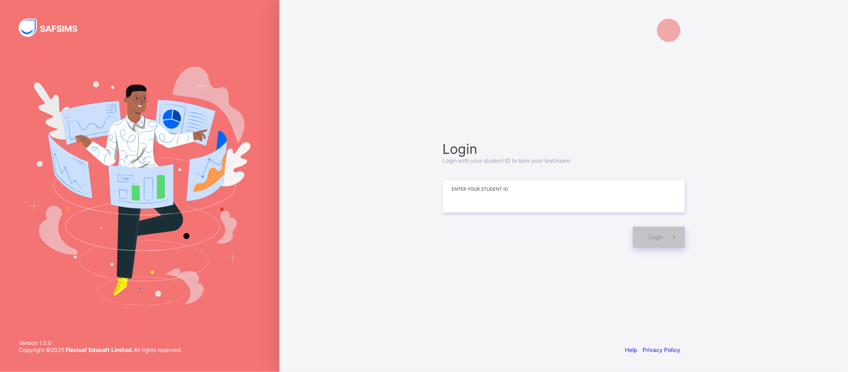
click at [523, 201] on input at bounding box center [564, 196] width 242 height 33
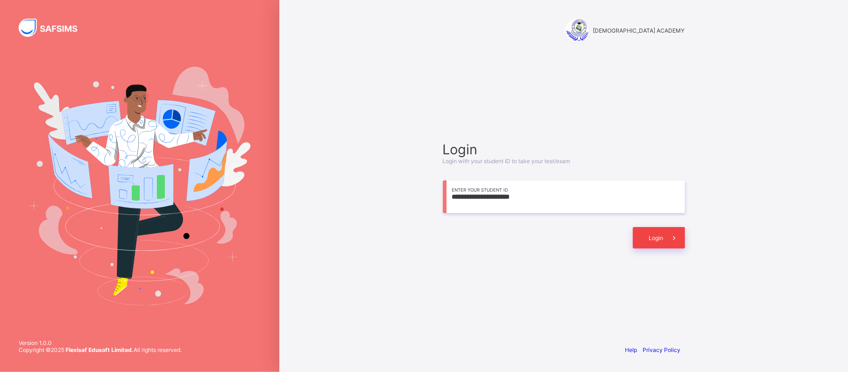
type input "**********"
click at [636, 237] on div "Login" at bounding box center [659, 237] width 52 height 21
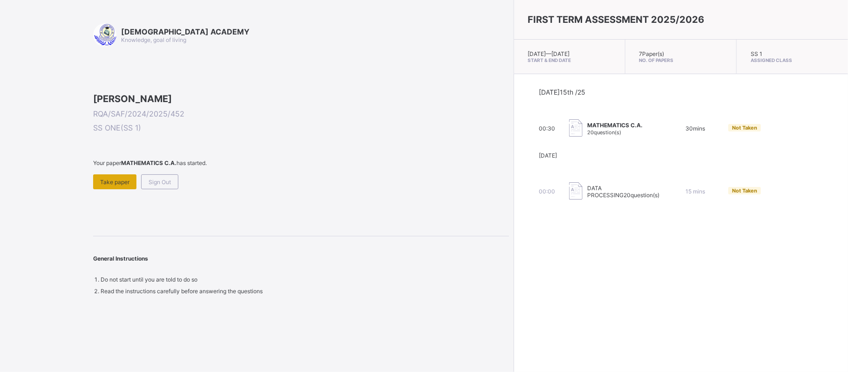
click at [116, 185] on span "Take paper" at bounding box center [114, 181] width 29 height 7
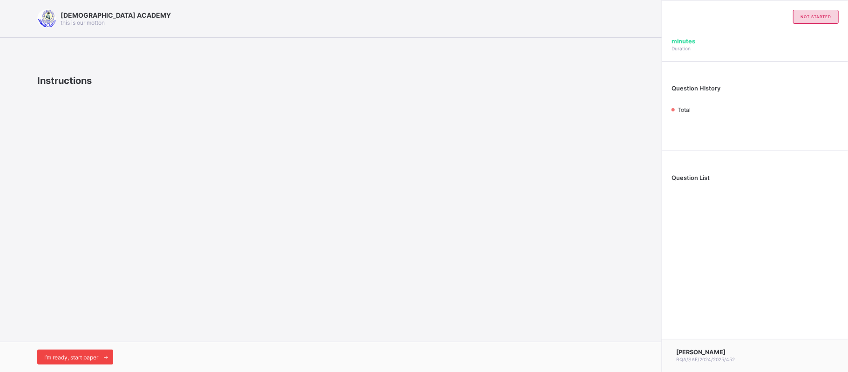
click at [73, 356] on span "I’m ready, start paper" at bounding box center [71, 357] width 54 height 7
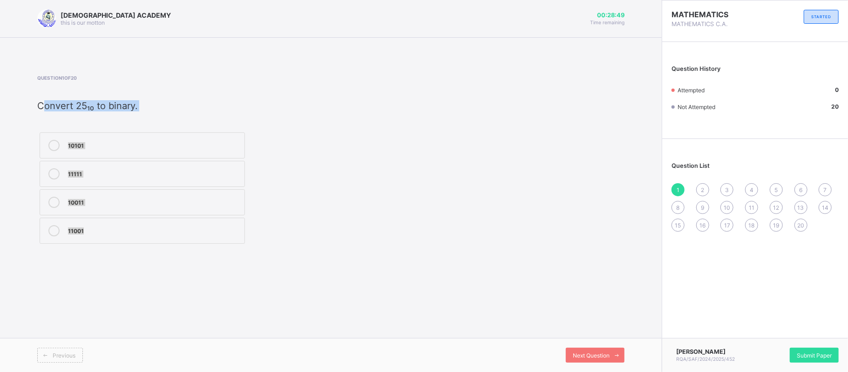
copy div "Convert 25₁₀ to binary. ​ 10101 11111 10011 11001"
drag, startPoint x: 39, startPoint y: 103, endPoint x: 111, endPoint y: 255, distance: 168.4
click at [111, 255] on div "Question 1 of 20 ​ Convert 25₁₀ to binary. ​ 10101 11111 10011 11001" at bounding box center [330, 160] width 587 height 199
click at [727, 189] on span "3" at bounding box center [727, 189] width 4 height 7
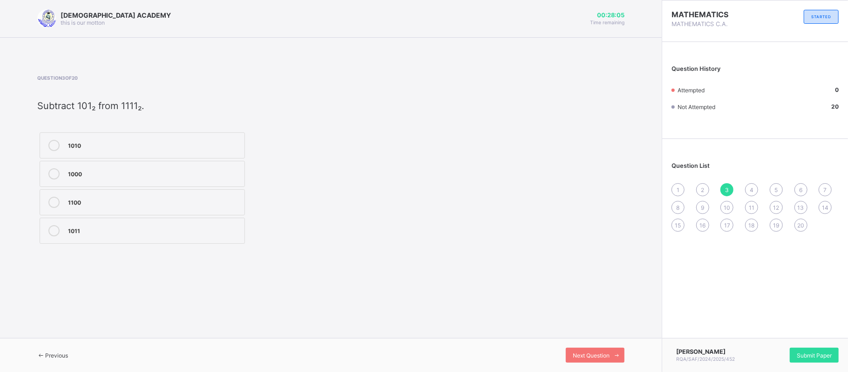
click at [209, 207] on div "1100" at bounding box center [154, 202] width 172 height 11
click at [756, 184] on div "4" at bounding box center [751, 189] width 13 height 13
click at [679, 185] on div "1" at bounding box center [678, 189] width 13 height 13
click at [131, 231] on div "11001" at bounding box center [154, 229] width 172 height 9
click at [701, 184] on div "2" at bounding box center [702, 189] width 13 height 13
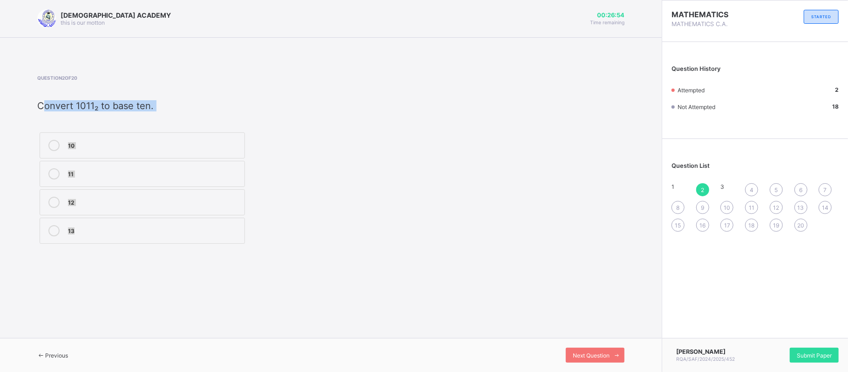
copy div "Convert 1011₂ to base ten. 10 11 12 13"
drag, startPoint x: 39, startPoint y: 105, endPoint x: 180, endPoint y: 238, distance: 193.1
click at [180, 238] on div "Question 2 of 20 Convert 1011₂ to base ten. 10 11 12 13" at bounding box center [212, 160] width 350 height 171
click at [357, 130] on div "10 11 12 13" at bounding box center [212, 188] width 350 height 116
click at [226, 174] on div "11" at bounding box center [154, 172] width 172 height 9
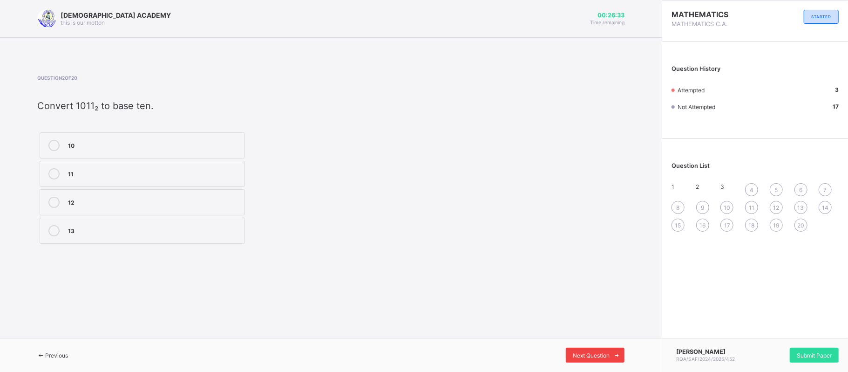
click at [616, 355] on icon at bounding box center [617, 355] width 7 height 6
click at [39, 104] on div "RAUDHATUL QUR'AN ACADEMY this is our [PERSON_NAME] 00:26:28 Time remaining Ques…" at bounding box center [331, 186] width 662 height 372
copy div "Subtract 101₂ from 1111₂. 1010 1000 1100 1011"
drag, startPoint x: 39, startPoint y: 104, endPoint x: 169, endPoint y: 246, distance: 192.3
click at [169, 246] on div "Question 3 of 20 Subtract 101₂ from 1111₂. 1010 1000 1100 1011" at bounding box center [212, 160] width 350 height 171
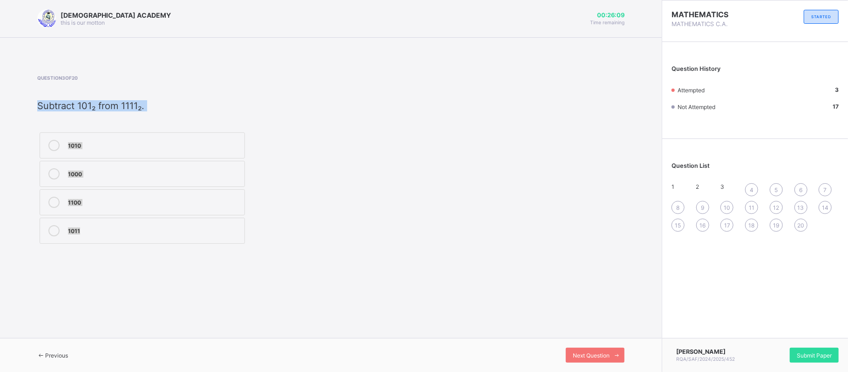
click at [324, 172] on div "1010 1000 1100 1011" at bounding box center [212, 188] width 350 height 116
click at [243, 146] on label "1010" at bounding box center [142, 145] width 205 height 26
click at [755, 191] on div "4" at bounding box center [751, 189] width 13 height 13
copy div "Multiply 101₂ by 10₂. 1010 1110 1001 1011"
drag, startPoint x: 38, startPoint y: 105, endPoint x: 174, endPoint y: 248, distance: 197.4
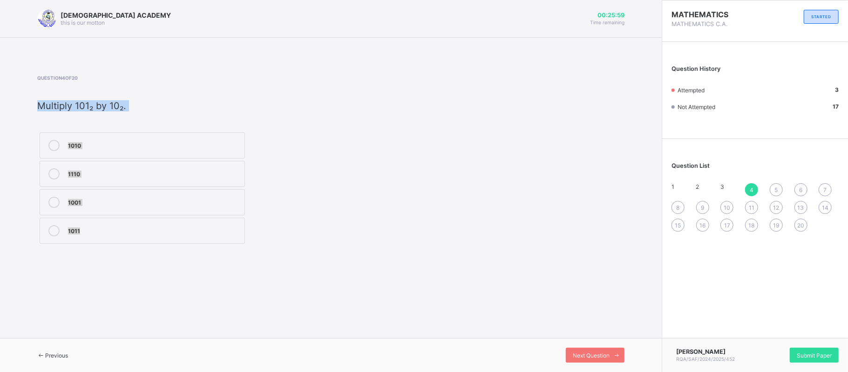
click at [174, 246] on div "Question 4 of 20 Multiply 101₂ by 10₂. 1010 1110 1001 1011" at bounding box center [212, 160] width 350 height 171
click at [310, 122] on div "Question 4 of 20 Multiply 101₂ by 10₂. 1010 1110 1001 1011" at bounding box center [212, 160] width 350 height 171
click at [237, 143] on div "1010" at bounding box center [154, 144] width 172 height 9
click at [617, 351] on span at bounding box center [617, 355] width 15 height 15
copy div "Simplify: 3² × 3⁴. 3⁸ 3⁶ 3¹² 3²"
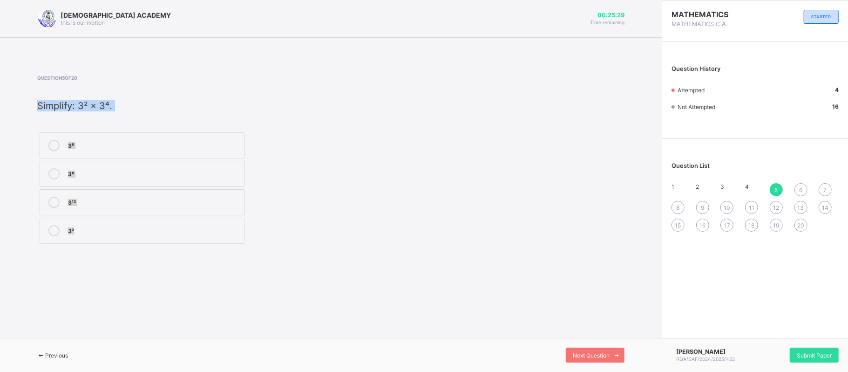
drag, startPoint x: 39, startPoint y: 107, endPoint x: 155, endPoint y: 235, distance: 172.9
click at [155, 235] on div "Question 5 of 20 ​ Simplify: 3² × 3⁴. 3⁸ 3⁶ 3¹² 3²" at bounding box center [212, 160] width 350 height 171
click at [289, 161] on div "3⁸ 3⁶ 3¹² 3²" at bounding box center [212, 188] width 350 height 116
click at [599, 355] on span "Next Question" at bounding box center [591, 355] width 37 height 7
copy div "Simplify: 2⁵ ÷ 2³. 2² 2⁸ 2¹⁵ 2¹"
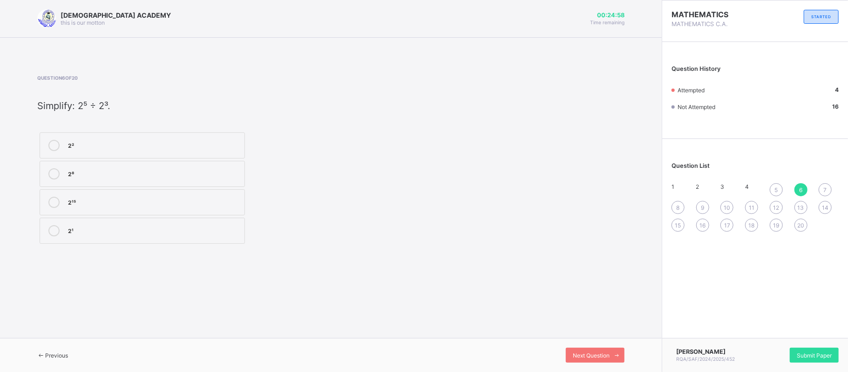
drag, startPoint x: 40, startPoint y: 107, endPoint x: 170, endPoint y: 248, distance: 191.9
click at [170, 248] on div "Question 6 of 20 Simplify: 2⁵ ÷ 2³. 2² 2⁸ 2¹⁵ 2¹" at bounding box center [330, 160] width 587 height 199
click at [347, 157] on div "2² 2⁸ 2¹⁵ 2¹" at bounding box center [212, 188] width 350 height 116
click at [218, 146] on div "2²" at bounding box center [154, 144] width 172 height 9
click at [68, 352] on div "Previous" at bounding box center [52, 355] width 31 height 7
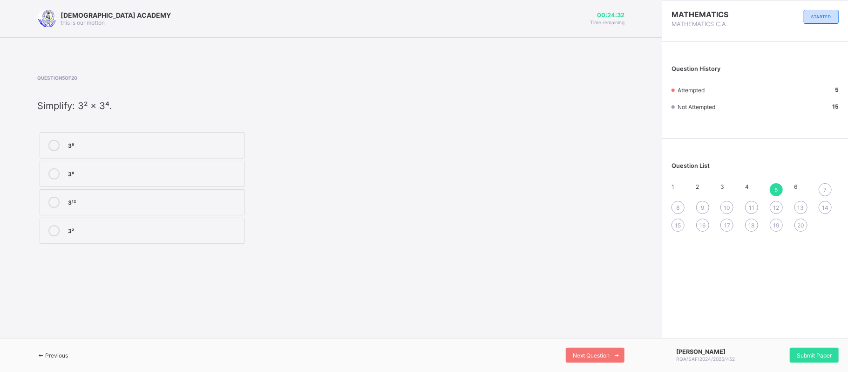
drag, startPoint x: 53, startPoint y: 103, endPoint x: 198, endPoint y: 102, distance: 145.3
click at [198, 102] on p "​ Simplify: 3² × 3⁴." at bounding box center [212, 105] width 350 height 11
copy div "Simplify: 3² × 3⁴. 3⁸ 3⁶"
drag, startPoint x: 38, startPoint y: 104, endPoint x: 144, endPoint y: 169, distance: 123.8
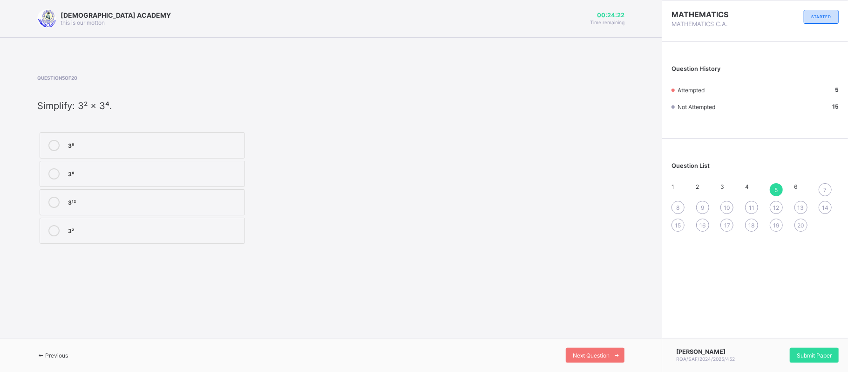
click at [144, 169] on div "Question 5 of 20 ​ Simplify: 3² × 3⁴. 3⁸ 3⁶ 3¹² 3²" at bounding box center [212, 160] width 350 height 171
click at [304, 64] on div "Question 5 of 20 ​ Simplify: 3² × 3⁴. 3⁸ 3⁶ 3¹² 3²" at bounding box center [330, 160] width 587 height 199
click at [192, 171] on div "3⁶" at bounding box center [154, 172] width 172 height 9
click at [820, 189] on div "7" at bounding box center [825, 189] width 13 height 13
copy div "Add 1101₂ + 1011₂. 10100 11000 11001 10000"
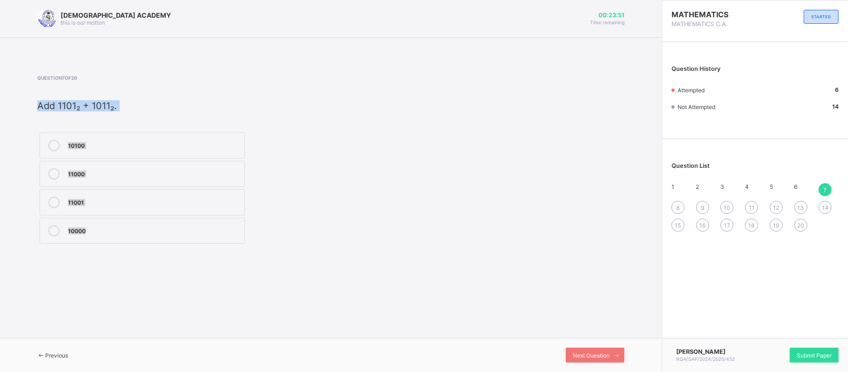
drag, startPoint x: 37, startPoint y: 105, endPoint x: 171, endPoint y: 252, distance: 199.2
click at [171, 252] on div "Question 7 of 20 Add 1101₂ + 1011₂. 10100 11000 11001 10000" at bounding box center [330, 160] width 587 height 199
click at [307, 177] on div "10100 11000 11001 10000" at bounding box center [212, 188] width 350 height 116
click at [167, 174] on div "11000" at bounding box center [154, 172] width 172 height 9
click at [602, 351] on div "Next Question" at bounding box center [595, 355] width 59 height 15
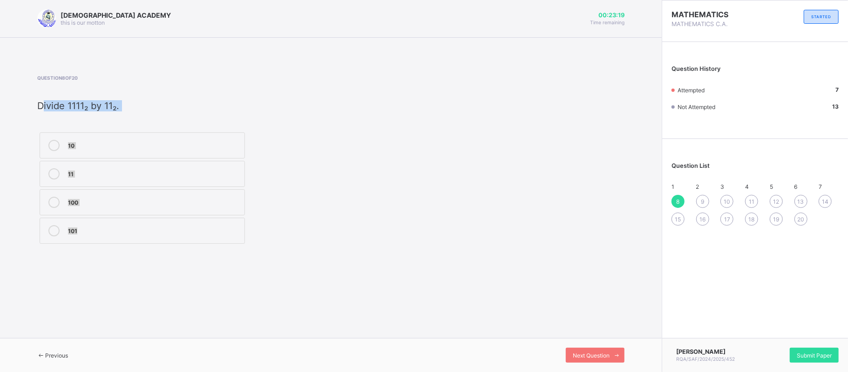
copy div "Divide 1111₂ by 11₂. 10 11 100 101"
drag, startPoint x: 40, startPoint y: 103, endPoint x: 166, endPoint y: 230, distance: 178.9
click at [166, 230] on div "Question 8 of 20 Divide 1111₂ by 11₂. 10 11 100 101" at bounding box center [212, 160] width 350 height 171
click at [263, 171] on div "10 11 100 101" at bounding box center [212, 188] width 350 height 116
click at [230, 224] on label "101" at bounding box center [142, 231] width 205 height 26
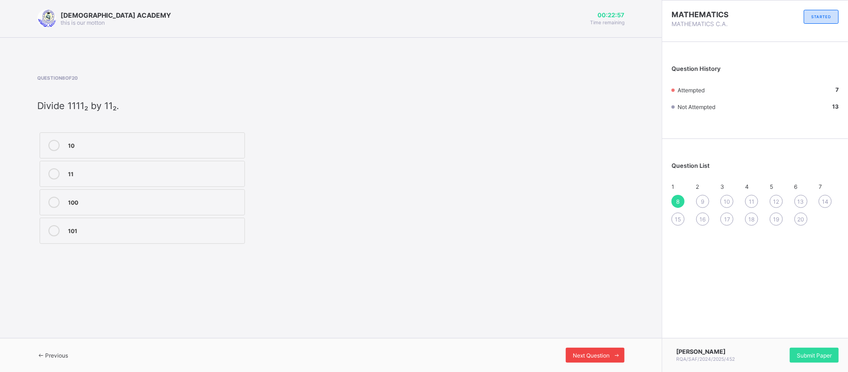
click at [612, 358] on span at bounding box center [617, 355] width 15 height 15
click at [729, 208] on div "10" at bounding box center [727, 201] width 13 height 13
click at [166, 177] on div "6" at bounding box center [154, 174] width 172 height 9
click at [62, 359] on div "Previous" at bounding box center [52, 355] width 31 height 7
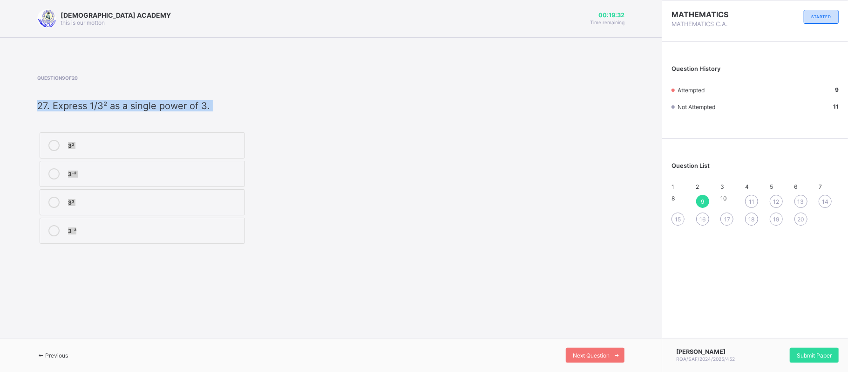
drag, startPoint x: 38, startPoint y: 105, endPoint x: 125, endPoint y: 302, distance: 215.5
click at [125, 302] on div "[DEMOGRAPHIC_DATA] ACADEMY this is our [PERSON_NAME] 00:19:32 Time remaining Qu…" at bounding box center [331, 186] width 662 height 372
copy div "27. Express 1/3² as a single power of 3. 3² 3⁻² 3³ 3⁻³"
click at [294, 177] on div "3² 3⁻² 3³ 3⁻³" at bounding box center [212, 188] width 350 height 116
click at [224, 172] on div "3⁻²" at bounding box center [154, 172] width 172 height 9
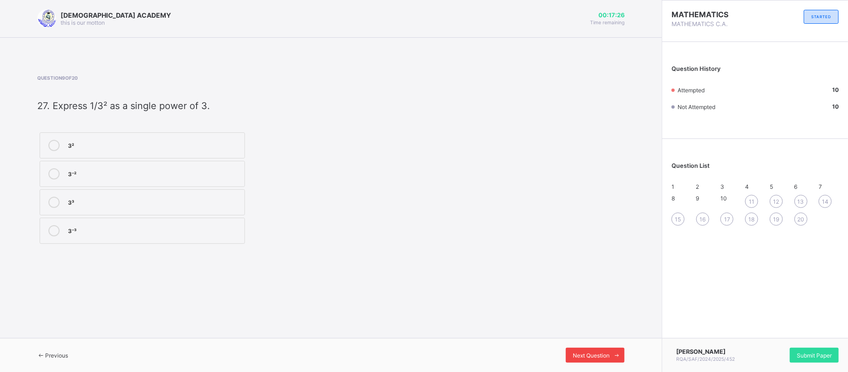
click at [607, 353] on span "Next Question" at bounding box center [591, 355] width 37 height 7
drag, startPoint x: 39, startPoint y: 105, endPoint x: 152, endPoint y: 237, distance: 173.5
click at [152, 237] on div "Question 10 of 20 If 23 x =32 5 , find the value of x 7 6 5 4" at bounding box center [212, 161] width 350 height 173
drag, startPoint x: 37, startPoint y: 107, endPoint x: 158, endPoint y: 307, distance: 234.1
click at [158, 307] on div "[DEMOGRAPHIC_DATA] ACADEMY this is our [PERSON_NAME] 00:17:00 Time remaining Qu…" at bounding box center [331, 186] width 662 height 372
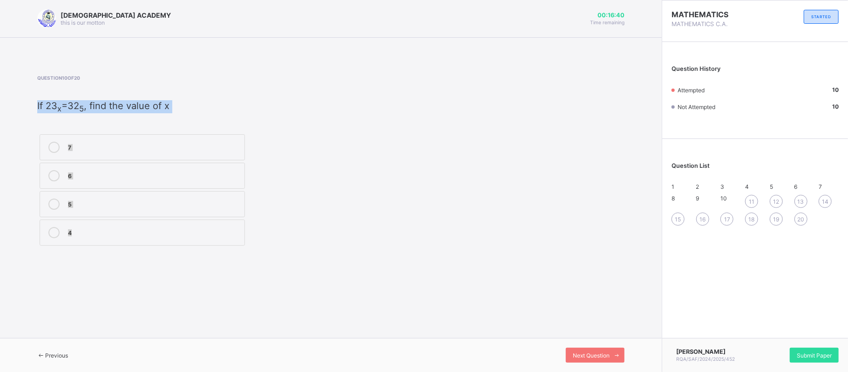
click at [327, 96] on div "Question 10 of 20 If 23 x =32 5 , find the value of x 7 6 5 4" at bounding box center [212, 161] width 350 height 173
click at [616, 354] on icon at bounding box center [617, 355] width 7 height 6
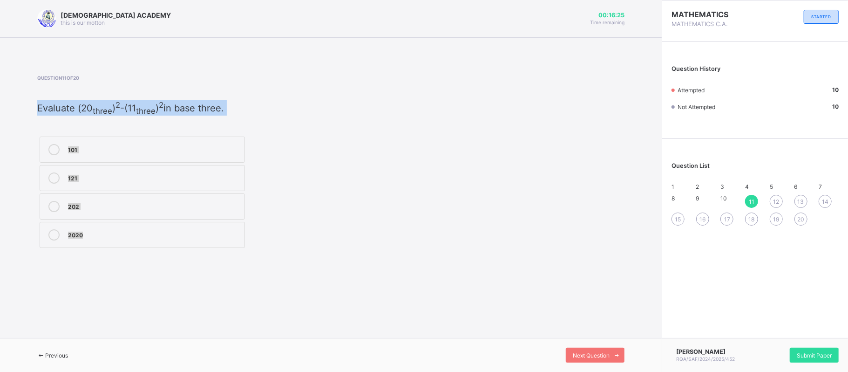
drag, startPoint x: 38, startPoint y: 107, endPoint x: 166, endPoint y: 250, distance: 192.4
click at [166, 250] on div "Question 11 of 20 Evaluate (20 three ) 2 -(11 three ) 2 in base three. 101 121 …" at bounding box center [212, 162] width 350 height 175
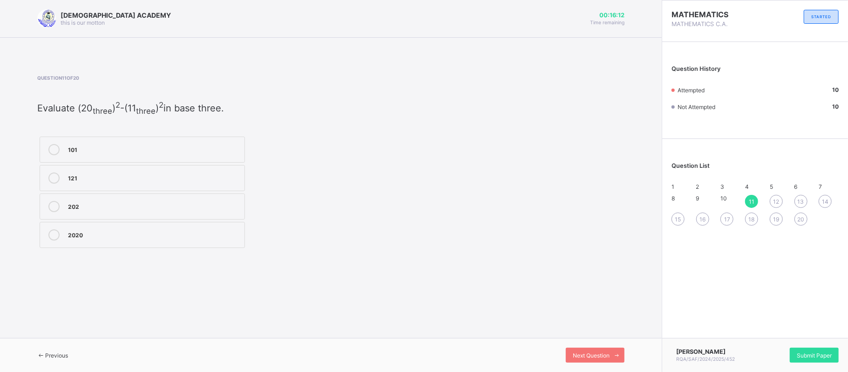
click at [317, 86] on span at bounding box center [212, 88] width 350 height 14
click at [207, 200] on label "202" at bounding box center [142, 206] width 205 height 26
click at [622, 360] on span at bounding box center [617, 355] width 15 height 15
drag, startPoint x: 38, startPoint y: 104, endPoint x: 200, endPoint y: 271, distance: 231.9
click at [200, 271] on div "[DEMOGRAPHIC_DATA] ACADEMY this is our [PERSON_NAME] 00:16:00 Time remaining Qu…" at bounding box center [331, 186] width 662 height 372
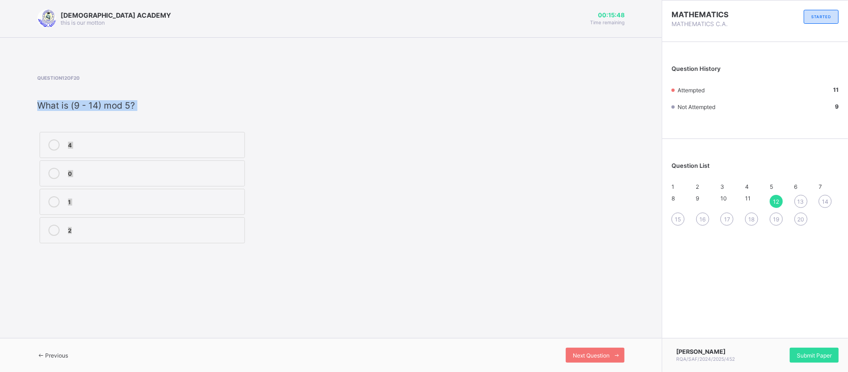
click at [357, 193] on div "4 0 1 2" at bounding box center [212, 188] width 350 height 116
click at [223, 174] on div "0" at bounding box center [154, 172] width 172 height 9
click at [593, 356] on span "Next Question" at bounding box center [591, 355] width 37 height 7
drag, startPoint x: 38, startPoint y: 105, endPoint x: 139, endPoint y: 251, distance: 176.8
click at [139, 251] on div "Question 13 of 20 ​ Find the value of (7 + 9) mod 6. ​ 1 2 3 4" at bounding box center [330, 160] width 587 height 198
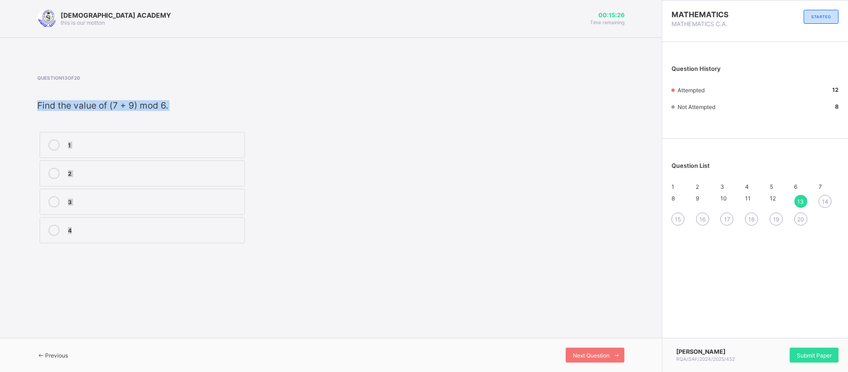
click at [266, 102] on p "​ Find the value of (7 + 9) mod 6. ​" at bounding box center [212, 105] width 350 height 11
click at [116, 234] on div "4" at bounding box center [154, 229] width 172 height 9
click at [602, 355] on span "Next Question" at bounding box center [591, 355] width 37 height 7
click at [168, 150] on div "21" at bounding box center [154, 145] width 172 height 9
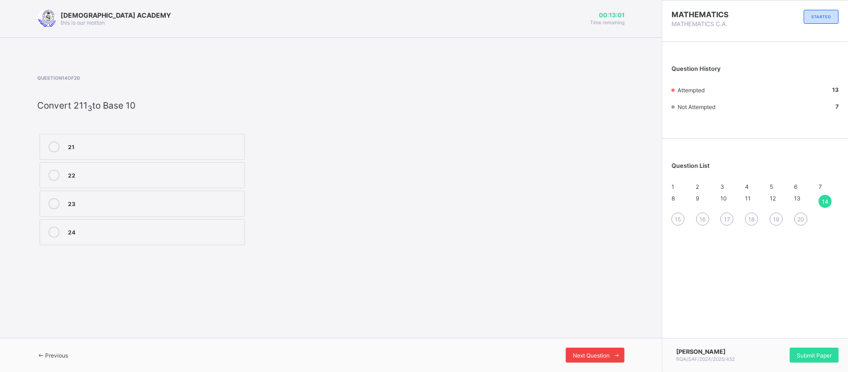
click at [581, 362] on div "Next Question" at bounding box center [595, 355] width 59 height 15
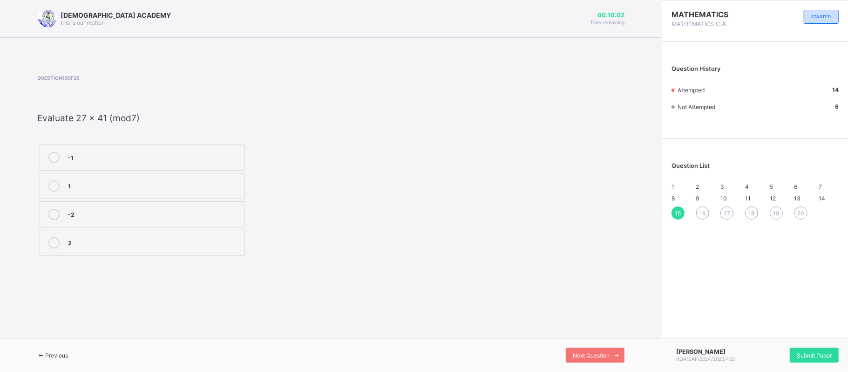
click at [187, 256] on label "2" at bounding box center [142, 243] width 205 height 26
click at [566, 360] on div "Next Question" at bounding box center [595, 355] width 59 height 15
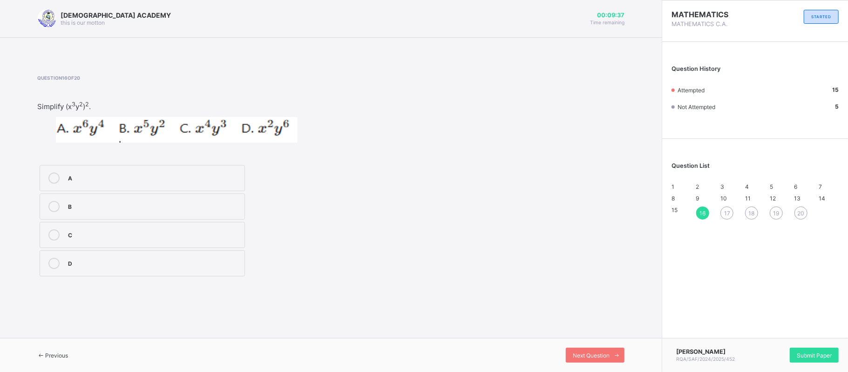
click at [90, 173] on div "A" at bounding box center [154, 176] width 172 height 9
click at [615, 351] on span at bounding box center [617, 355] width 15 height 15
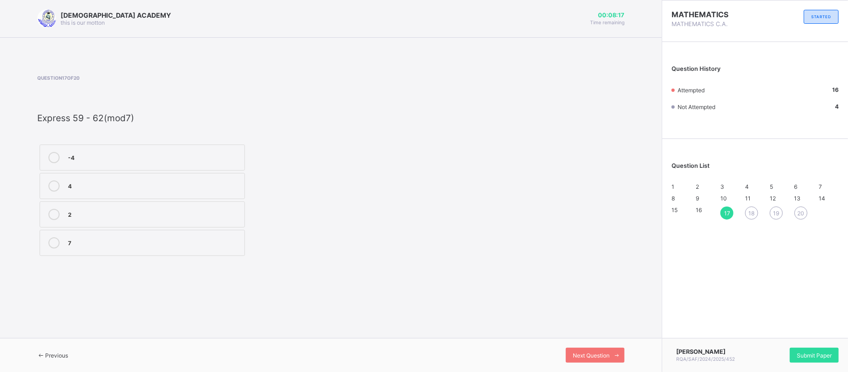
click at [188, 184] on div "4" at bounding box center [154, 184] width 172 height 9
click at [590, 358] on span "Next Question" at bounding box center [591, 355] width 37 height 7
click at [201, 149] on div "4" at bounding box center [154, 144] width 172 height 9
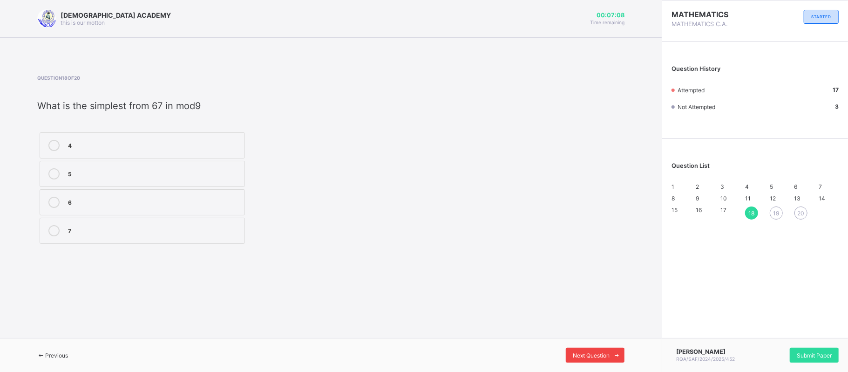
click at [612, 359] on span at bounding box center [617, 355] width 15 height 15
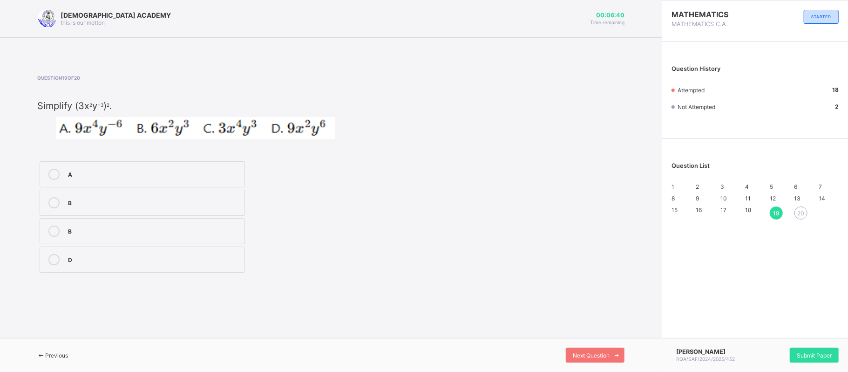
click at [174, 139] on img at bounding box center [196, 128] width 280 height 22
click at [92, 170] on div "A" at bounding box center [154, 173] width 172 height 9
click at [616, 354] on icon at bounding box center [617, 355] width 7 height 6
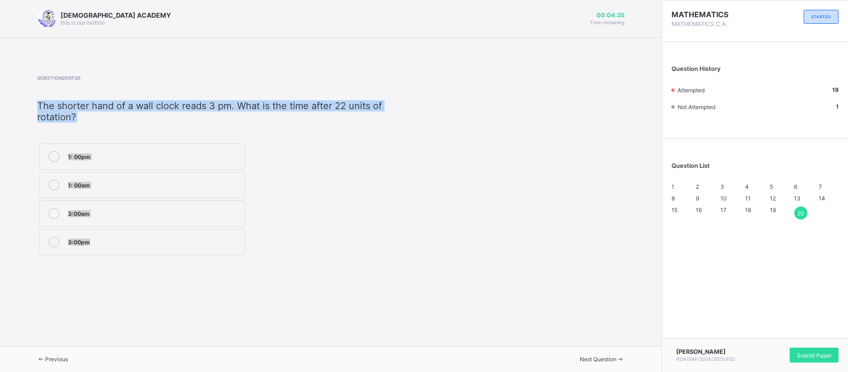
drag, startPoint x: 39, startPoint y: 104, endPoint x: 216, endPoint y: 309, distance: 270.8
click at [216, 309] on div "[DEMOGRAPHIC_DATA] ACADEMY this is our [PERSON_NAME] 00:04:35 Time remaining Qu…" at bounding box center [331, 186] width 662 height 372
click at [271, 304] on div "RAUDHATUL QUR'AN ACADEMY this is our [PERSON_NAME] 00:04:34 Time remaining Ques…" at bounding box center [331, 186] width 662 height 372
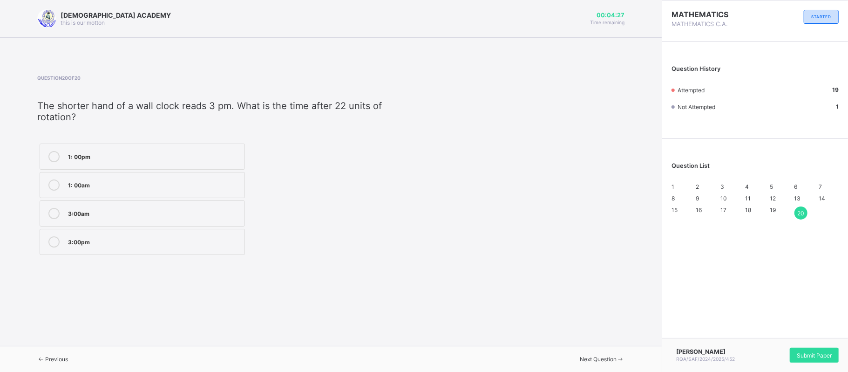
click at [183, 162] on div "1: 00pm" at bounding box center [154, 156] width 172 height 11
click at [675, 190] on span "1" at bounding box center [673, 186] width 3 height 7
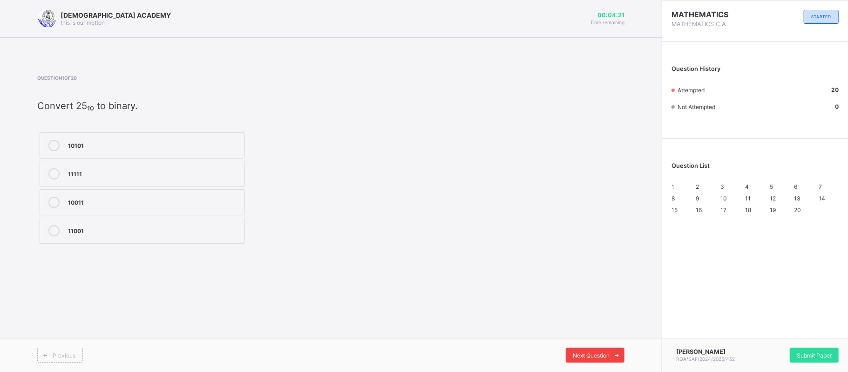
click at [594, 356] on span "Next Question" at bounding box center [591, 355] width 37 height 7
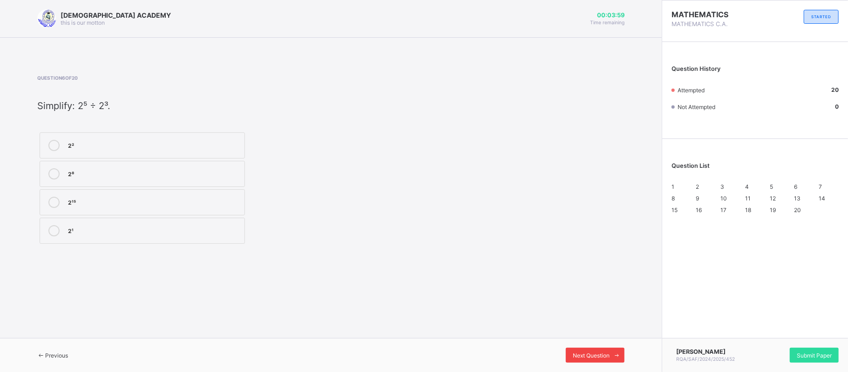
click at [594, 356] on span "Next Question" at bounding box center [591, 355] width 37 height 7
click at [683, 189] on div "1" at bounding box center [682, 186] width 20 height 7
click at [601, 359] on div "Next Question" at bounding box center [595, 355] width 59 height 15
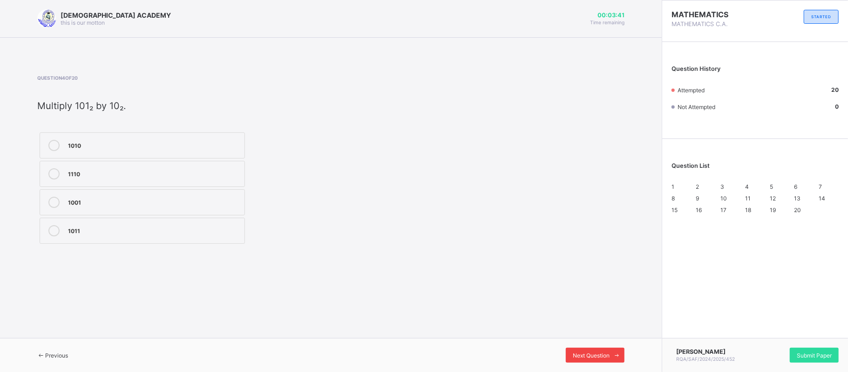
click at [601, 359] on div "Next Question" at bounding box center [595, 355] width 59 height 15
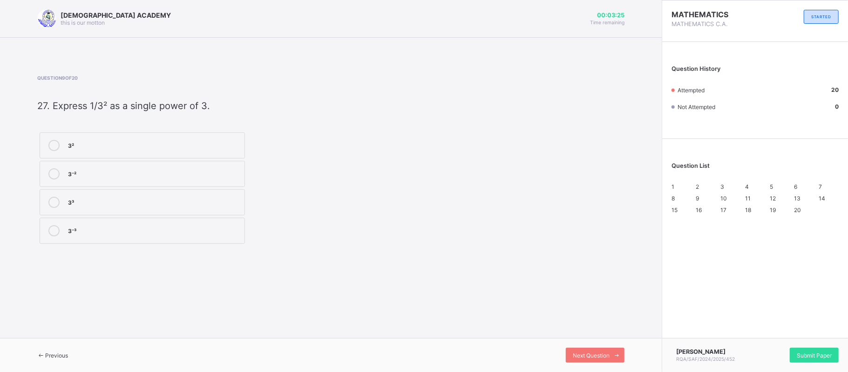
click at [674, 190] on div "1" at bounding box center [682, 186] width 20 height 7
click at [586, 359] on div "Next Question" at bounding box center [595, 355] width 59 height 15
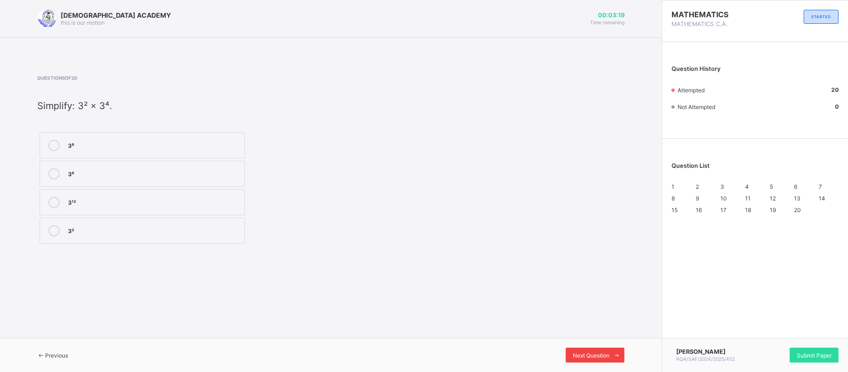
click at [586, 359] on div "Next Question" at bounding box center [595, 355] width 59 height 15
click at [676, 190] on div "1" at bounding box center [682, 186] width 20 height 7
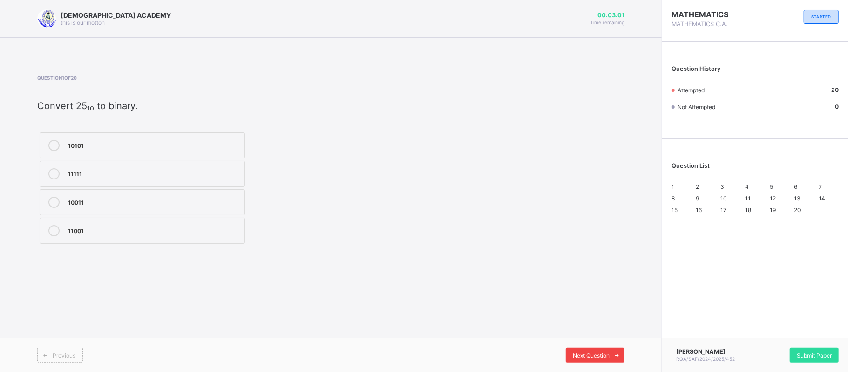
click at [622, 354] on span at bounding box center [617, 355] width 15 height 15
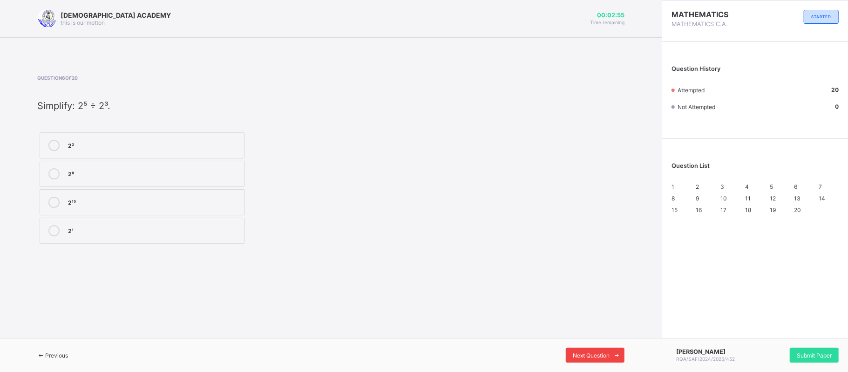
click at [622, 354] on span at bounding box center [617, 355] width 15 height 15
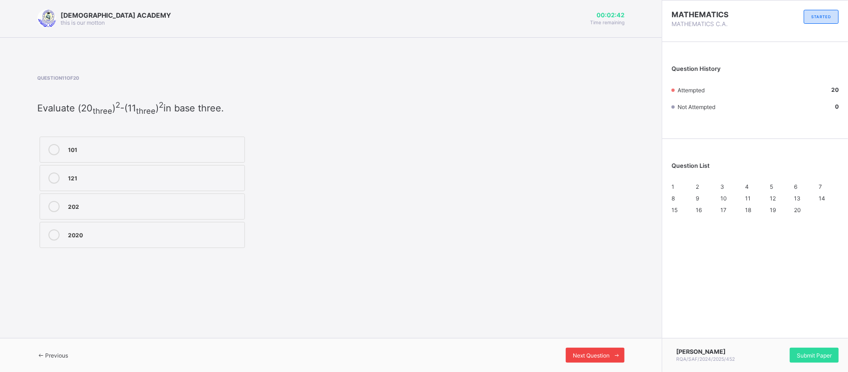
click at [622, 354] on span at bounding box center [617, 355] width 15 height 15
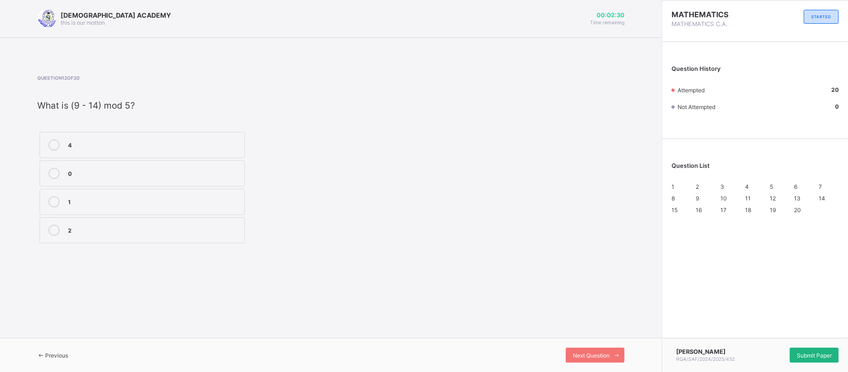
click at [828, 356] on div "Submit Paper" at bounding box center [814, 355] width 49 height 15
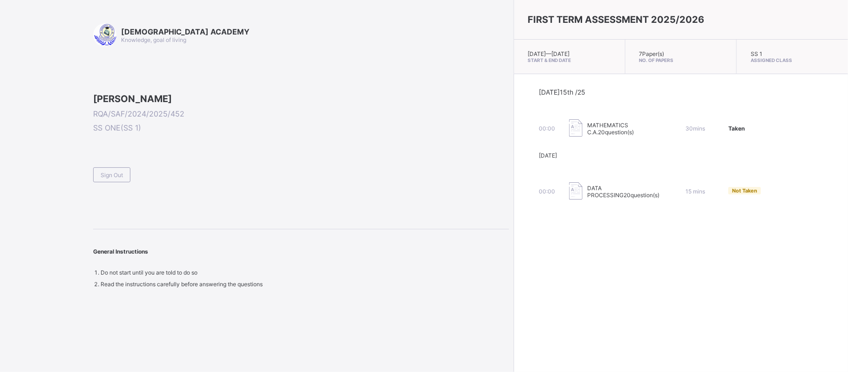
click at [578, 197] on div "DATA PROCESSING 20 question(s)" at bounding box center [615, 191] width 93 height 19
click at [580, 234] on div "FIRST TERM ASSESSMENT 2025/2026 [DATE] — [DATE] Start & End Date 7 Paper(s) No.…" at bounding box center [681, 186] width 334 height 372
click at [110, 178] on span "Sign Out" at bounding box center [112, 174] width 22 height 7
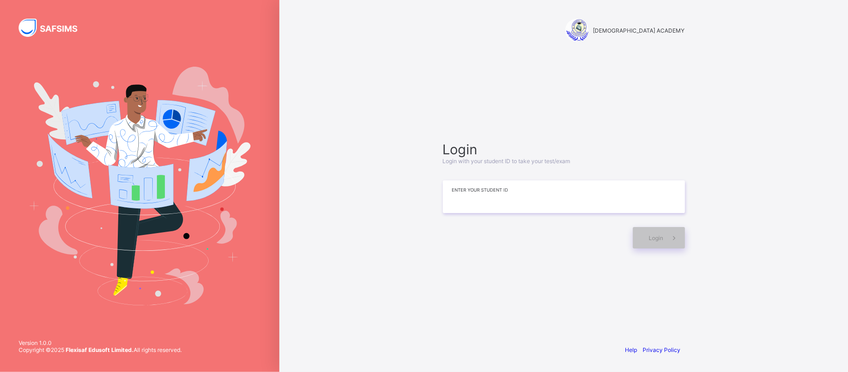
click at [472, 194] on input at bounding box center [564, 196] width 242 height 33
type input "**********"
click at [649, 242] on div "Login" at bounding box center [659, 237] width 52 height 21
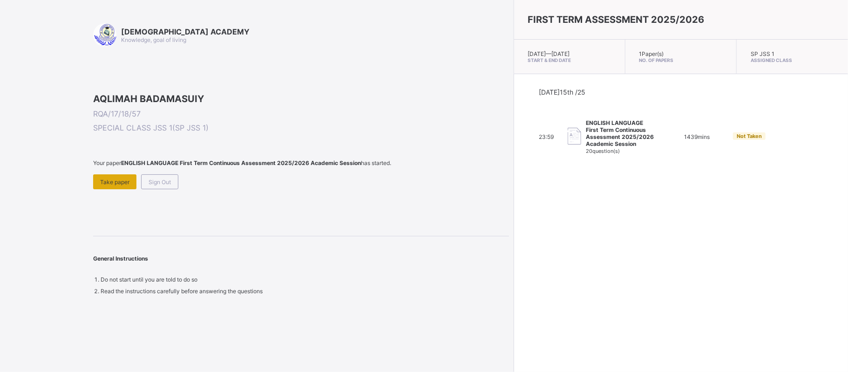
click at [109, 189] on div "Take paper" at bounding box center [114, 181] width 43 height 15
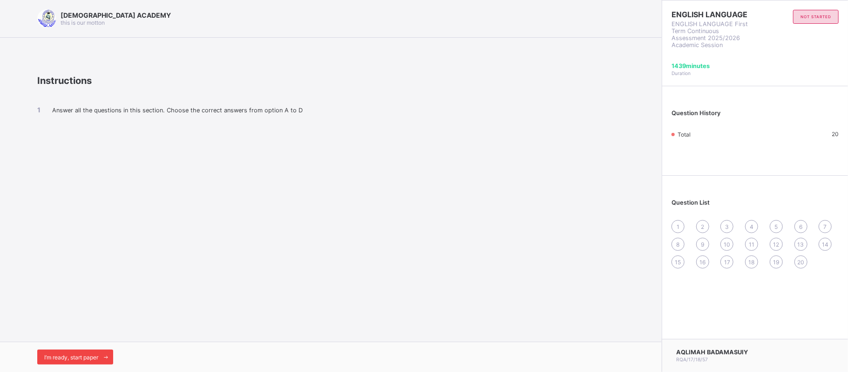
click at [73, 354] on span "I’m ready, start paper" at bounding box center [71, 357] width 54 height 7
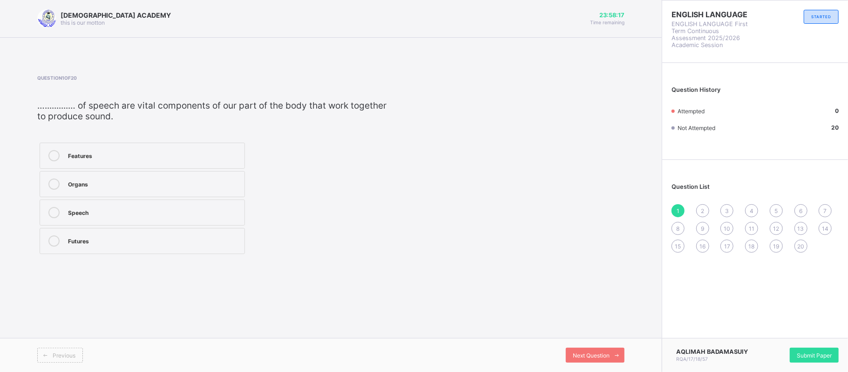
click at [51, 181] on icon at bounding box center [53, 183] width 11 height 11
click at [591, 349] on div "Next Question" at bounding box center [595, 355] width 59 height 15
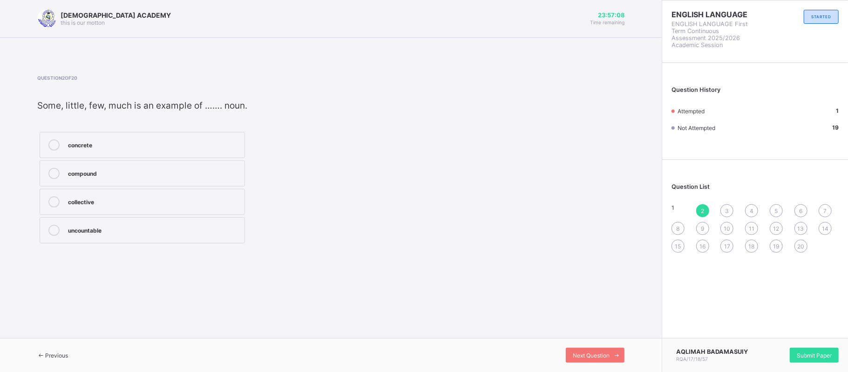
click at [53, 170] on icon at bounding box center [53, 173] width 11 height 11
click at [610, 348] on span at bounding box center [617, 355] width 15 height 15
click at [58, 163] on label "poetry" at bounding box center [142, 173] width 205 height 26
click at [597, 352] on span "Next Question" at bounding box center [591, 355] width 37 height 7
click at [58, 140] on div at bounding box center [54, 144] width 19 height 11
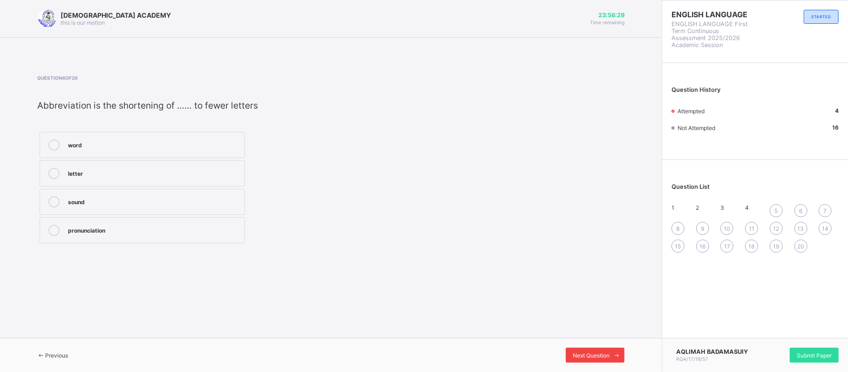
click at [594, 360] on div "Next Question" at bounding box center [595, 355] width 59 height 15
click at [52, 170] on icon at bounding box center [53, 173] width 11 height 11
click at [602, 352] on span "Next Question" at bounding box center [591, 355] width 37 height 7
click at [51, 197] on icon at bounding box center [53, 201] width 11 height 11
click at [584, 352] on span "Next Question" at bounding box center [591, 355] width 37 height 7
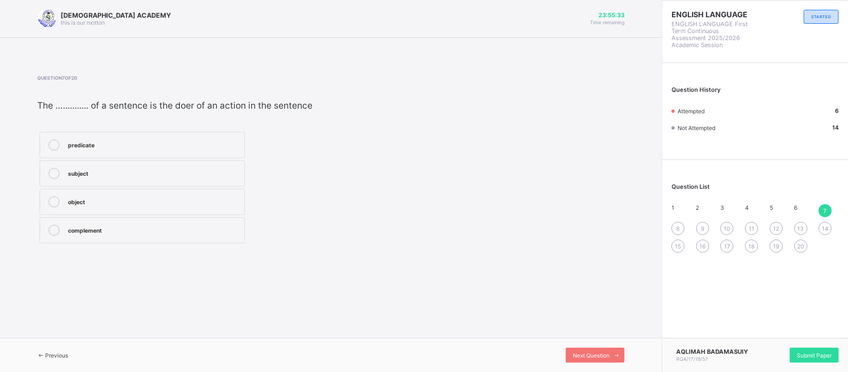
click at [55, 173] on icon at bounding box center [53, 173] width 11 height 11
click at [586, 352] on span "Next Question" at bounding box center [591, 355] width 37 height 7
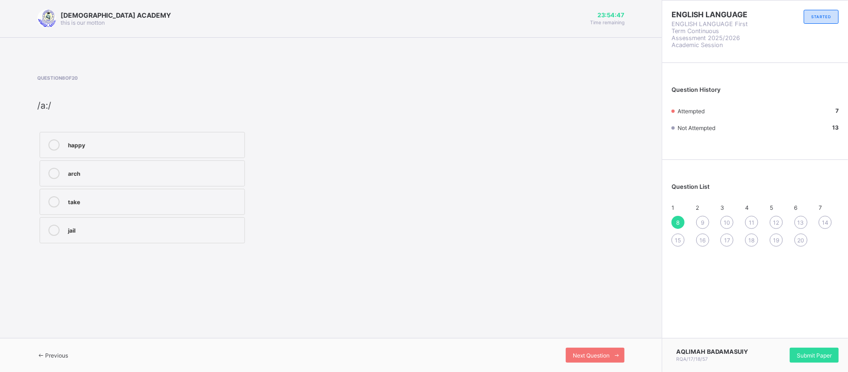
click at [53, 172] on icon at bounding box center [53, 173] width 11 height 11
click at [596, 353] on span "Next Question" at bounding box center [591, 355] width 37 height 7
click at [47, 143] on div at bounding box center [54, 144] width 19 height 11
drag, startPoint x: 603, startPoint y: 349, endPoint x: 494, endPoint y: 261, distance: 140.1
click at [494, 261] on div "[DEMOGRAPHIC_DATA] ACADEMY this is our [PERSON_NAME] 23:54:25 Time remaining Qu…" at bounding box center [331, 186] width 662 height 372
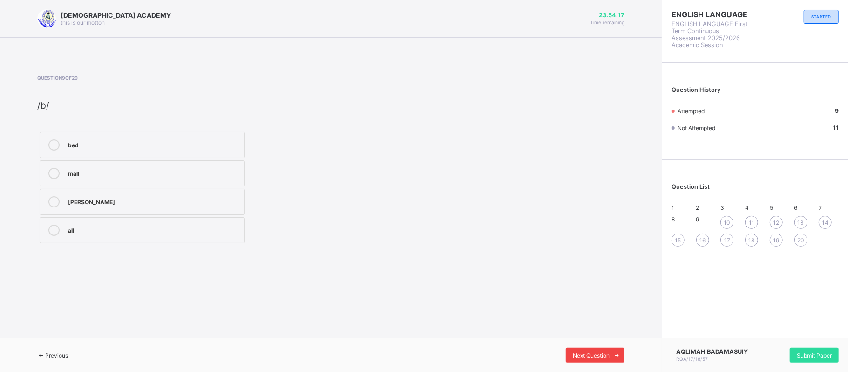
click at [588, 350] on div "Next Question" at bounding box center [595, 355] width 59 height 15
click at [50, 143] on icon at bounding box center [53, 144] width 11 height 11
click at [597, 353] on span "Next Question" at bounding box center [591, 355] width 37 height 7
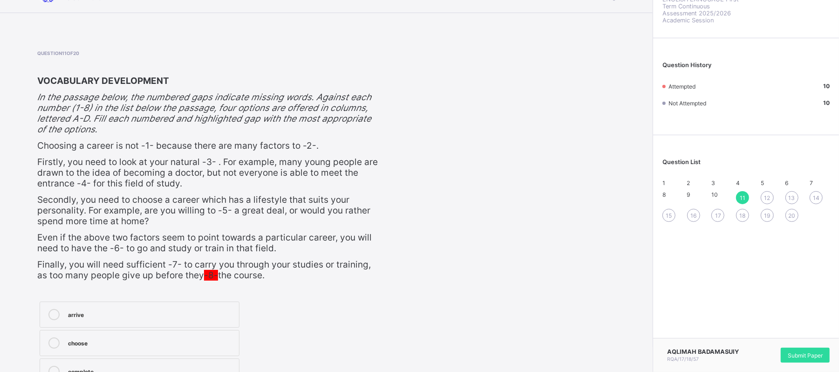
scroll to position [81, 0]
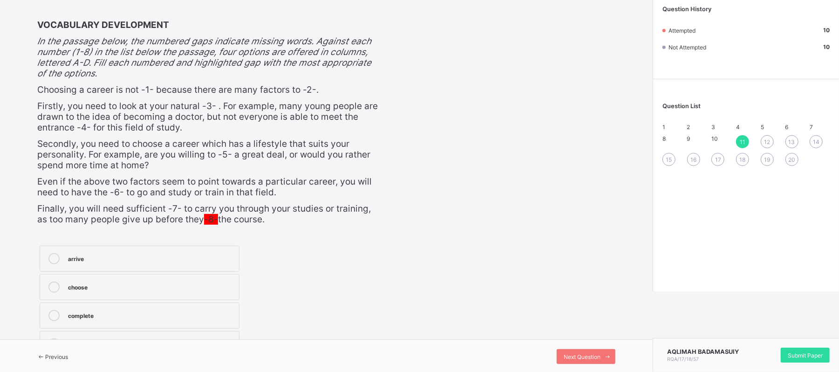
drag, startPoint x: 838, startPoint y: 239, endPoint x: 838, endPoint y: 252, distance: 13.0
click at [838, 252] on div "ENGLISH LANGUAGE ENGLISH LANGUAGE First Term Continuous Assessment 2025/2026 Ac…" at bounding box center [746, 105] width 186 height 372
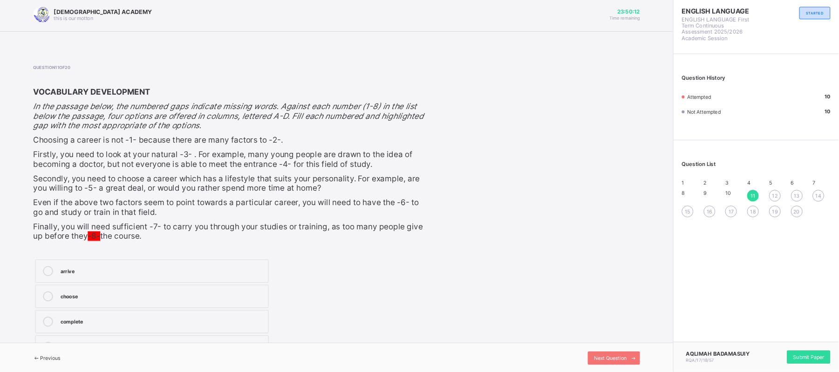
scroll to position [0, 0]
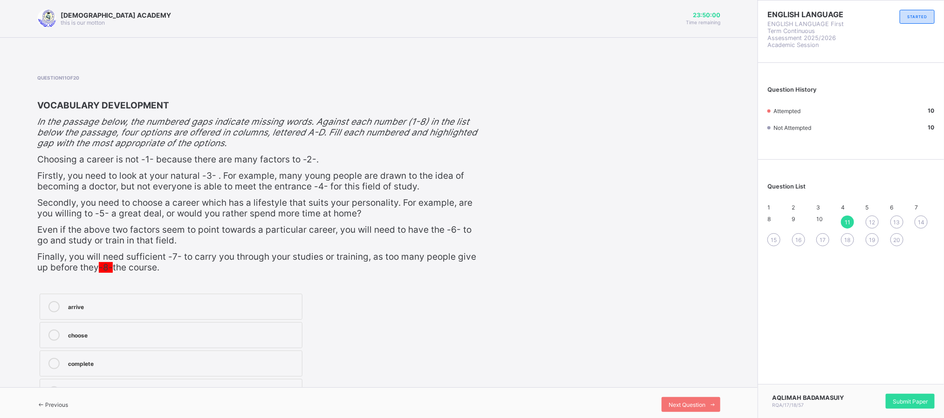
drag, startPoint x: 813, startPoint y: 4, endPoint x: 552, endPoint y: 291, distance: 388.2
click at [552, 291] on div "Question 11 of 20 VOCABULARY DEVELOPMENT In the passage below, the numbered gap…" at bounding box center [378, 241] width 683 height 333
drag, startPoint x: 552, startPoint y: 291, endPoint x: 572, endPoint y: 308, distance: 25.8
click at [572, 308] on div "Question 11 of 20 VOCABULARY DEVELOPMENT In the passage below, the numbered gap…" at bounding box center [378, 241] width 683 height 333
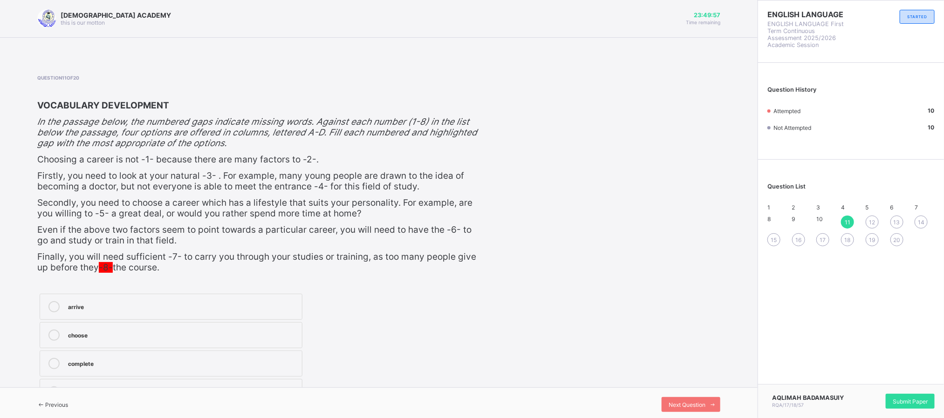
click at [462, 340] on div "arrive choose complete overcome" at bounding box center [259, 350] width 445 height 116
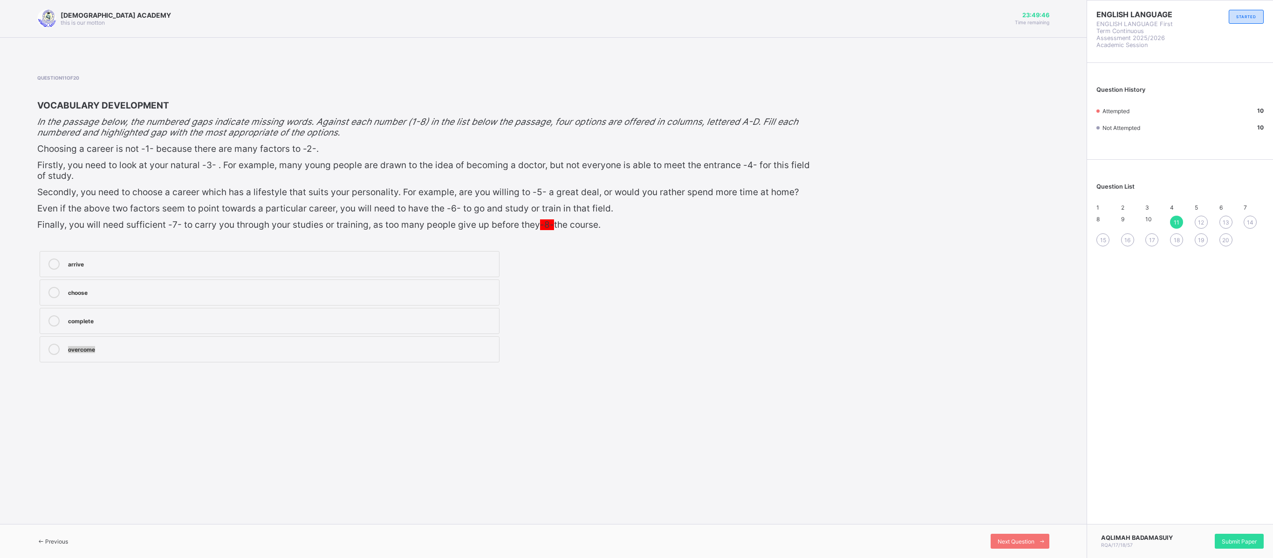
drag, startPoint x: 940, startPoint y: 1, endPoint x: 38, endPoint y: 359, distance: 969.7
click at [38, 359] on div "arrive choose complete overcome" at bounding box center [269, 307] width 464 height 116
click at [848, 310] on div "Question 11 of 20 VOCABULARY DEVELOPMENT In the passage below, the numbered gap…" at bounding box center [543, 220] width 1012 height 290
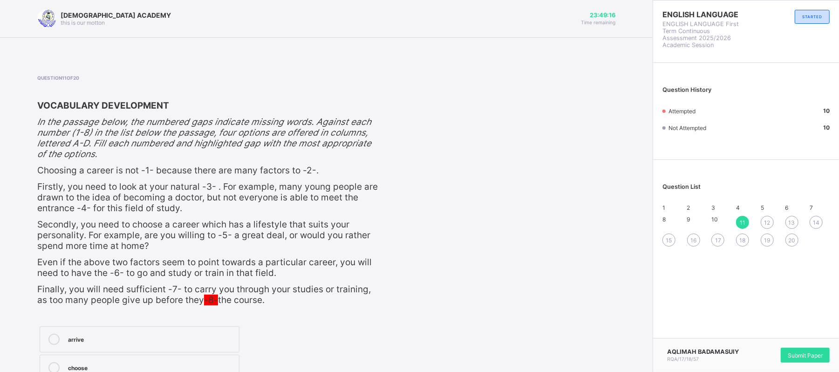
click at [578, 210] on div "Question 11 of 20 VOCABULARY DEVELOPMENT In the passage below, the numbered gap…" at bounding box center [326, 257] width 578 height 365
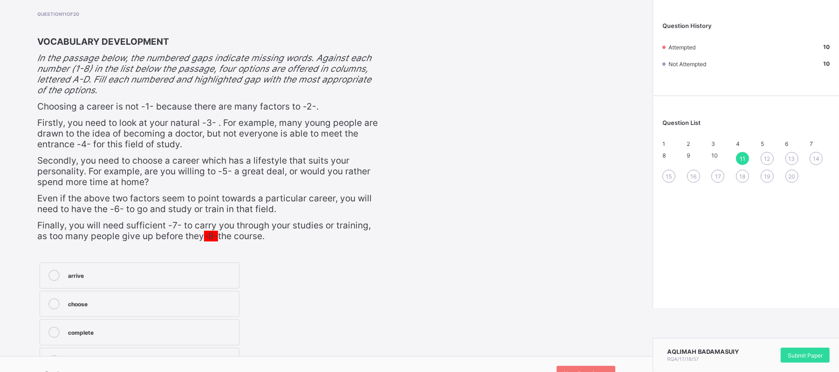
scroll to position [81, 0]
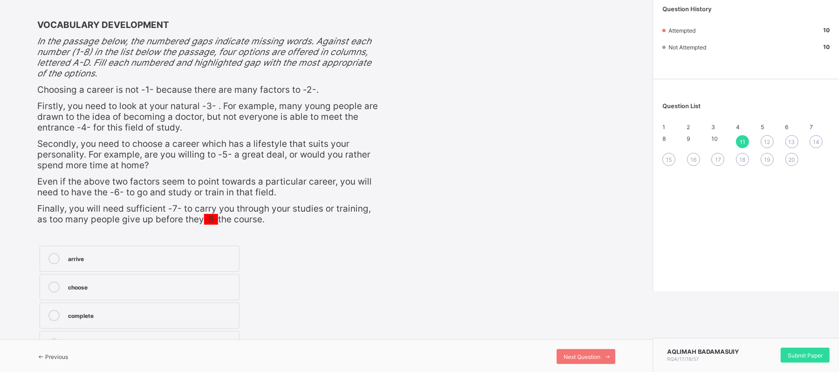
click at [530, 230] on div "Question 11 of 20 VOCABULARY DEVELOPMENT In the passage below, the numbered gap…" at bounding box center [326, 176] width 578 height 365
click at [696, 163] on span "16" at bounding box center [693, 159] width 6 height 7
click at [723, 164] on div "17" at bounding box center [717, 159] width 13 height 13
click at [748, 166] on div "18" at bounding box center [742, 159] width 13 height 13
click at [53, 253] on icon at bounding box center [53, 258] width 11 height 11
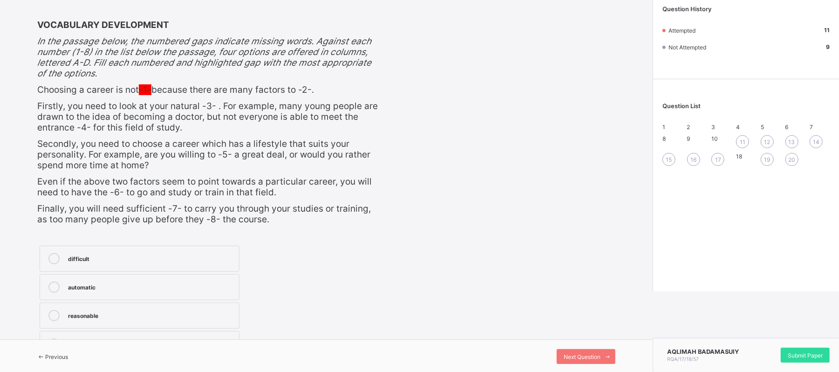
click at [100, 253] on div "difficult" at bounding box center [151, 257] width 166 height 9
click at [55, 257] on icon at bounding box center [53, 258] width 11 height 11
click at [112, 333] on label "easy" at bounding box center [140, 344] width 200 height 26
click at [721, 163] on span "17" at bounding box center [718, 159] width 6 height 7
click at [102, 282] on div "consider" at bounding box center [151, 285] width 166 height 9
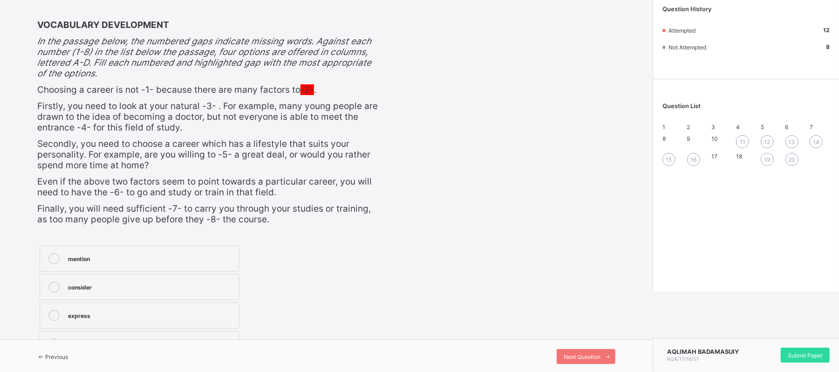
click at [742, 160] on span "18" at bounding box center [739, 156] width 6 height 7
click at [53, 253] on icon at bounding box center [53, 258] width 11 height 11
click at [717, 160] on span "17" at bounding box center [714, 156] width 6 height 7
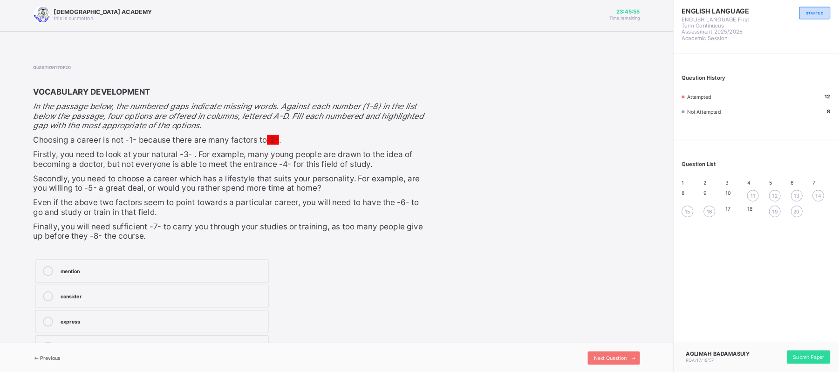
scroll to position [0, 0]
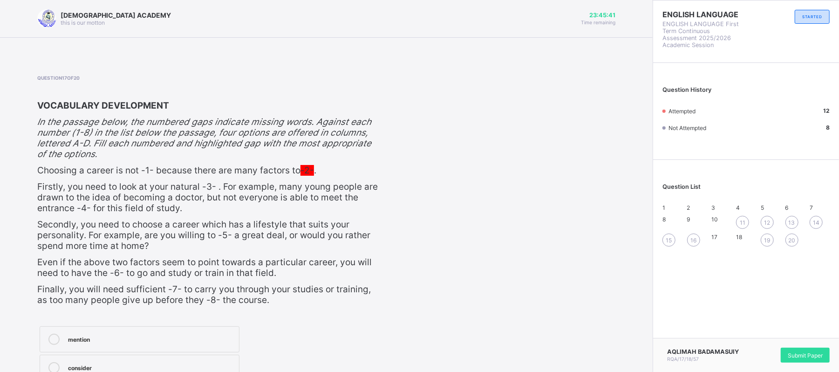
drag, startPoint x: 832, startPoint y: 7, endPoint x: 471, endPoint y: 202, distance: 410.4
click at [471, 202] on div "Question 17 of 20 VOCABULARY DEVELOPMENT In the passage below, the numbered gap…" at bounding box center [326, 257] width 578 height 365
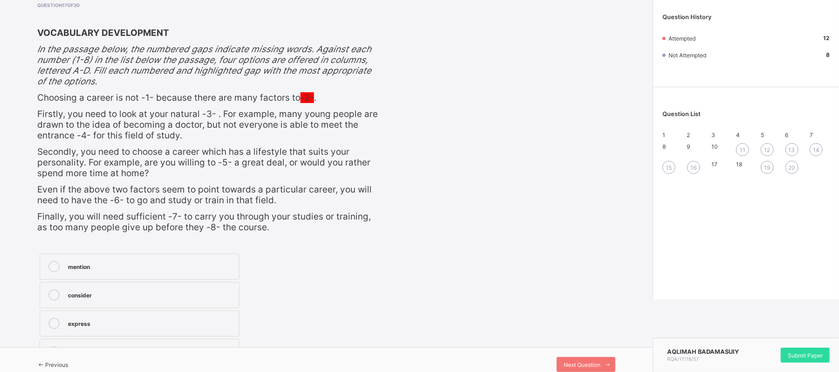
scroll to position [81, 0]
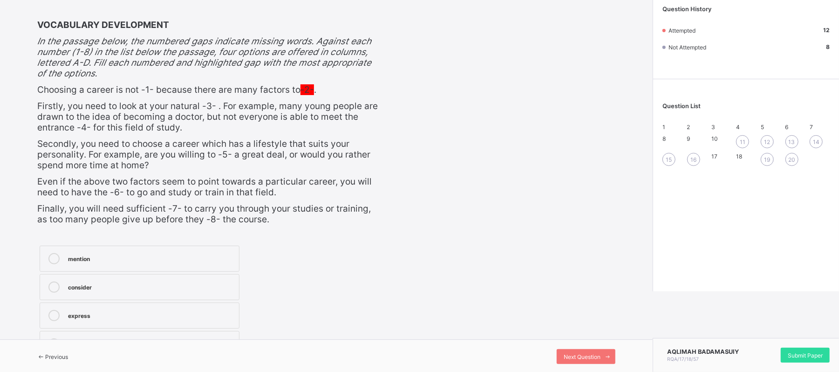
click at [696, 163] on span "16" at bounding box center [693, 159] width 6 height 7
click at [48, 281] on div at bounding box center [54, 286] width 19 height 11
click at [672, 163] on span "15" at bounding box center [669, 159] width 6 height 7
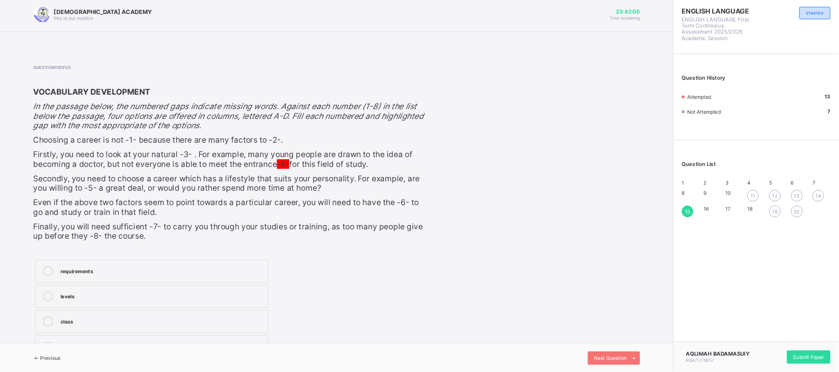
scroll to position [0, 0]
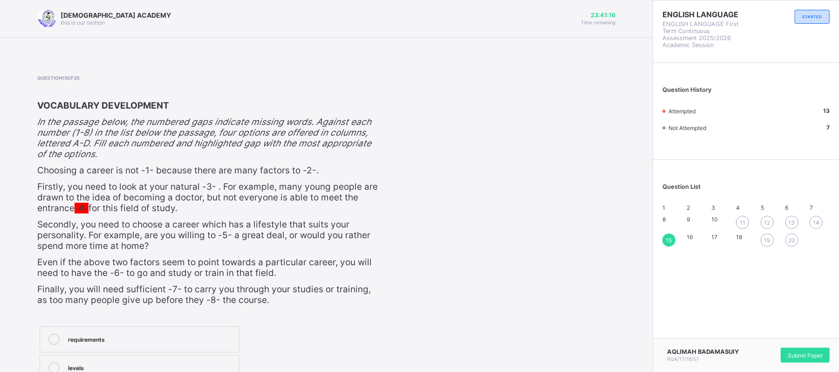
drag, startPoint x: 820, startPoint y: 0, endPoint x: 613, endPoint y: 178, distance: 272.9
click at [613, 178] on div "Question 15 of 20 VOCABULARY DEVELOPMENT In the passage below, the numbered gap…" at bounding box center [326, 257] width 578 height 365
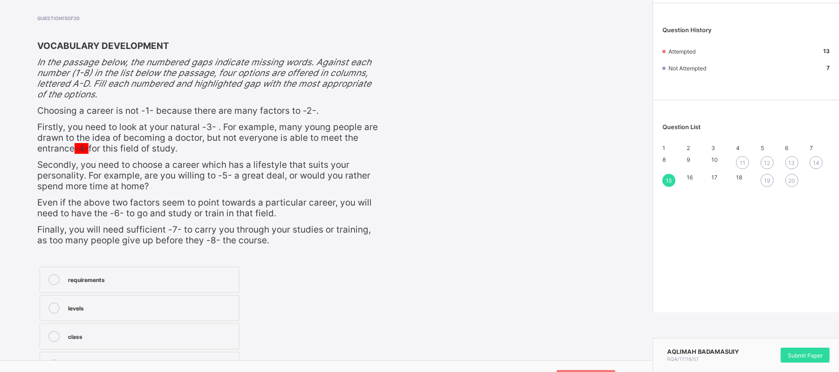
scroll to position [81, 0]
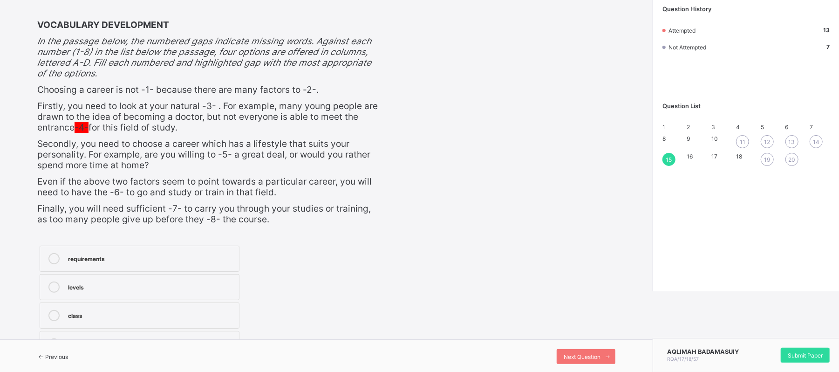
click at [54, 259] on icon at bounding box center [53, 258] width 11 height 11
click at [610, 358] on span at bounding box center [607, 356] width 15 height 15
click at [130, 249] on label "abilities" at bounding box center [140, 259] width 200 height 26
click at [580, 353] on span "Next Question" at bounding box center [582, 356] width 37 height 7
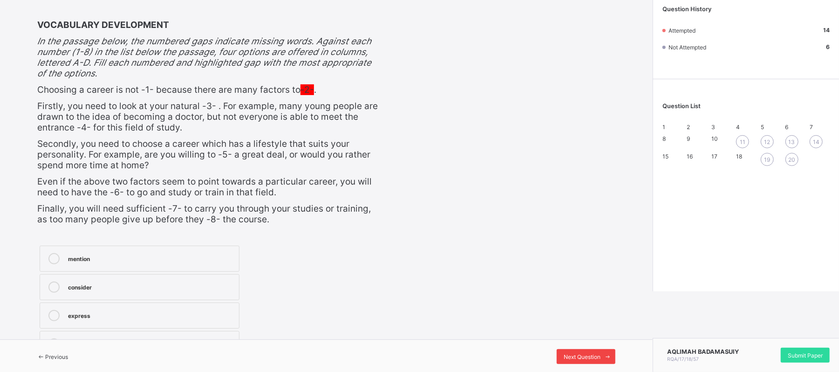
click at [580, 353] on span "Next Question" at bounding box center [582, 356] width 37 height 7
click at [140, 335] on label "easy" at bounding box center [140, 344] width 200 height 26
click at [599, 355] on span "Next Question" at bounding box center [582, 356] width 37 height 7
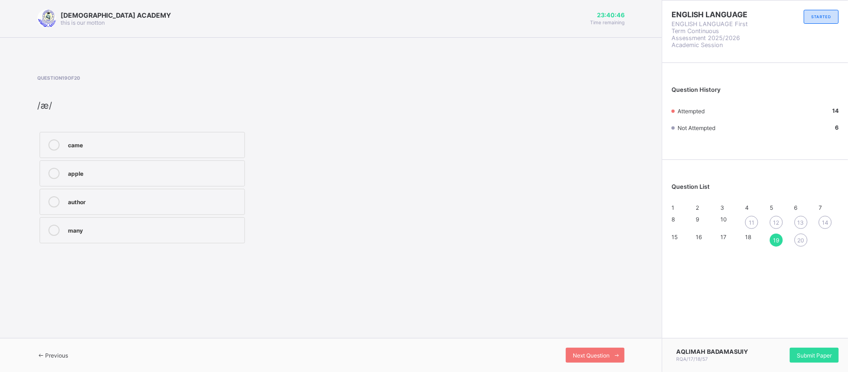
click at [749, 226] on span "11" at bounding box center [752, 222] width 6 height 7
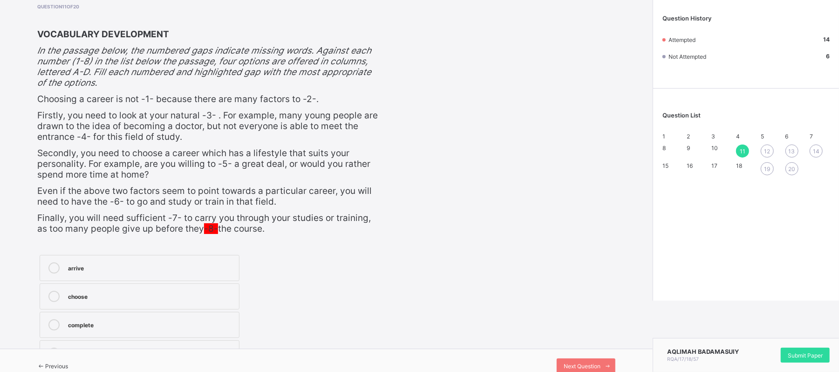
scroll to position [81, 0]
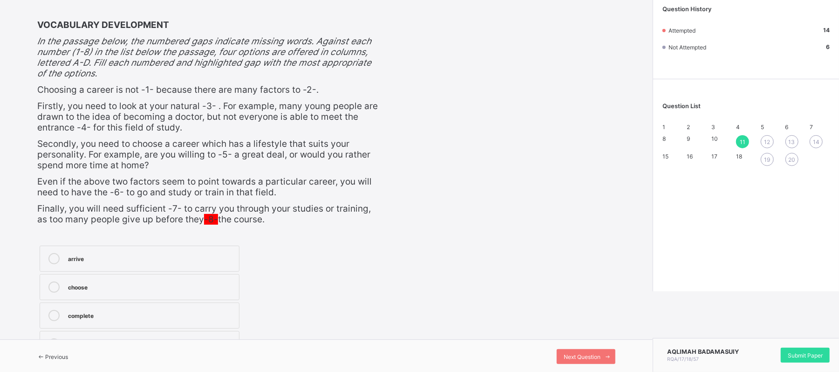
click at [54, 315] on icon at bounding box center [53, 315] width 11 height 11
click at [607, 350] on div "Next Question" at bounding box center [586, 356] width 59 height 15
click at [84, 331] on label "motivation" at bounding box center [140, 344] width 200 height 26
click at [580, 358] on span "Next Question" at bounding box center [582, 356] width 37 height 7
click at [105, 292] on label "understanding" at bounding box center [140, 287] width 200 height 26
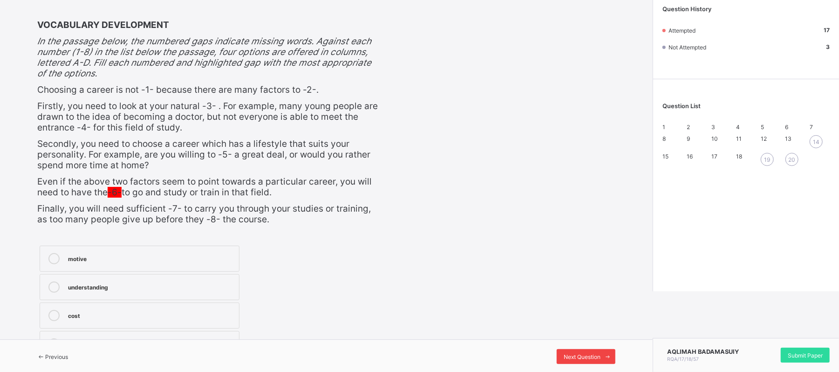
click at [600, 355] on span "Next Question" at bounding box center [582, 356] width 37 height 7
click at [234, 261] on div "travel" at bounding box center [151, 258] width 166 height 11
click at [569, 353] on div "Next Question" at bounding box center [586, 356] width 59 height 15
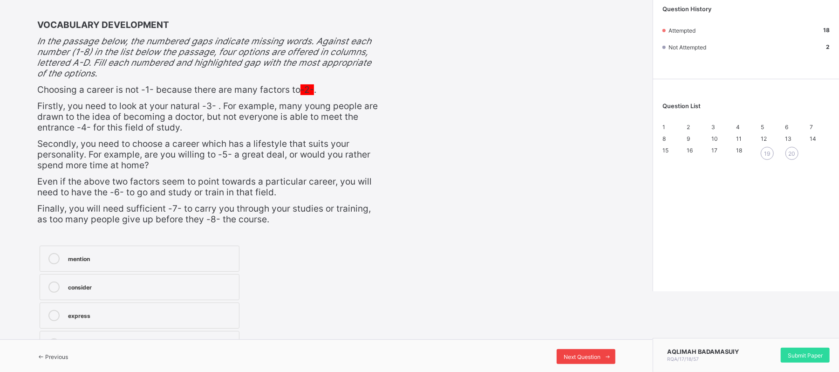
click at [569, 353] on div "Next Question" at bounding box center [586, 356] width 59 height 15
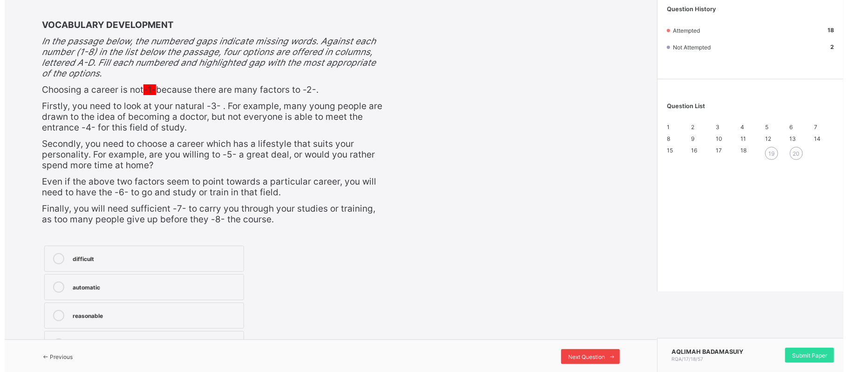
scroll to position [0, 0]
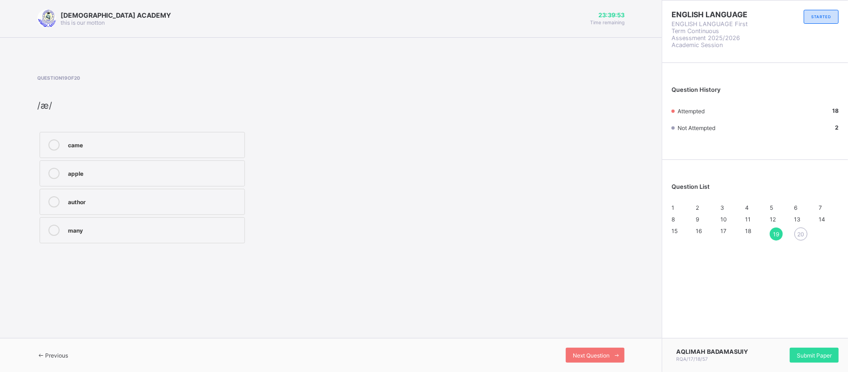
click at [49, 142] on icon at bounding box center [53, 144] width 11 height 11
click at [606, 352] on span "Next Question" at bounding box center [591, 355] width 37 height 7
click at [47, 168] on div at bounding box center [54, 173] width 19 height 11
click at [675, 216] on div "1 2 3 4 5 6 7 8 9 10 11 12 13 14 15 16 17 18 19 20" at bounding box center [755, 219] width 167 height 30
click at [675, 205] on div "1" at bounding box center [682, 207] width 20 height 7
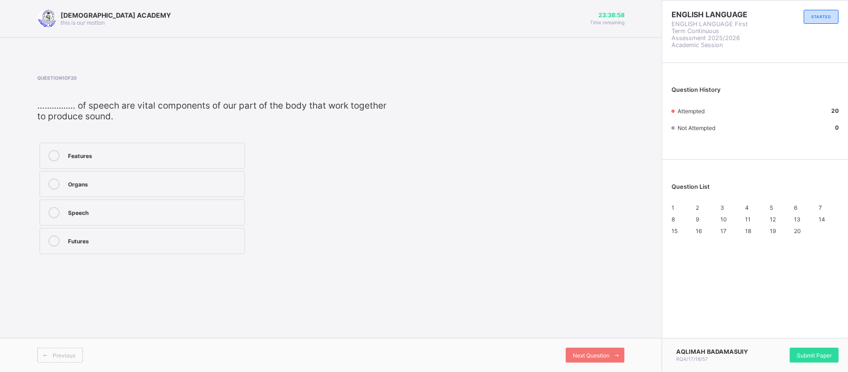
click at [698, 205] on div "1 2 3 4 5 6 7 8 9 10 11 12 13 14 15 16 17 18 19 20" at bounding box center [755, 219] width 167 height 30
click at [700, 207] on span "2" at bounding box center [697, 207] width 3 height 7
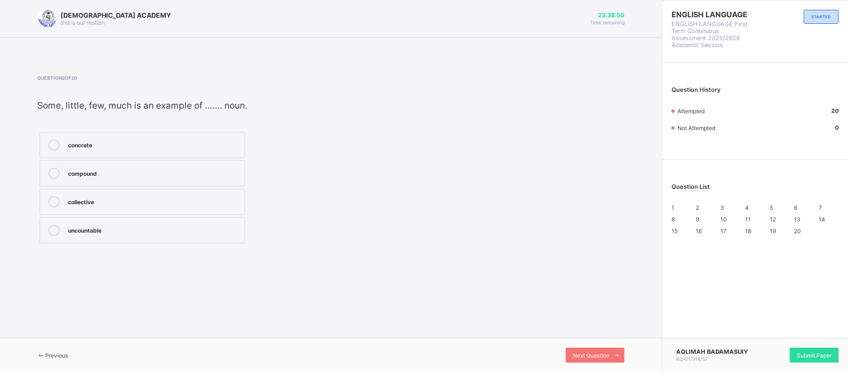
click at [721, 205] on div "1 2 3 4 5 6 7 8 9 10 11 12 13 14 15 16 17 18 19 20" at bounding box center [755, 219] width 167 height 30
click at [725, 202] on div "Question List 1 2 3 4 5 6 7 8 9 10 11 12 13 14 15 16 17 18 19 20" at bounding box center [755, 203] width 186 height 79
click at [724, 207] on span "3" at bounding box center [723, 207] width 4 height 7
drag, startPoint x: 750, startPoint y: 210, endPoint x: 478, endPoint y: 256, distance: 276.0
click at [478, 256] on div "Question 3 of 20 The branch of literature that is written in stanza and lines ……" at bounding box center [330, 160] width 587 height 198
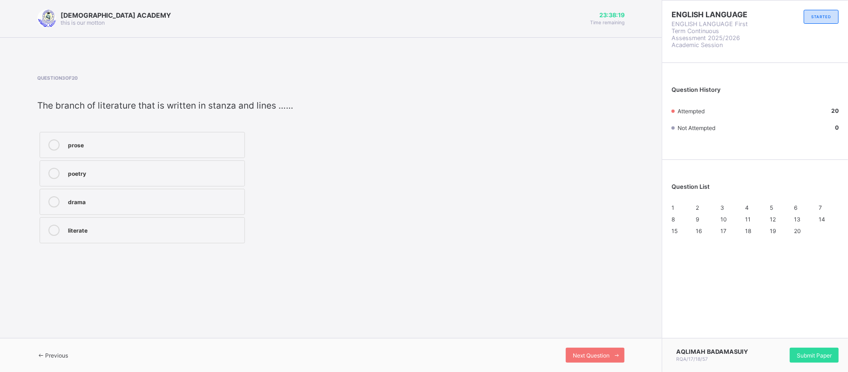
click at [750, 205] on div "4" at bounding box center [755, 207] width 20 height 7
click at [774, 206] on div "5" at bounding box center [780, 207] width 20 height 7
click at [794, 209] on div "1 2 3 4 5 6 7 8 9 10 11 12 13 14 15 16 17 18 19 20" at bounding box center [755, 219] width 167 height 30
click at [798, 205] on div "6" at bounding box center [805, 207] width 20 height 7
click at [822, 205] on div "7" at bounding box center [829, 207] width 20 height 7
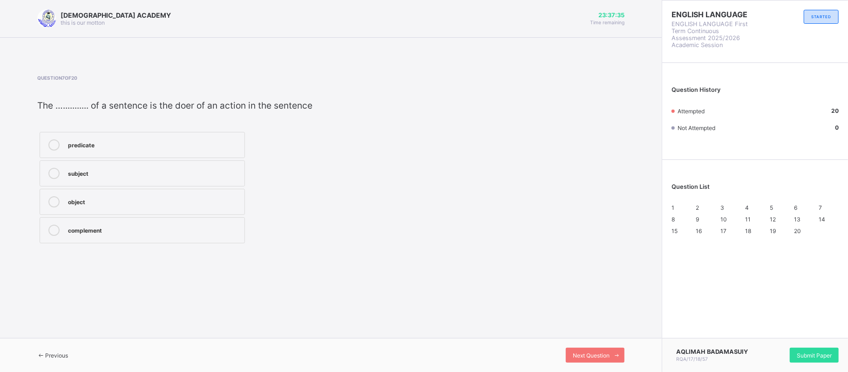
click at [677, 223] on div "8" at bounding box center [682, 219] width 20 height 7
click at [703, 219] on div "1 2 3 4 5 6 7 8 9 10 11 12 13 14 15 16 17 18 19 20" at bounding box center [755, 219] width 167 height 30
click at [702, 222] on div "9" at bounding box center [706, 219] width 20 height 7
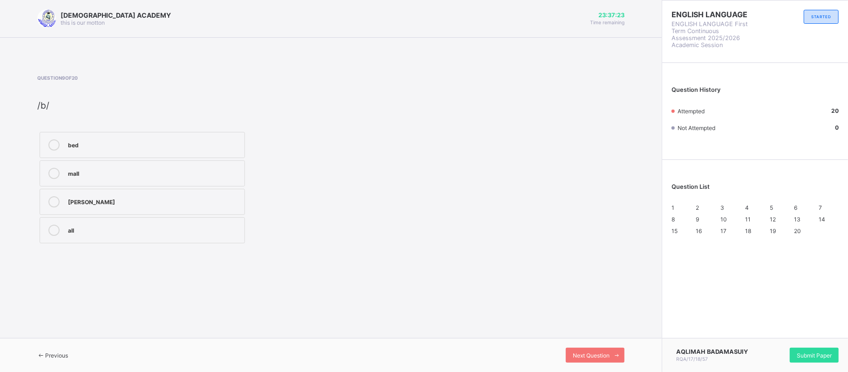
click at [746, 222] on div "1 2 3 4 5 6 7 8 9 10 11 12 13 14 15 16 17 18 19 20" at bounding box center [755, 219] width 167 height 30
click at [720, 222] on div "1 2 3 4 5 6 7 8 9 10 11 12 13 14 15 16 17 18 19 20" at bounding box center [755, 219] width 167 height 30
click at [726, 222] on div "10" at bounding box center [731, 219] width 20 height 7
click at [751, 223] on span "11" at bounding box center [748, 219] width 6 height 7
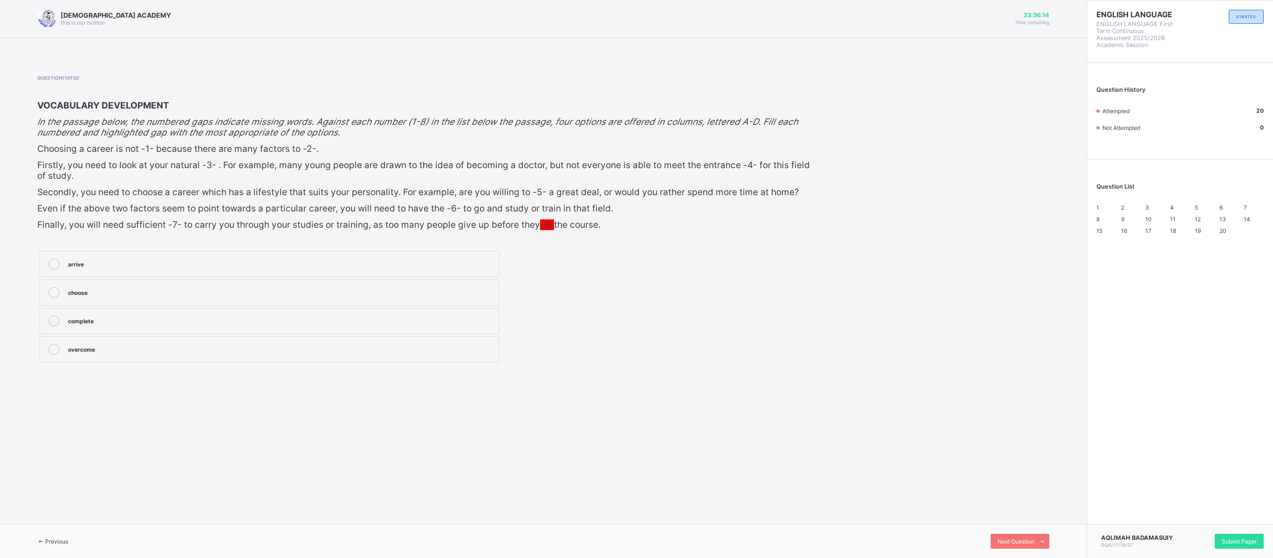
drag, startPoint x: 785, startPoint y: 0, endPoint x: 876, endPoint y: 236, distance: 252.6
click at [848, 236] on div "Question 11 of 20 VOCABULARY DEVELOPMENT In the passage below, the numbered gap…" at bounding box center [543, 220] width 1012 height 290
click at [848, 223] on span "12" at bounding box center [1197, 219] width 6 height 7
click at [848, 230] on div "1 2 3 4 5 6 7 8 9 10 11 12 13 14 15 16 17 18 19 20" at bounding box center [1179, 219] width 167 height 30
click at [848, 223] on div "13" at bounding box center [1229, 219] width 20 height 7
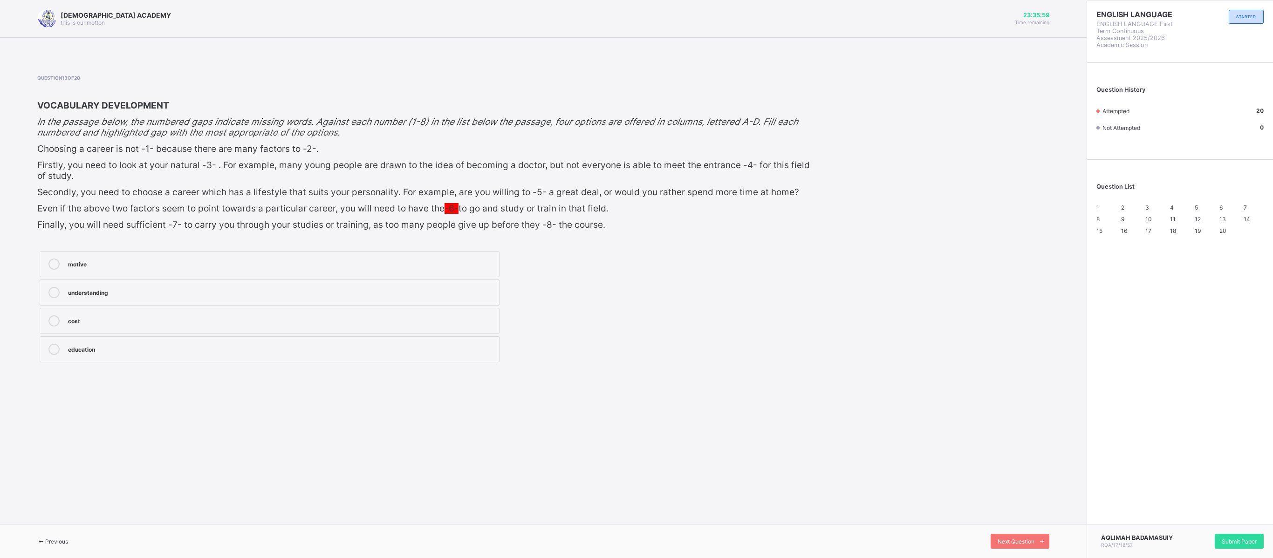
click at [848, 225] on div "1 2 3 4 5 6 7 8 9 10 11 12 13 14 15 16 17 18 19 20" at bounding box center [1179, 219] width 167 height 30
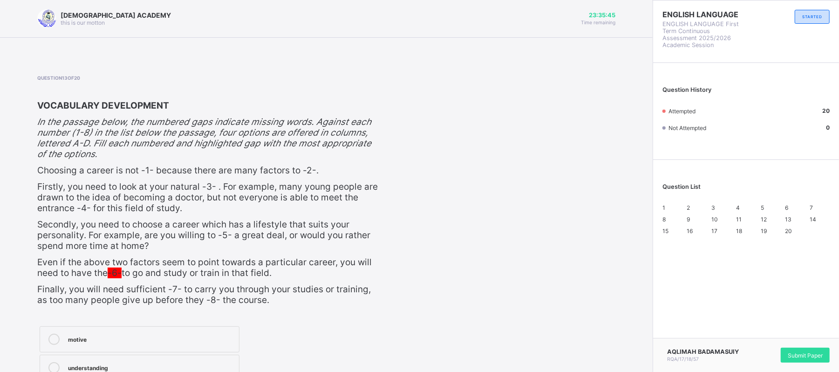
drag, startPoint x: 1176, startPoint y: 5, endPoint x: 583, endPoint y: 267, distance: 648.0
click at [583, 267] on div "Question 13 of 20 VOCABULARY DEVELOPMENT In the passage below, the numbered gap…" at bounding box center [326, 257] width 578 height 365
click at [798, 234] on div "20" at bounding box center [795, 230] width 20 height 7
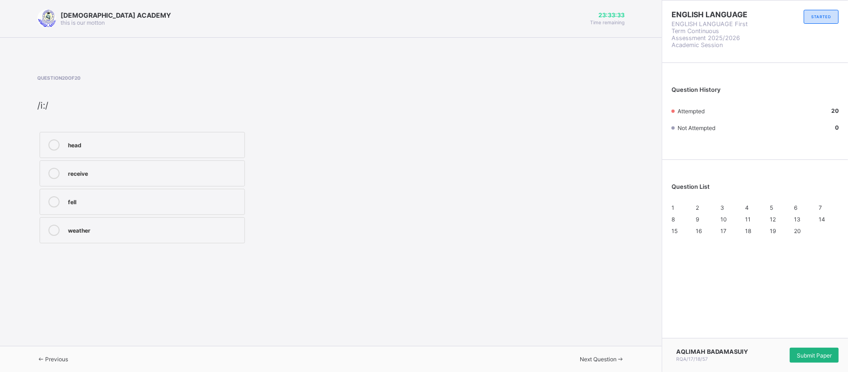
click at [815, 352] on span "Submit Paper" at bounding box center [814, 355] width 35 height 7
drag, startPoint x: 438, startPoint y: 248, endPoint x: 451, endPoint y: 254, distance: 14.6
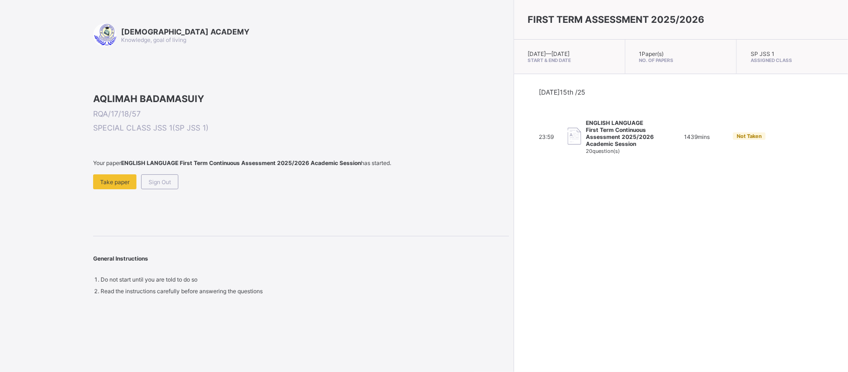
click at [514, 251] on div "FIRST TERM ASSESSMENT 2025/2026 [DATE] — [GEOGRAPHIC_DATA][DATE] Start & End Da…" at bounding box center [681, 186] width 334 height 372
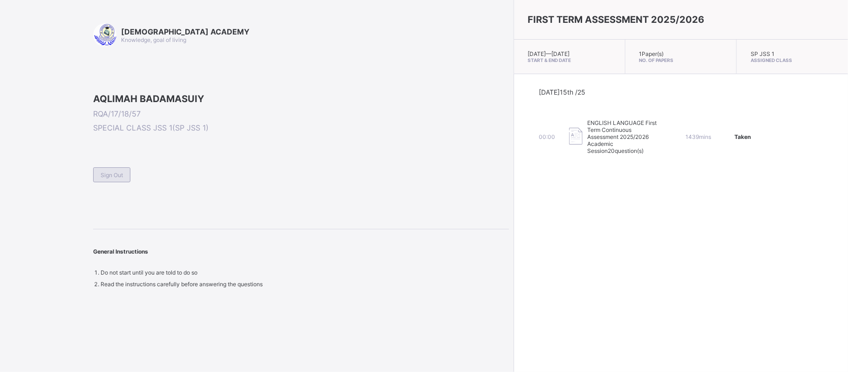
click at [112, 178] on span "Sign Out" at bounding box center [112, 174] width 22 height 7
